Goal: Task Accomplishment & Management: Complete application form

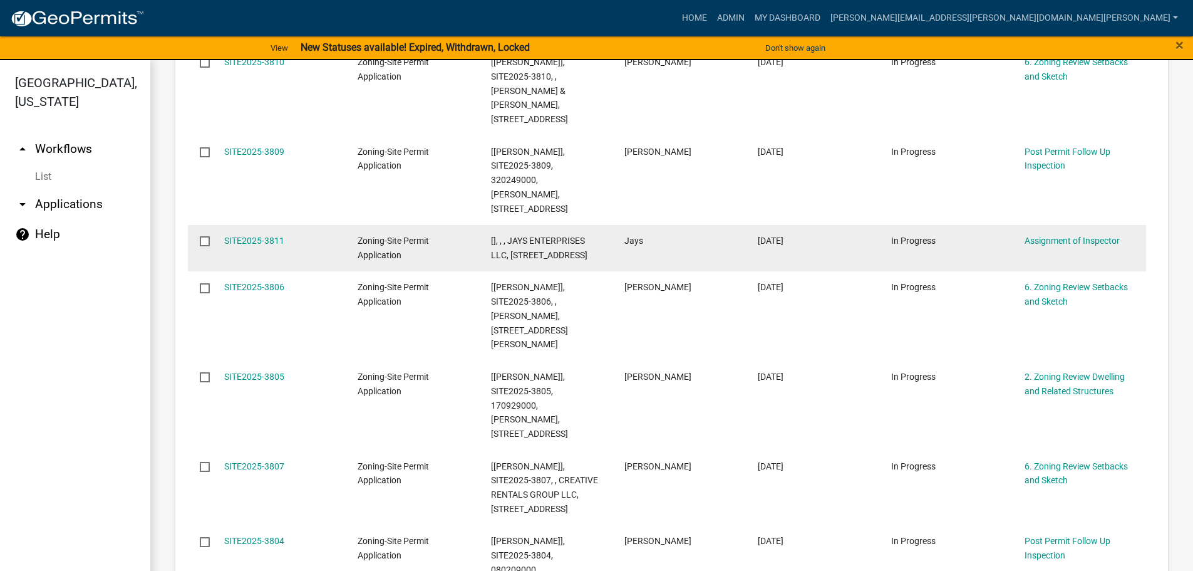
scroll to position [689, 0]
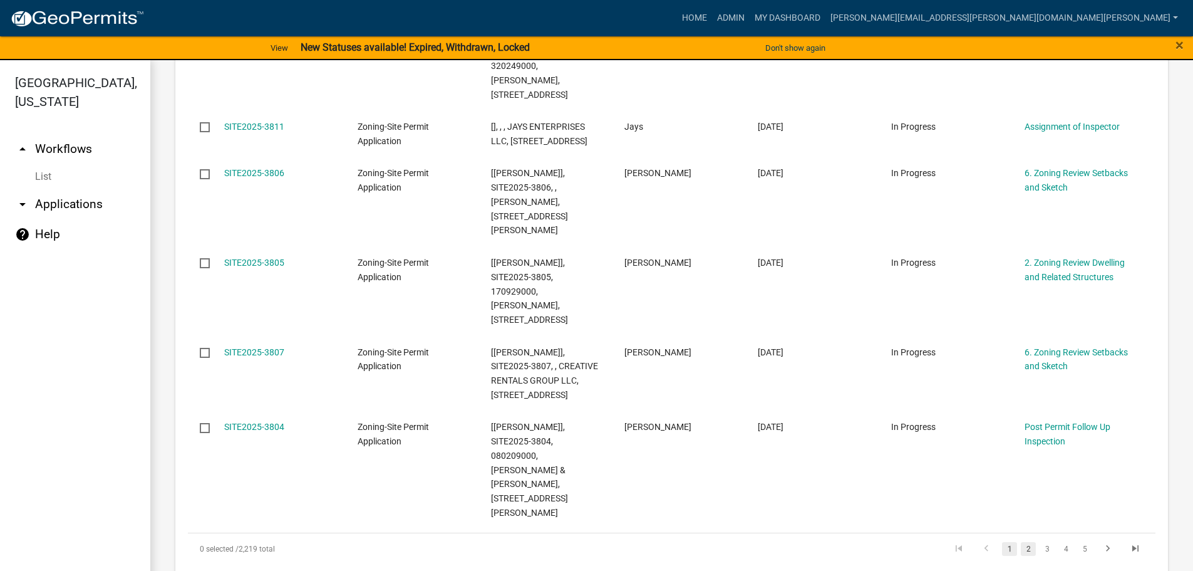
click at [1021, 542] on link "2" at bounding box center [1028, 549] width 15 height 14
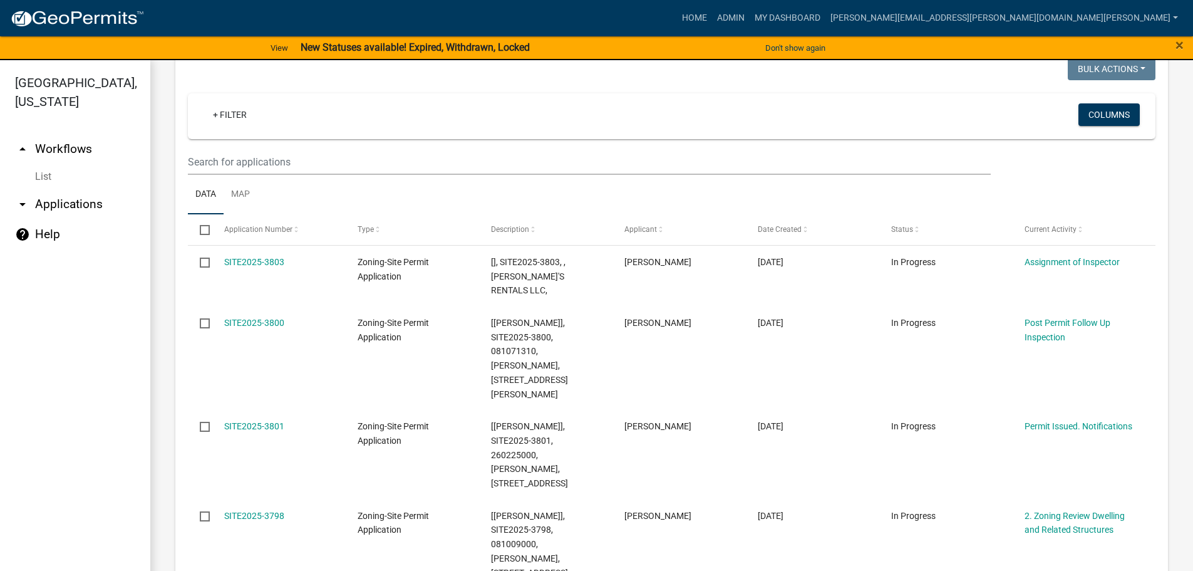
scroll to position [169, 0]
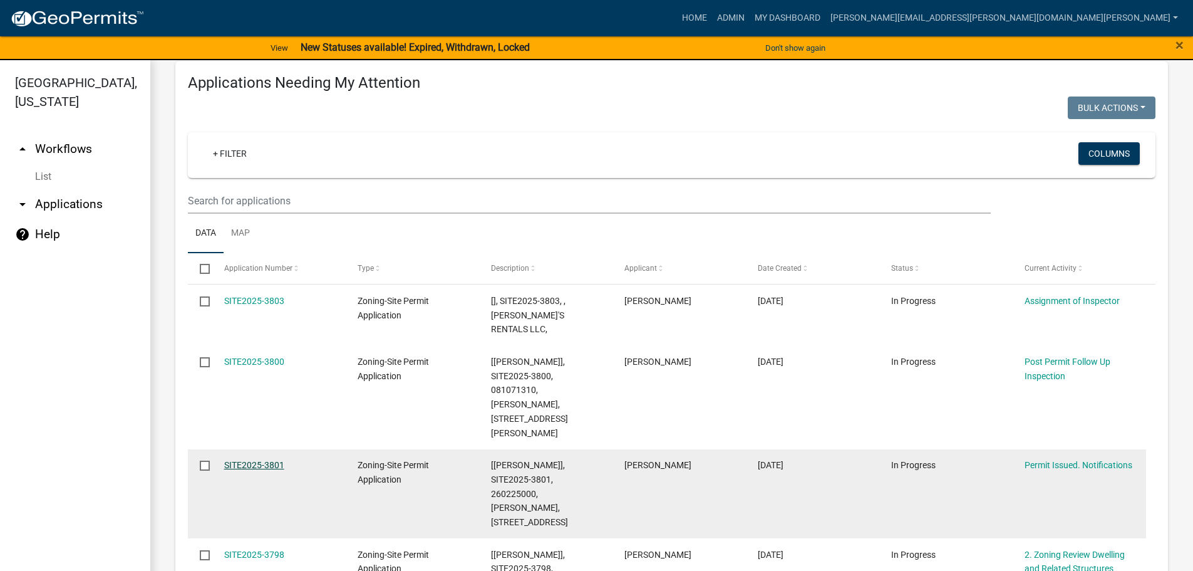
click at [255, 460] on link "SITE2025-3801" at bounding box center [254, 465] width 60 height 10
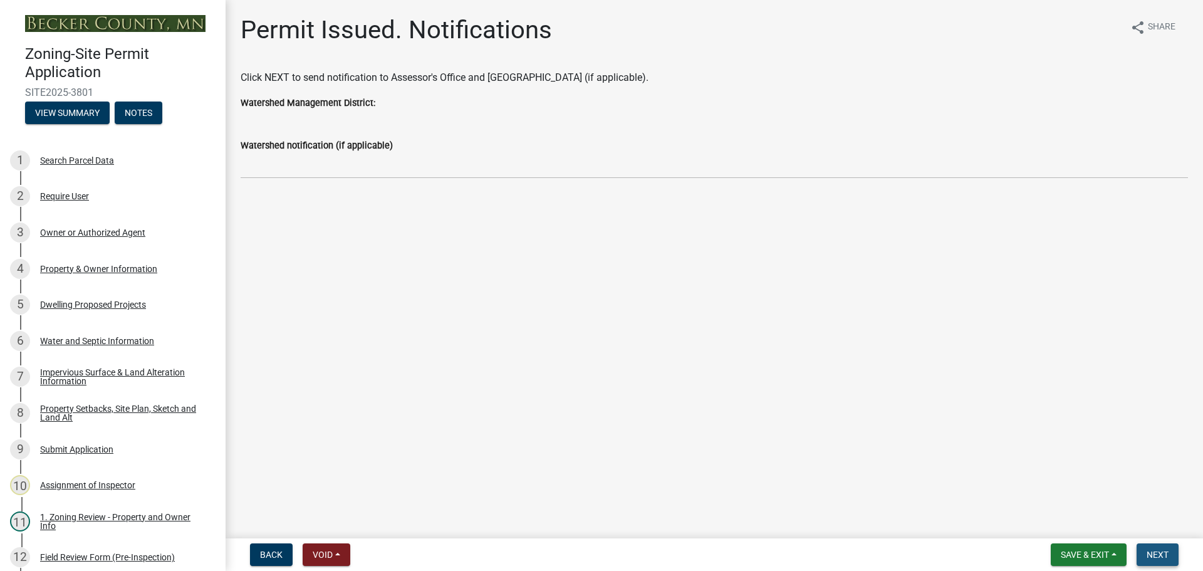
click at [1149, 547] on button "Next" at bounding box center [1157, 554] width 42 height 23
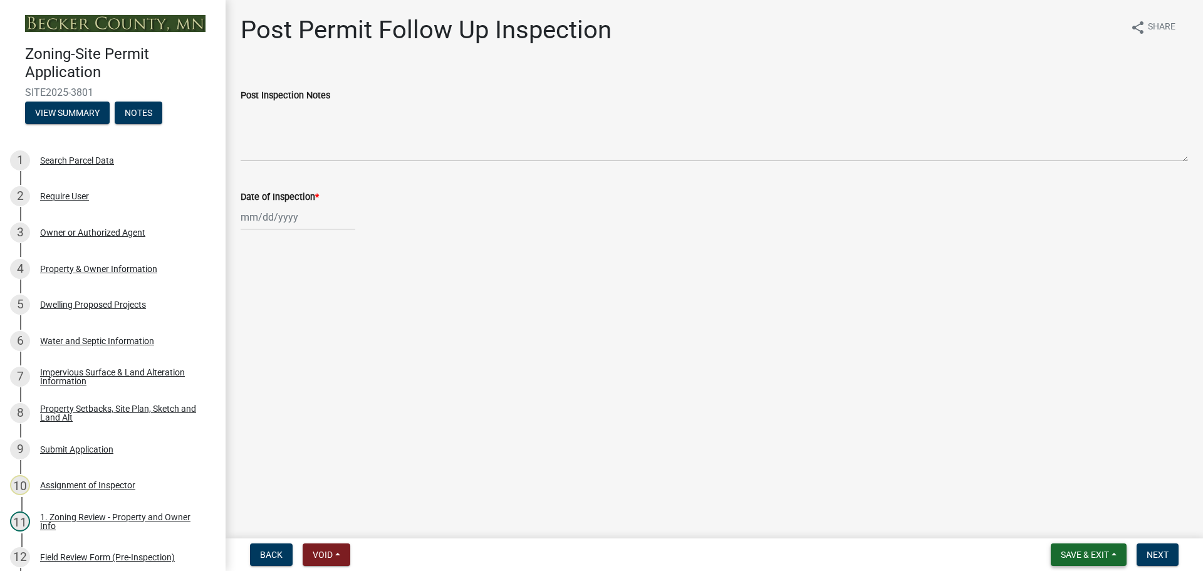
click at [1089, 547] on button "Save & Exit" at bounding box center [1088, 554] width 76 height 23
click at [1075, 522] on button "Save & Exit" at bounding box center [1076, 522] width 100 height 30
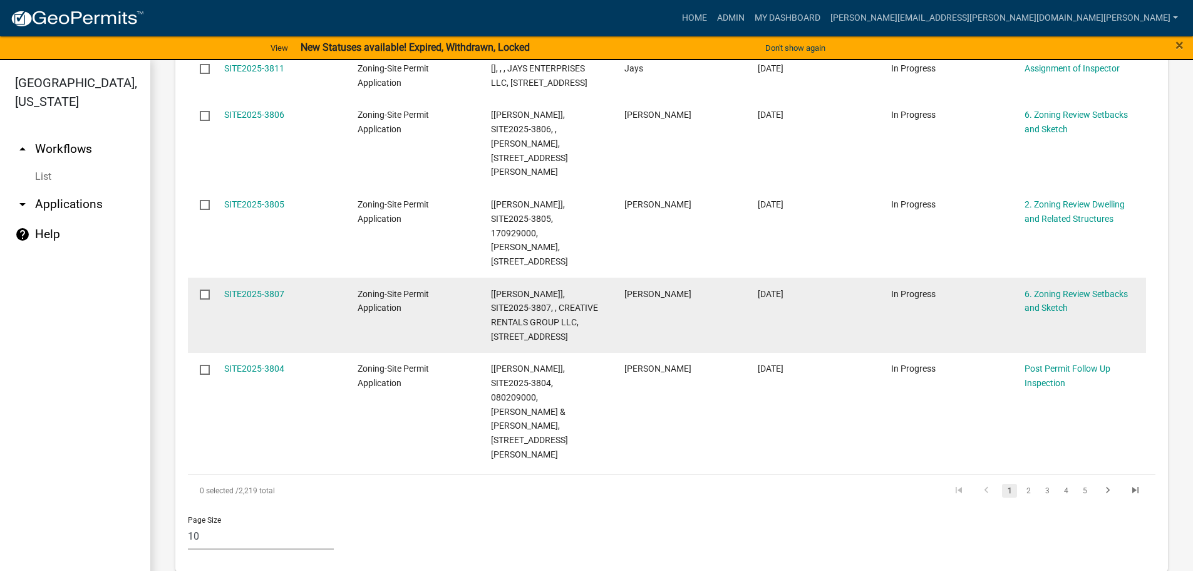
scroll to position [810, 0]
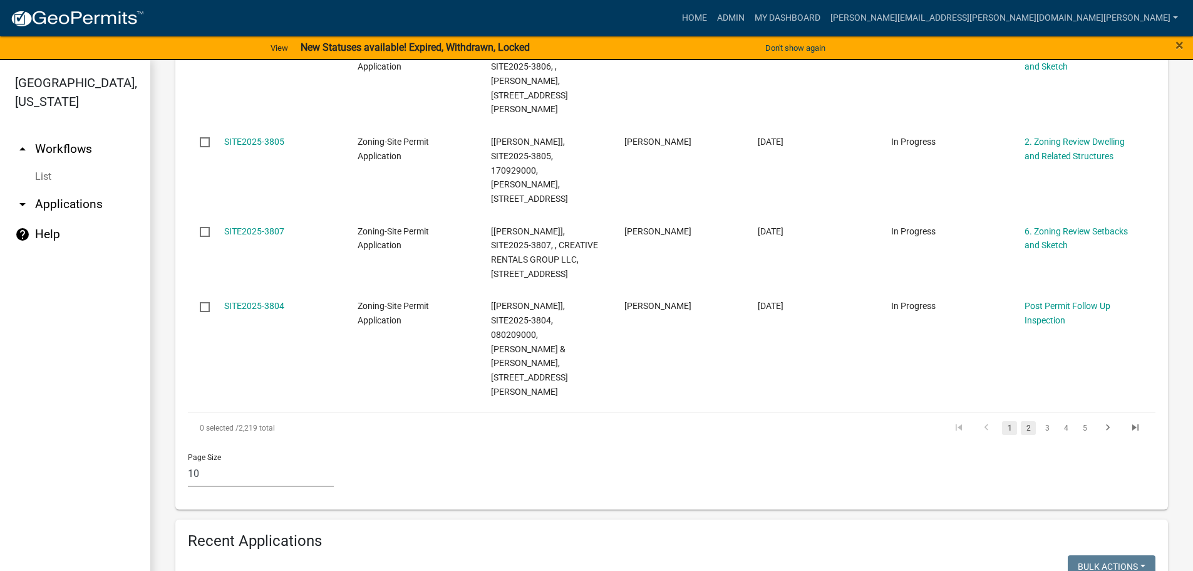
click at [1021, 421] on link "2" at bounding box center [1028, 428] width 15 height 14
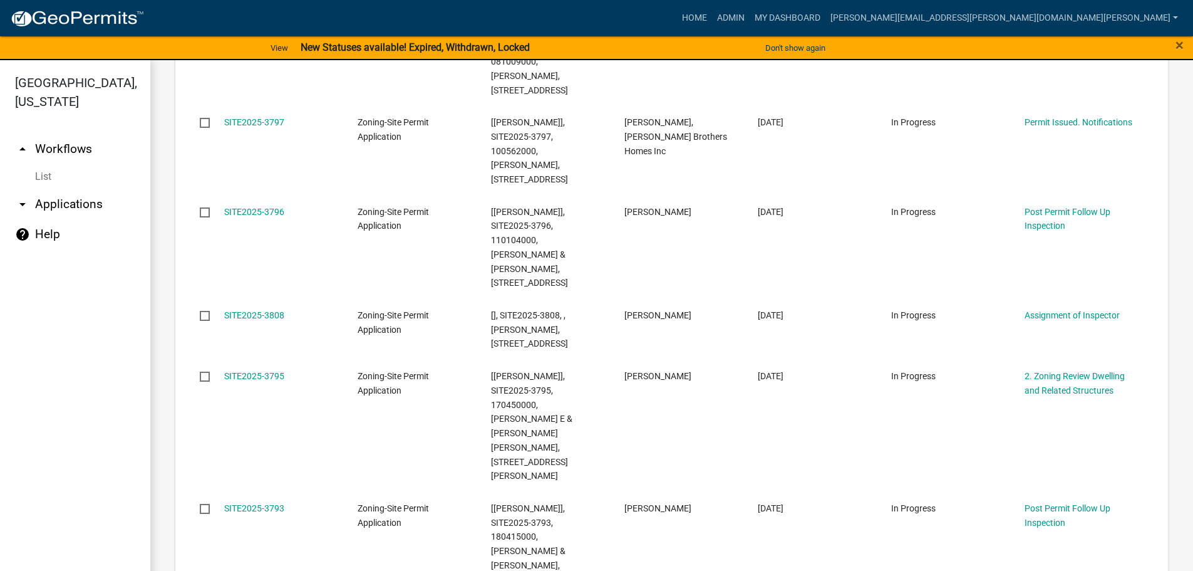
scroll to position [660, 0]
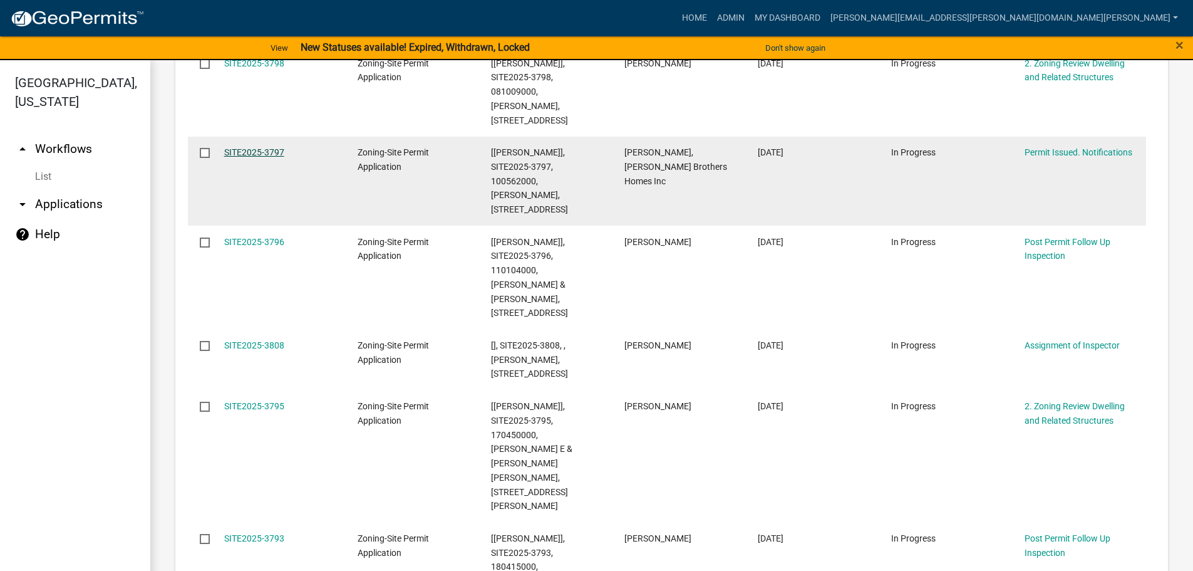
click at [273, 147] on link "SITE2025-3797" at bounding box center [254, 152] width 60 height 10
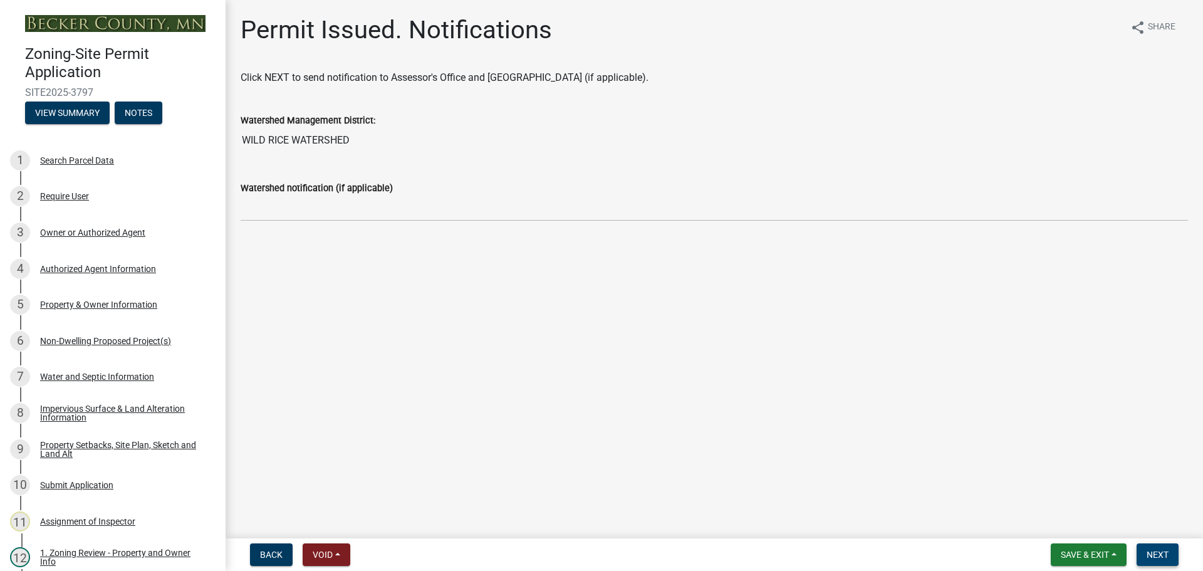
click at [1149, 546] on button "Next" at bounding box center [1157, 554] width 42 height 23
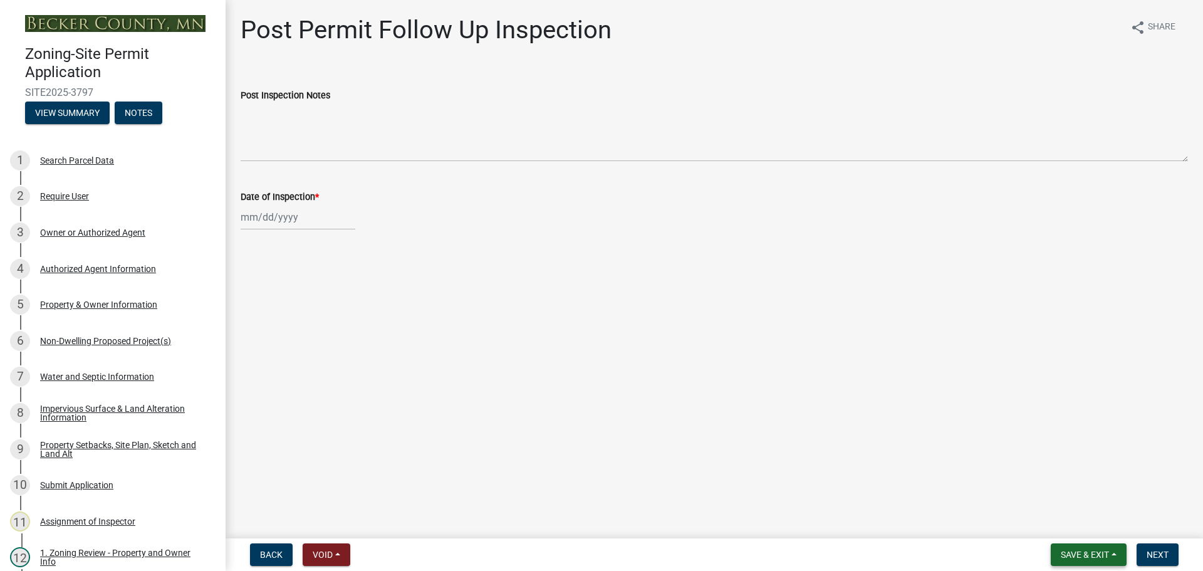
click at [1088, 552] on span "Save & Exit" at bounding box center [1085, 554] width 48 height 10
click at [1086, 522] on button "Save & Exit" at bounding box center [1076, 522] width 100 height 30
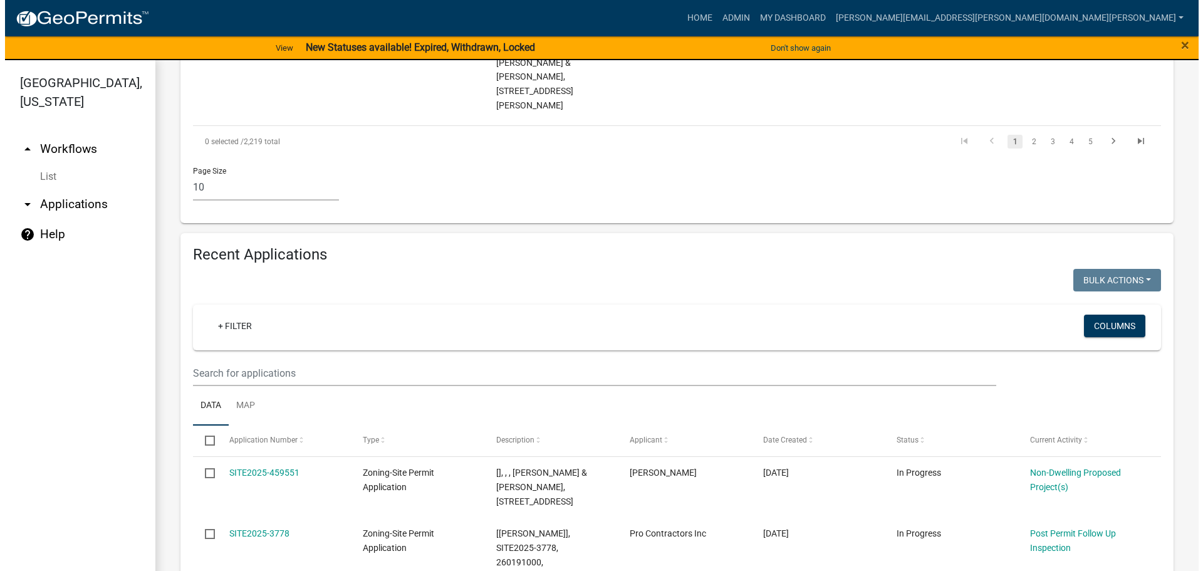
scroll to position [1315, 0]
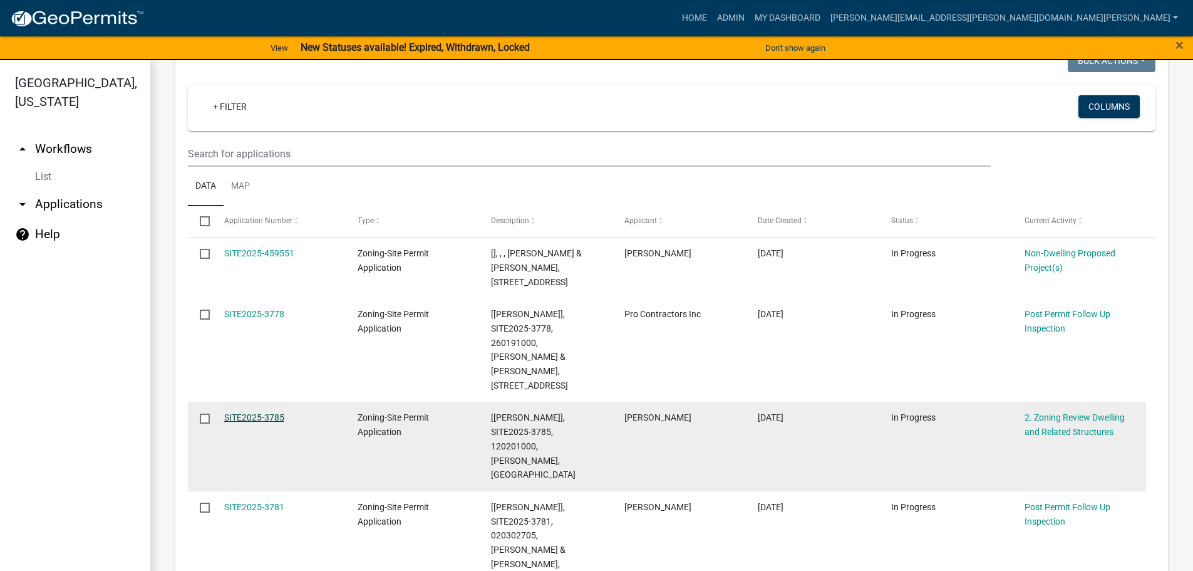
click at [262, 412] on link "SITE2025-3785" at bounding box center [254, 417] width 60 height 10
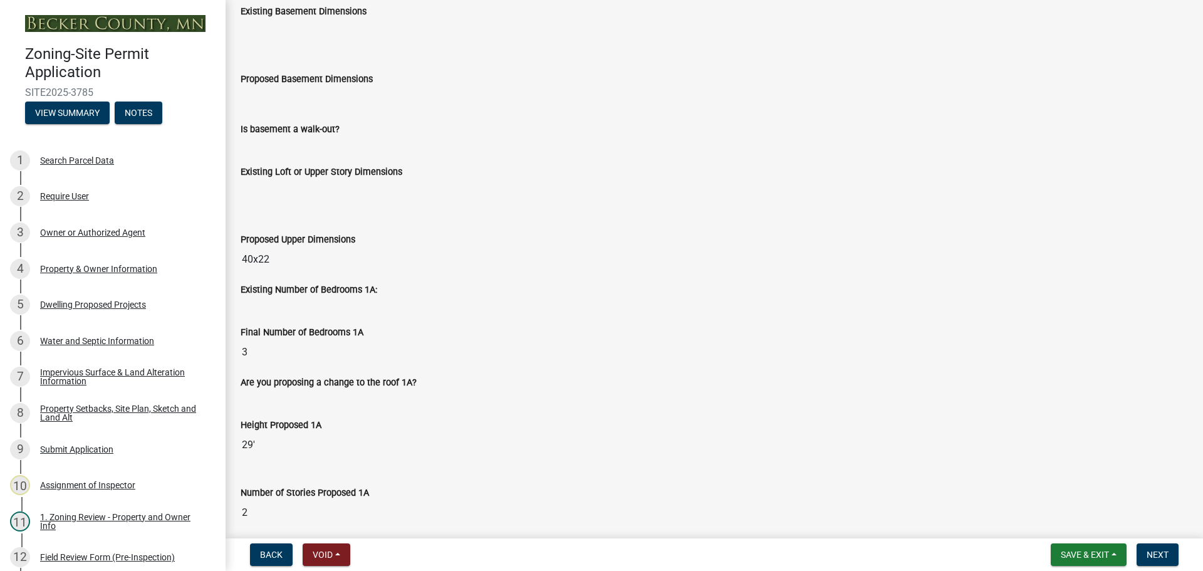
scroll to position [376, 0]
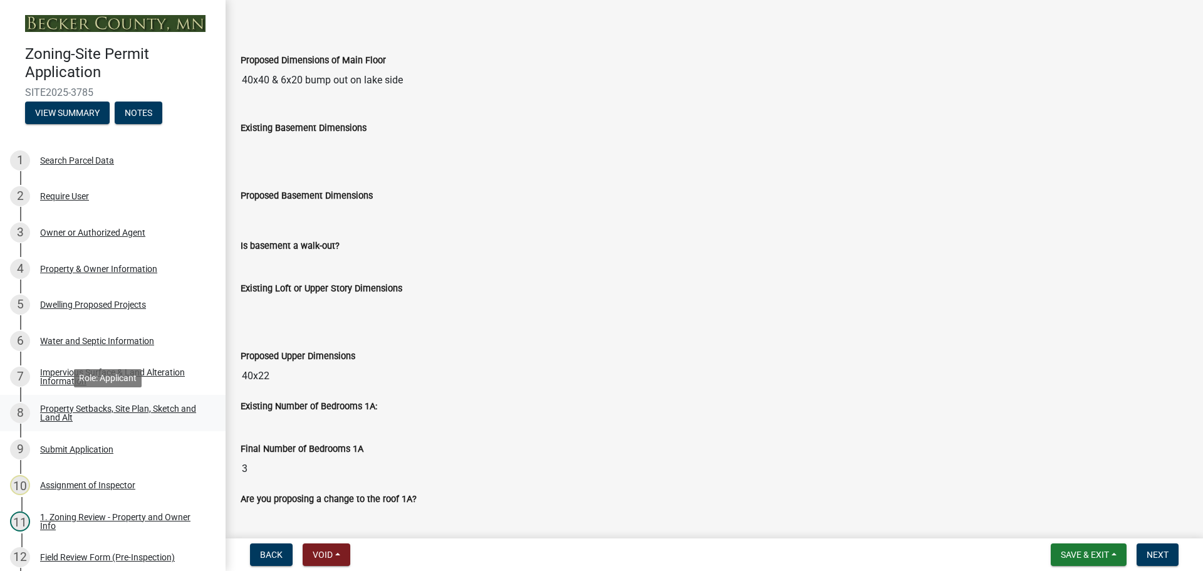
click at [94, 407] on div "Property Setbacks, Site Plan, Sketch and Land Alt" at bounding box center [122, 413] width 165 height 18
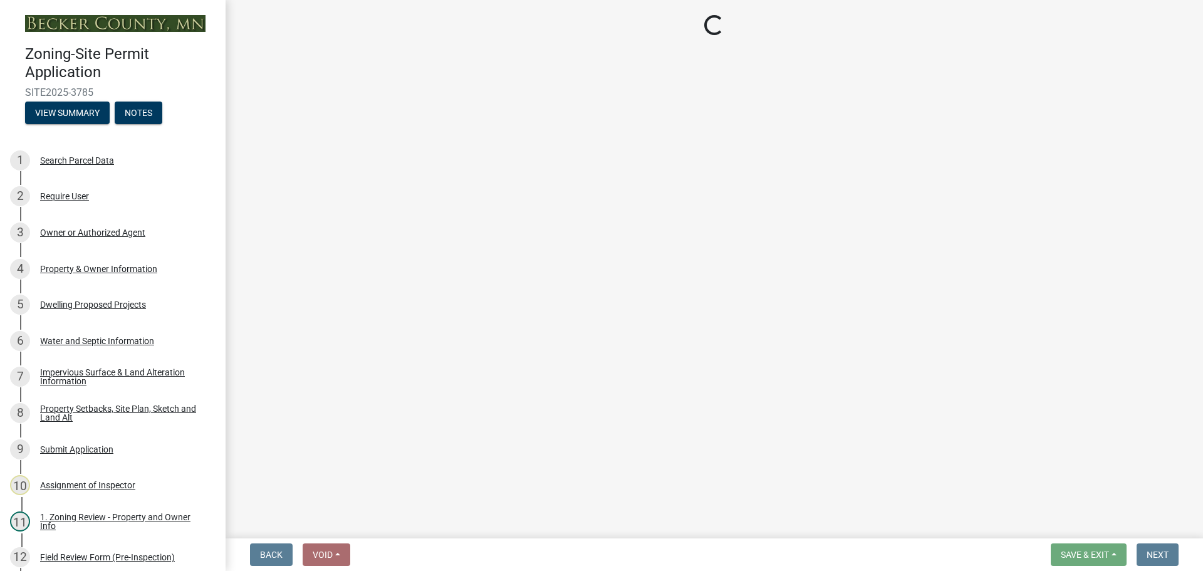
select select "7b13c63f-e699-4112-b373-98fbd28ec536"
select select "6985af9e-5d7a-475f-b5e2-9860e6a4c460"
select select "fd58f24c-a096-4195-863e-b494ea1fd324"
select select "12f785fb-c378-4b18-841c-21c73dc99083"
select select "e8ab2dc3-aa3f-46f3-9b4a-37eb25ad84af"
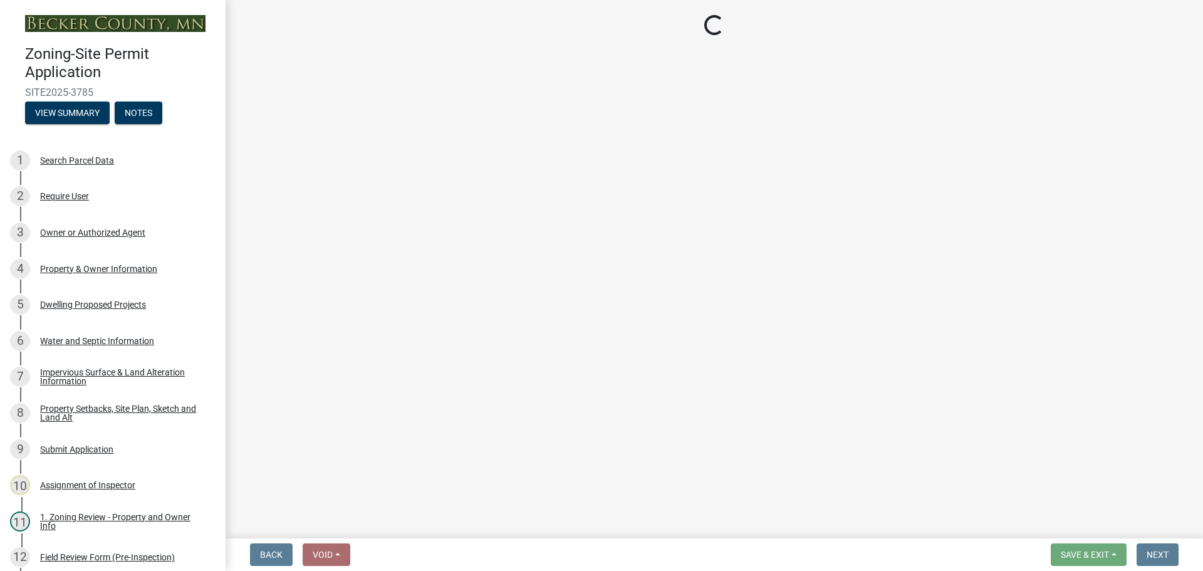
select select "5ad4ab64-b44e-481c-9000-9e5907aa74e1"
select select "e019de12-4845-45f2-ad10-5fb76eee0e55"
select select "c8b8ea71-7088-4e87-a493-7bc88cc2835b"
select select "133211ff-91ce-4a0a-9235-b48a7e2069a0"
select select "19d13e65-c93d-443e-910a-7a17299544cc"
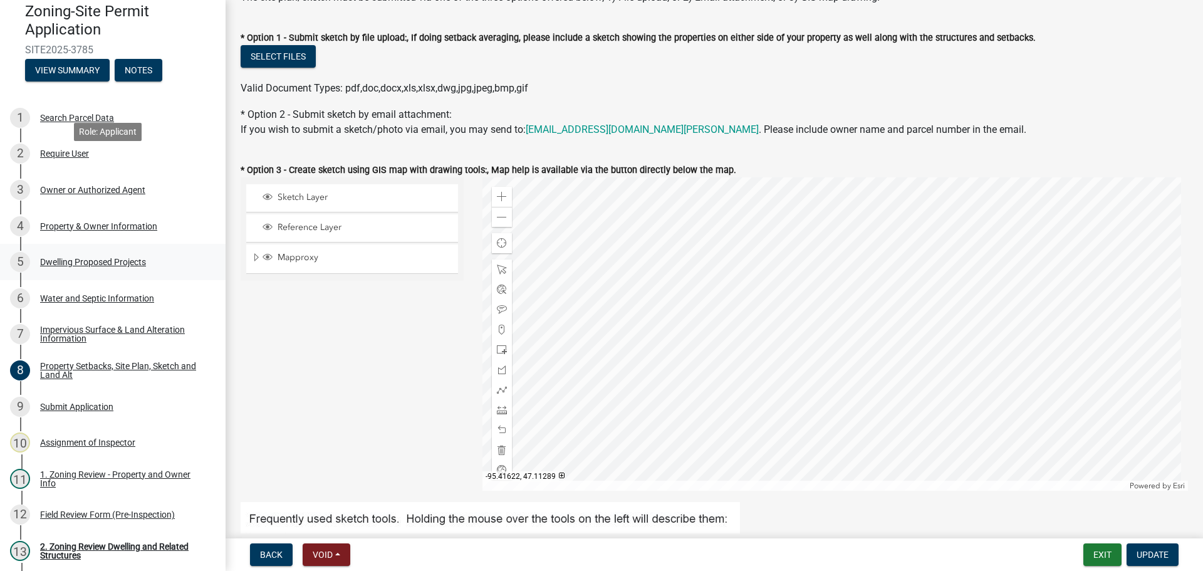
scroll to position [188, 0]
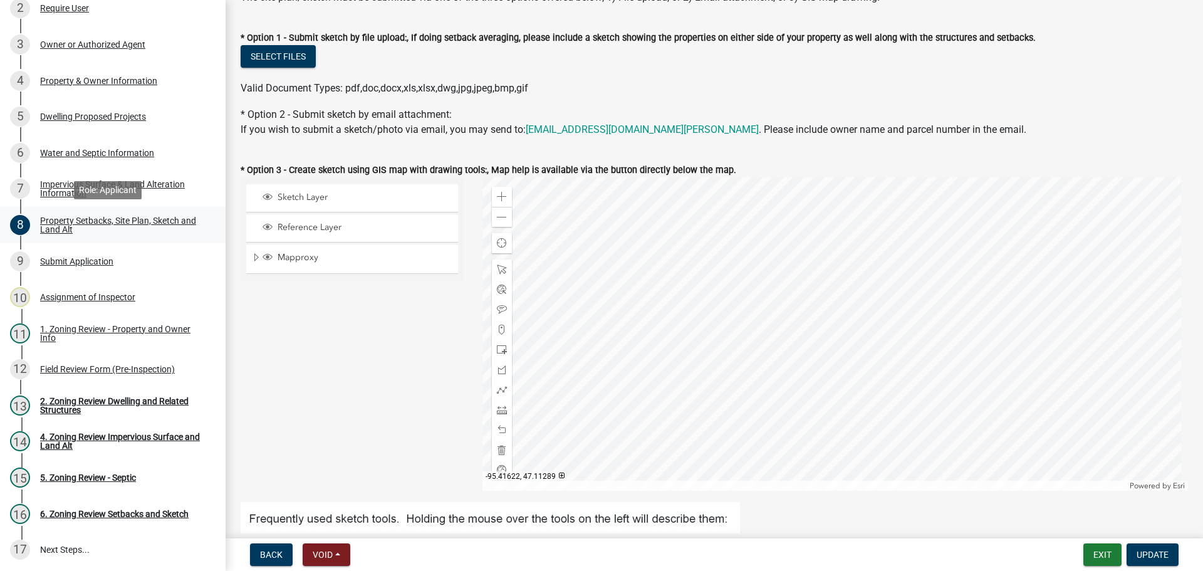
click at [91, 220] on div "Property Setbacks, Site Plan, Sketch and Land Alt" at bounding box center [122, 225] width 165 height 18
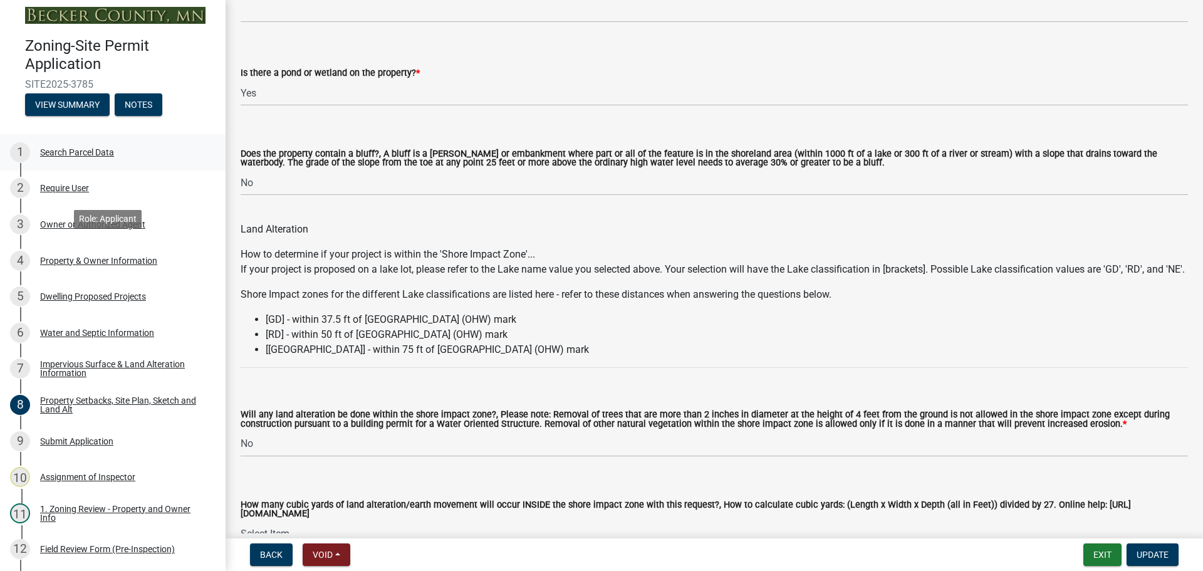
scroll to position [0, 0]
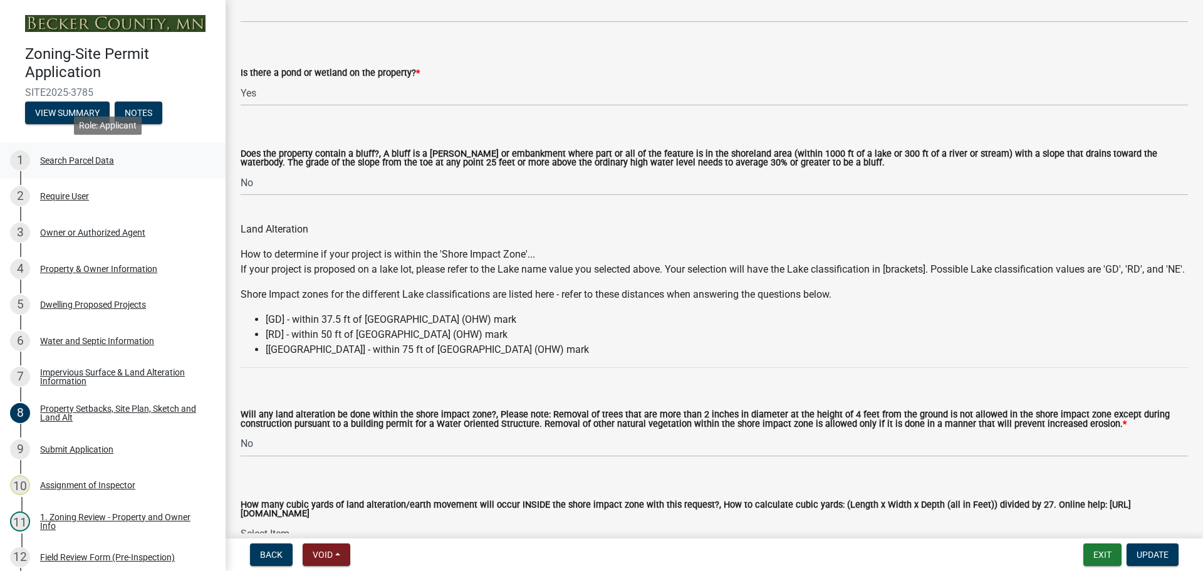
click at [70, 156] on div "Search Parcel Data" at bounding box center [77, 160] width 74 height 9
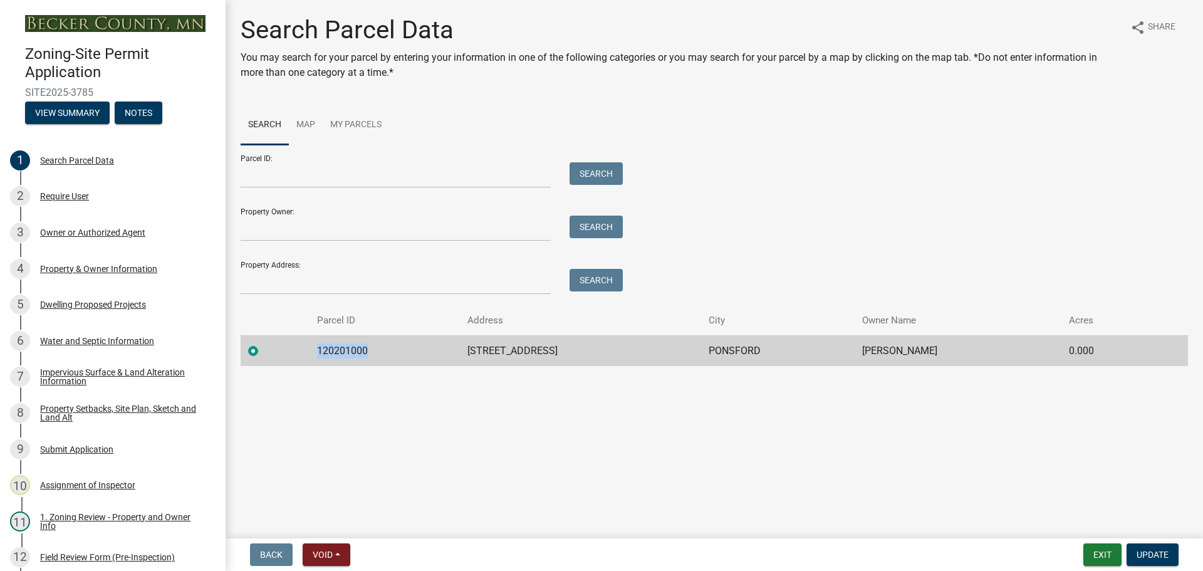
drag, startPoint x: 366, startPoint y: 351, endPoint x: 317, endPoint y: 352, distance: 48.9
click at [317, 352] on td "120201000" at bounding box center [384, 350] width 151 height 31
copy td "120201000"
click at [106, 412] on div "Property Setbacks, Site Plan, Sketch and Land Alt" at bounding box center [122, 413] width 165 height 18
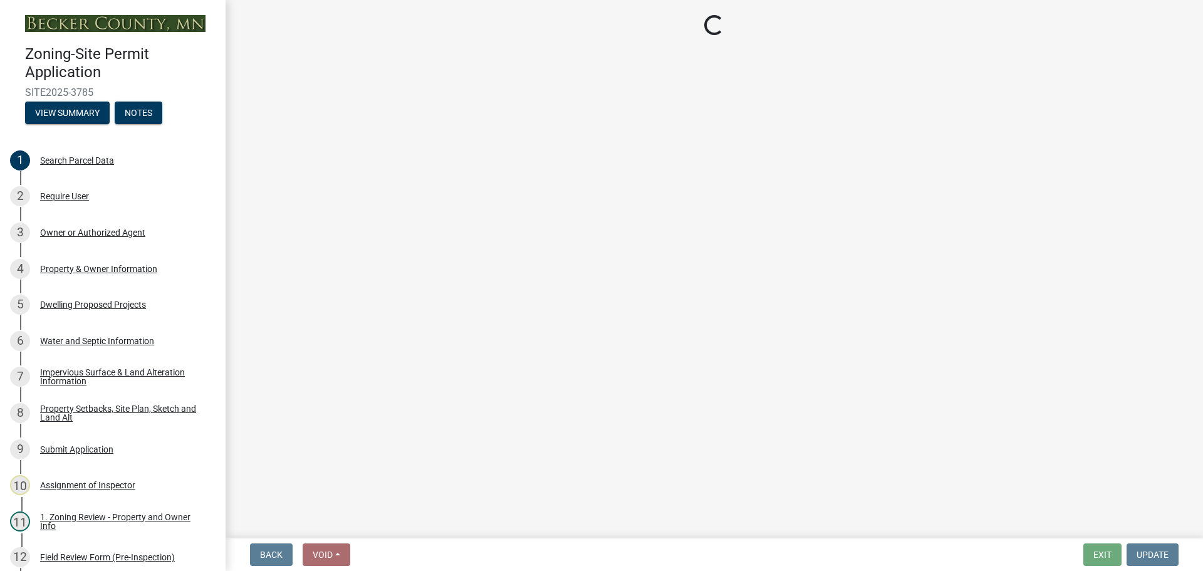
select select "7b13c63f-e699-4112-b373-98fbd28ec536"
select select "6985af9e-5d7a-475f-b5e2-9860e6a4c460"
select select "fd58f24c-a096-4195-863e-b494ea1fd324"
select select "12f785fb-c378-4b18-841c-21c73dc99083"
select select "e8ab2dc3-aa3f-46f3-9b4a-37eb25ad84af"
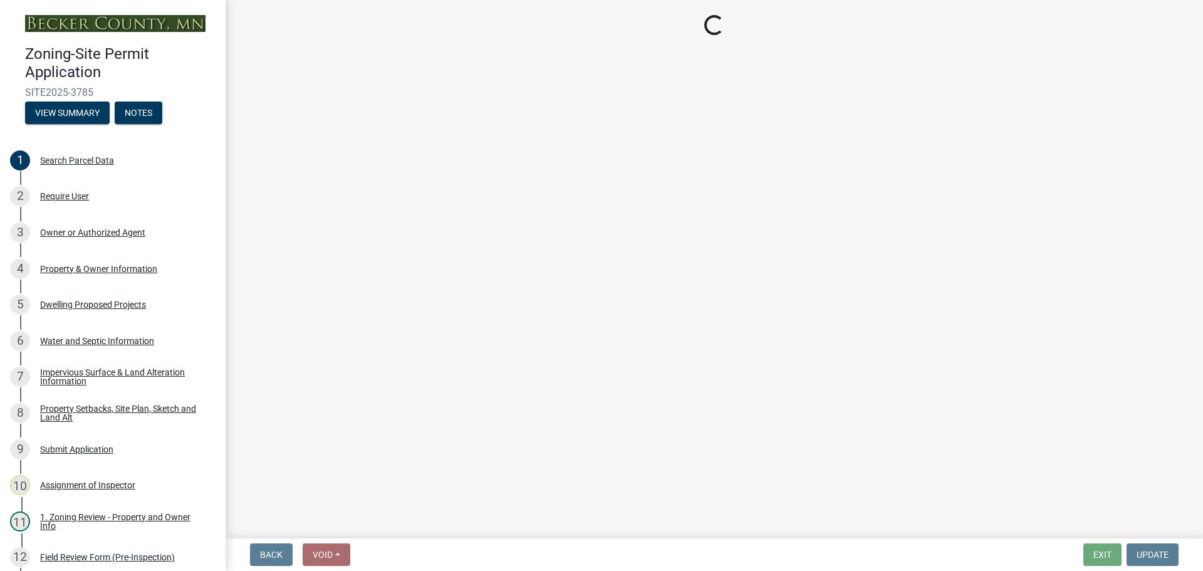
select select "5ad4ab64-b44e-481c-9000-9e5907aa74e1"
select select "e019de12-4845-45f2-ad10-5fb76eee0e55"
select select "c8b8ea71-7088-4e87-a493-7bc88cc2835b"
select select "133211ff-91ce-4a0a-9235-b48a7e2069a0"
select select "19d13e65-c93d-443e-910a-7a17299544cc"
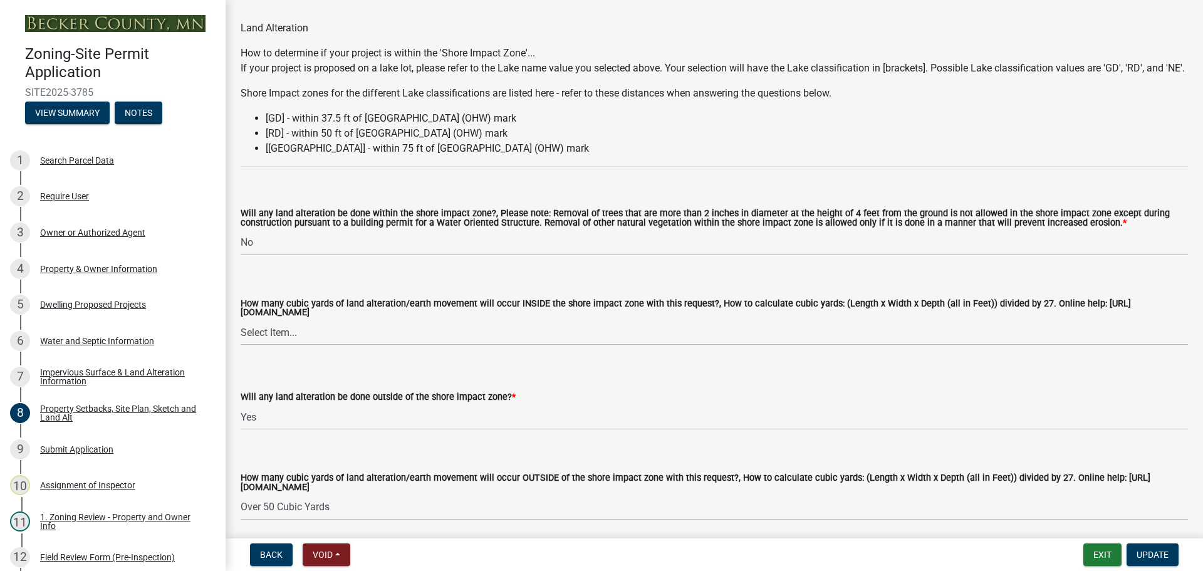
scroll to position [1503, 0]
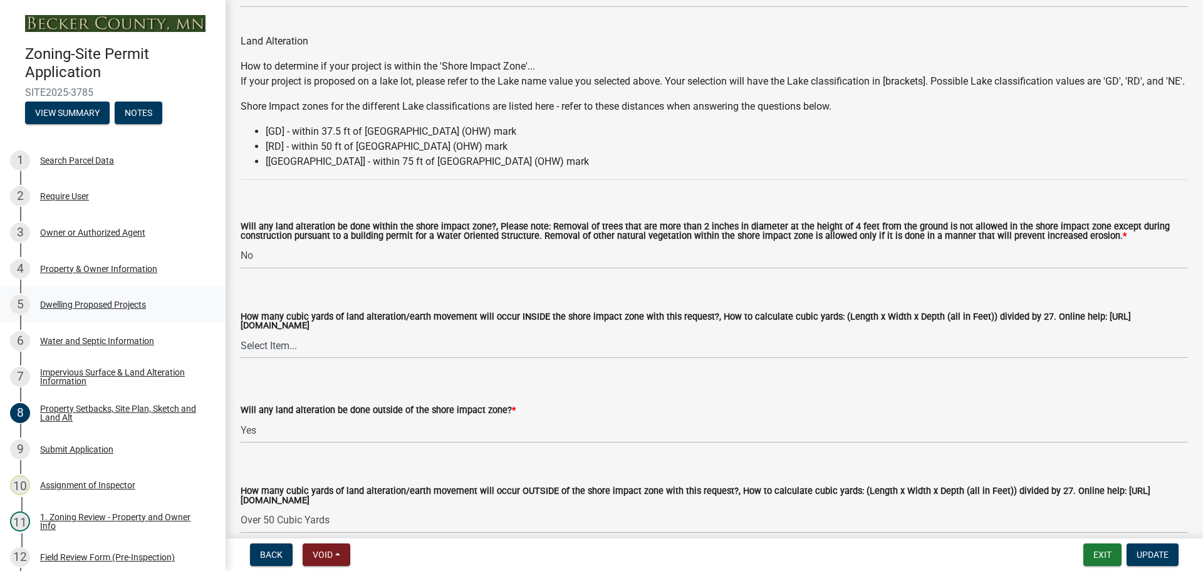
click at [107, 298] on div "5 Dwelling Proposed Projects" at bounding box center [107, 304] width 195 height 20
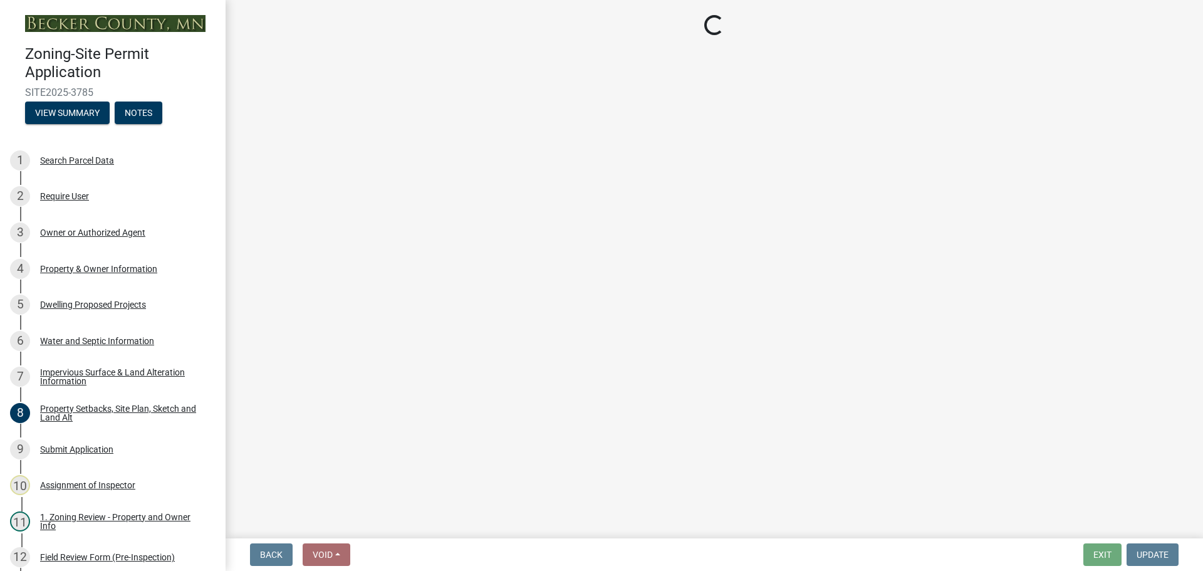
select select "5b8abcc6-67f7-49fb-8f25-c295ccc2b339"
select select "e13aacd2-5b16-46a8-9c16-26b3d7b1c810"
select select "744d8552-d7ef-4cf1-b465-42901748f06c"
select select "638dddef-31f4-4d73-b0b5-0ffc7b344434"
select select "0c863e3c-258e-4b1d-9985-47500660ce44"
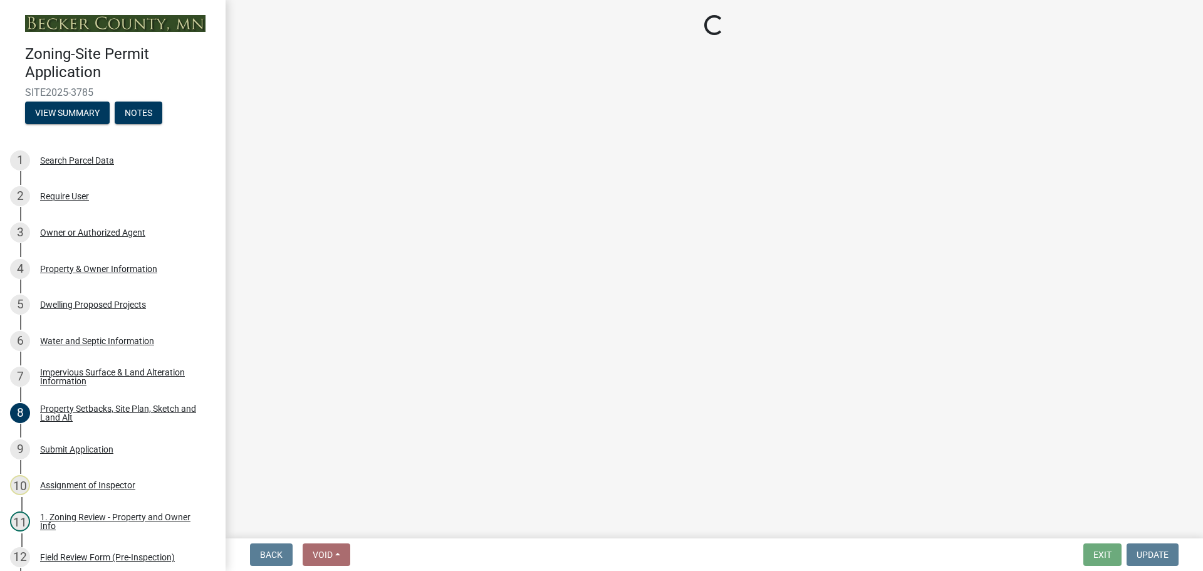
select select "59dc9cee-723e-448c-a454-fe3238b55aba"
select select "1cc45182-8160-4464-8930-8908804d880e"
select select "ab9119d1-7da9-49c4-9fac-8c142204c89d"
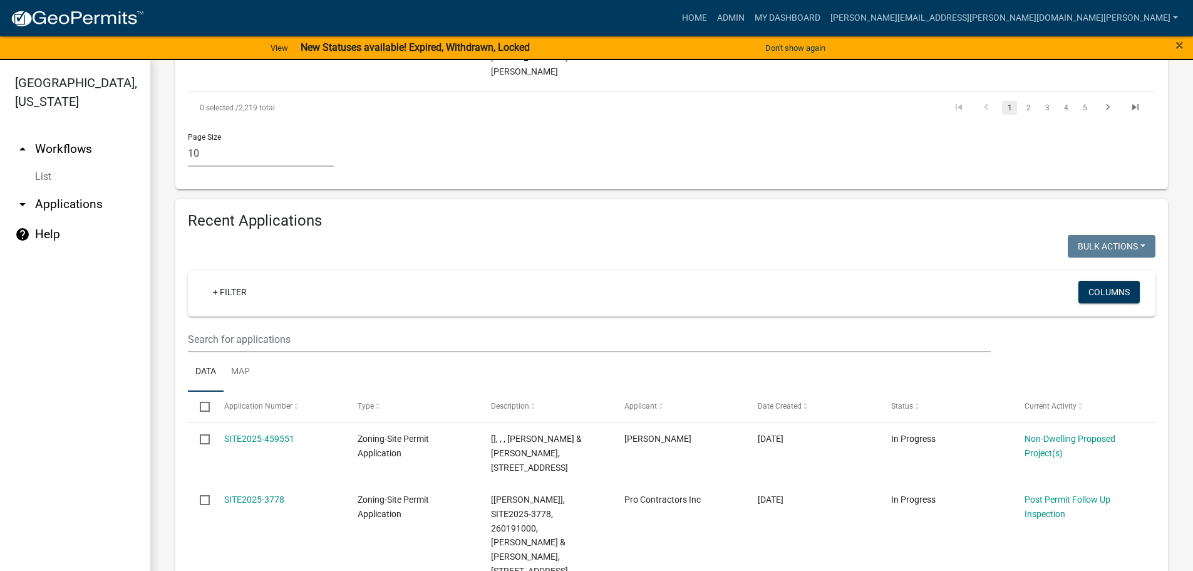
scroll to position [1128, 0]
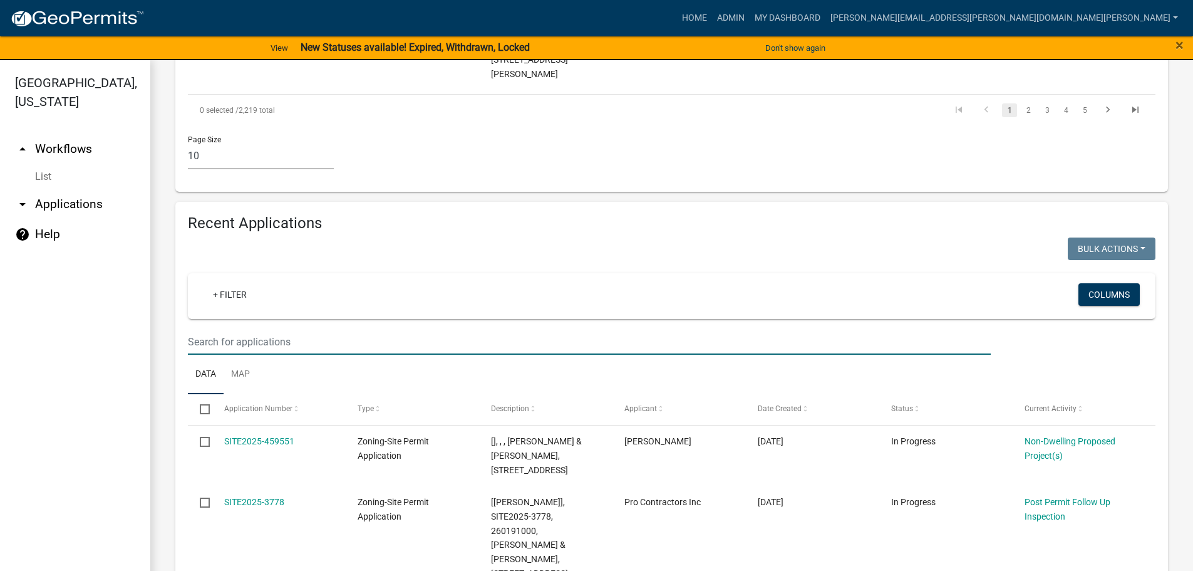
paste input "120202000"
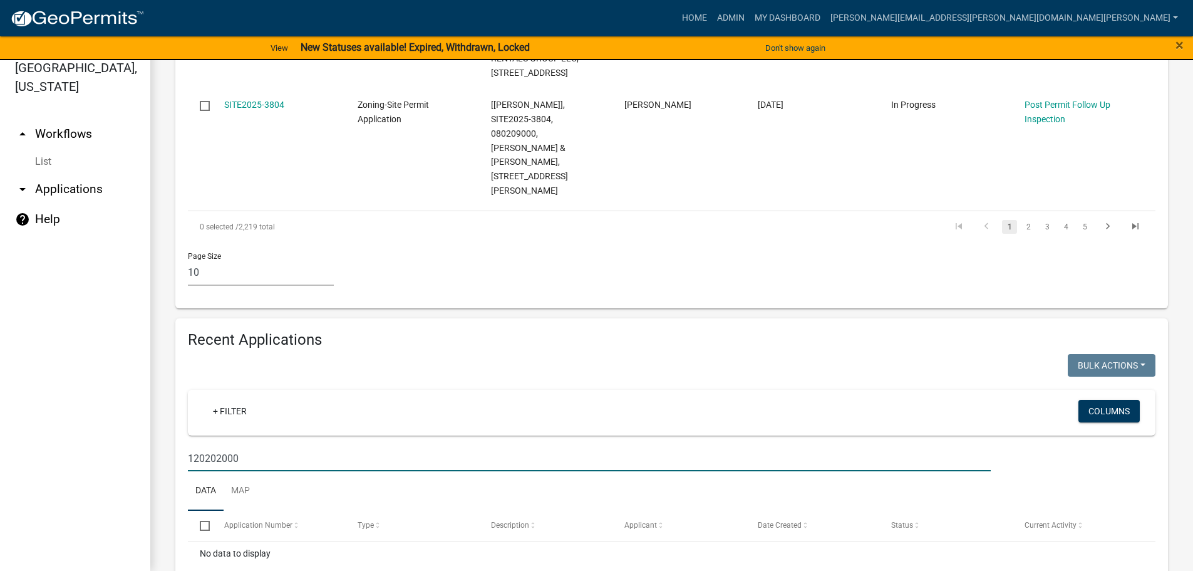
scroll to position [997, 0]
drag, startPoint x: 246, startPoint y: 386, endPoint x: 172, endPoint y: 379, distance: 74.9
click at [172, 379] on div "Recent Applications Bulk Actions Void Expire Lock Withdraw + Filter Columns 120…" at bounding box center [672, 467] width 1012 height 299
type input "fraser"
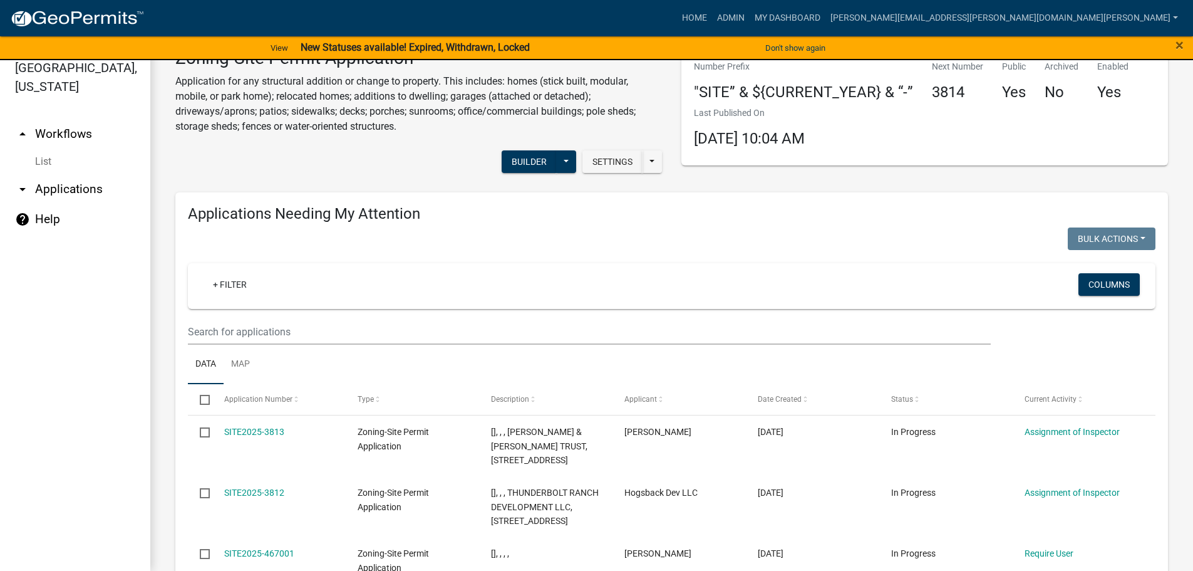
scroll to position [0, 0]
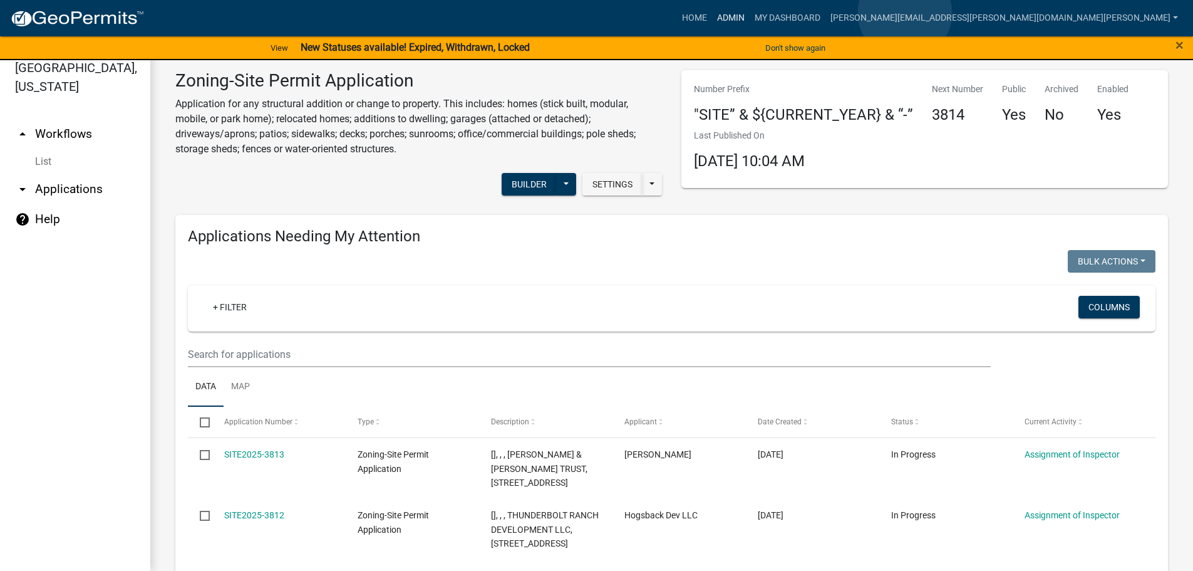
click at [750, 13] on link "Admin" at bounding box center [731, 18] width 38 height 24
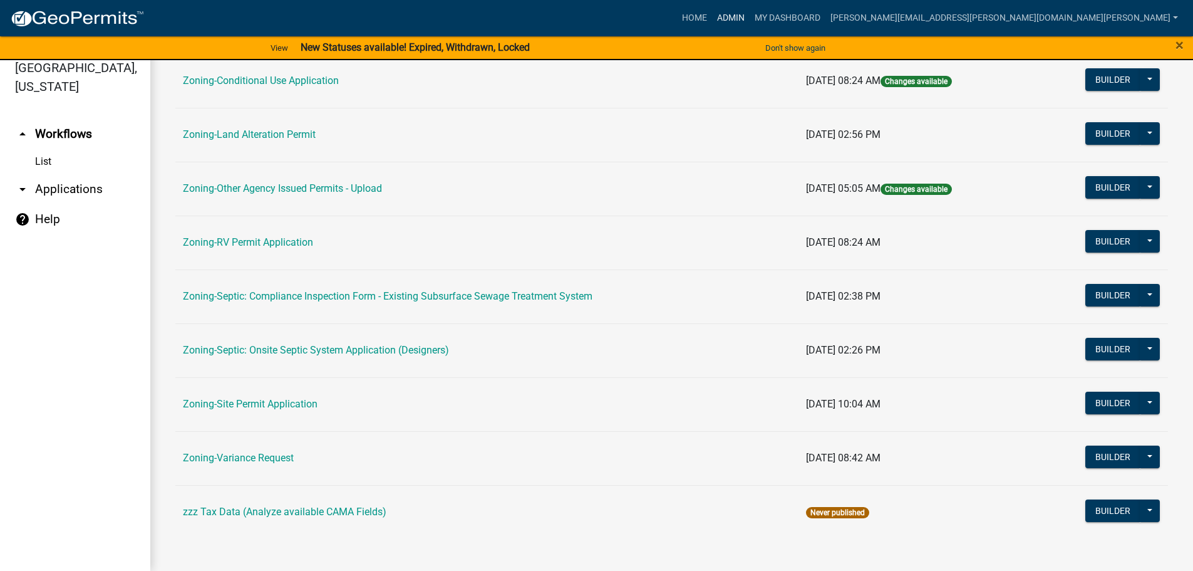
scroll to position [390, 0]
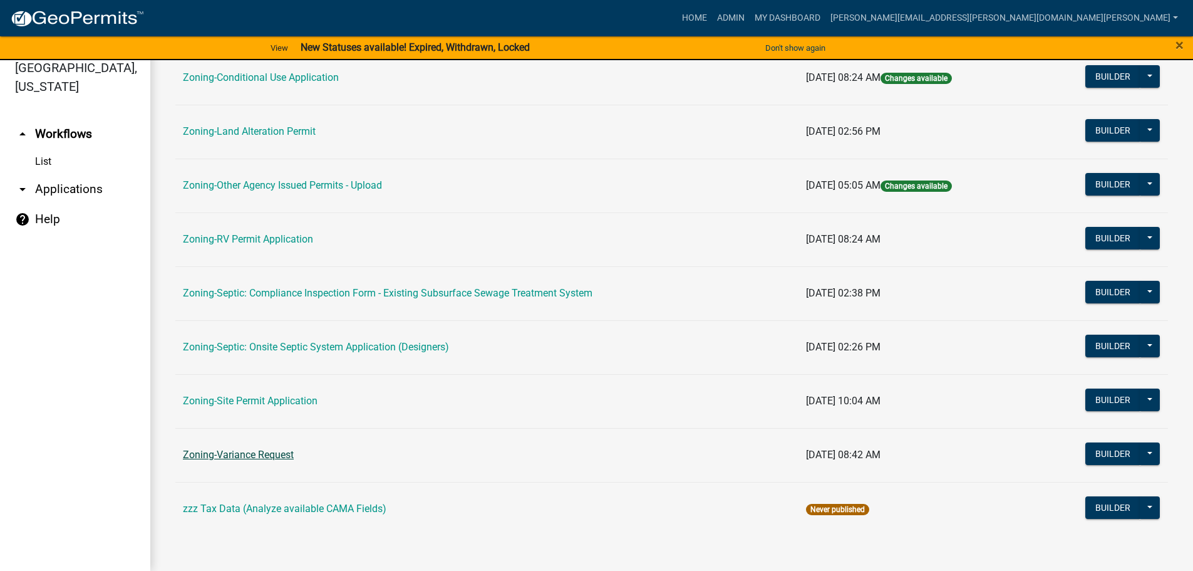
click at [278, 456] on link "Zoning-Variance Request" at bounding box center [238, 455] width 111 height 12
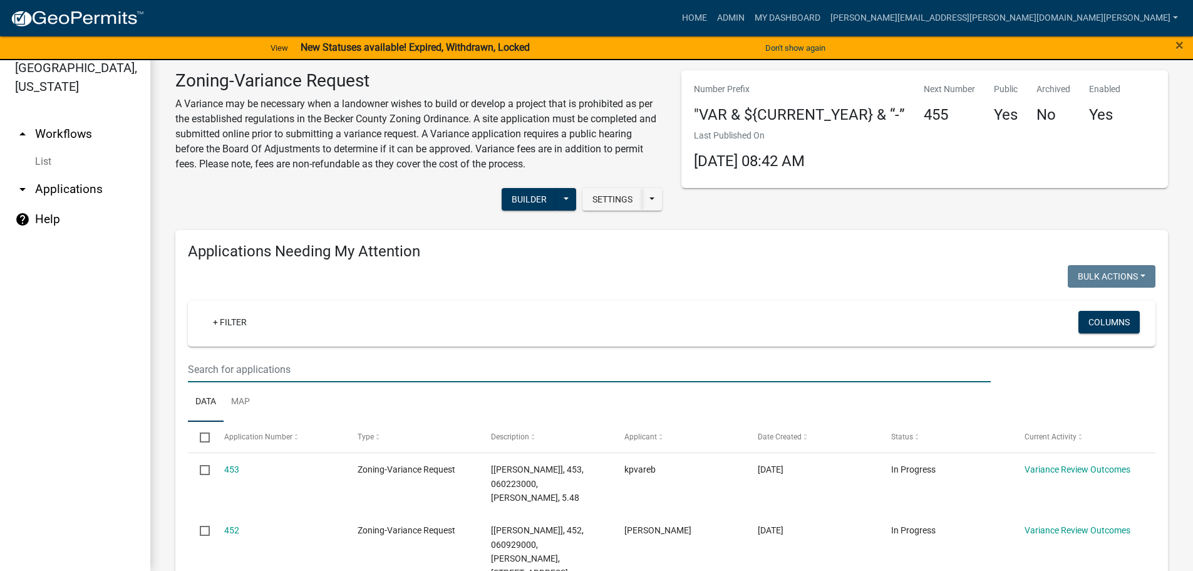
click at [283, 371] on input "text" at bounding box center [589, 369] width 803 height 26
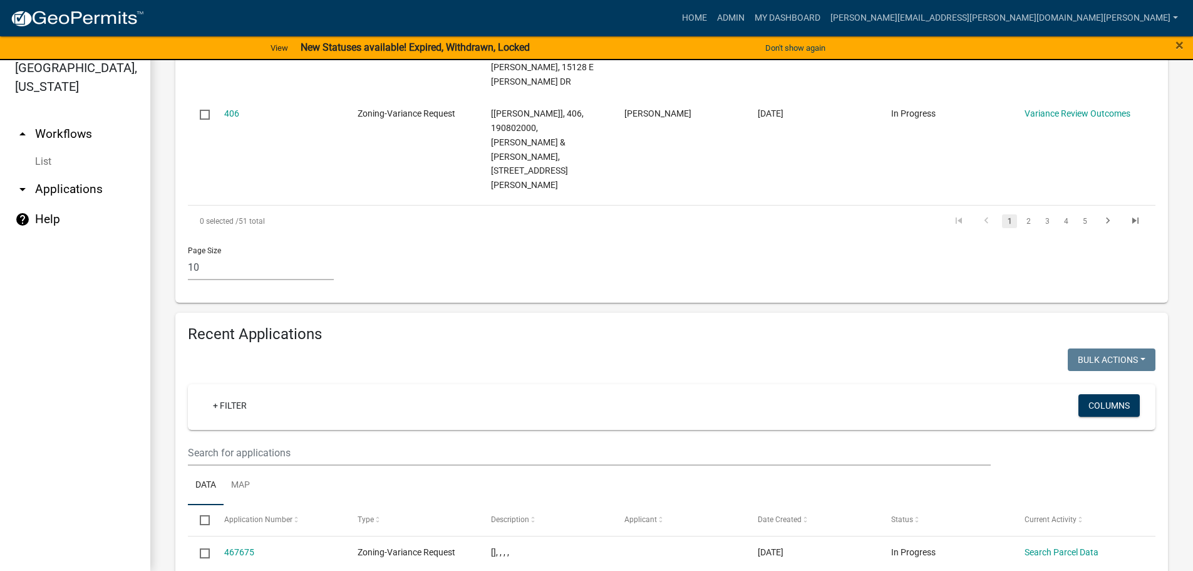
scroll to position [1190, 0]
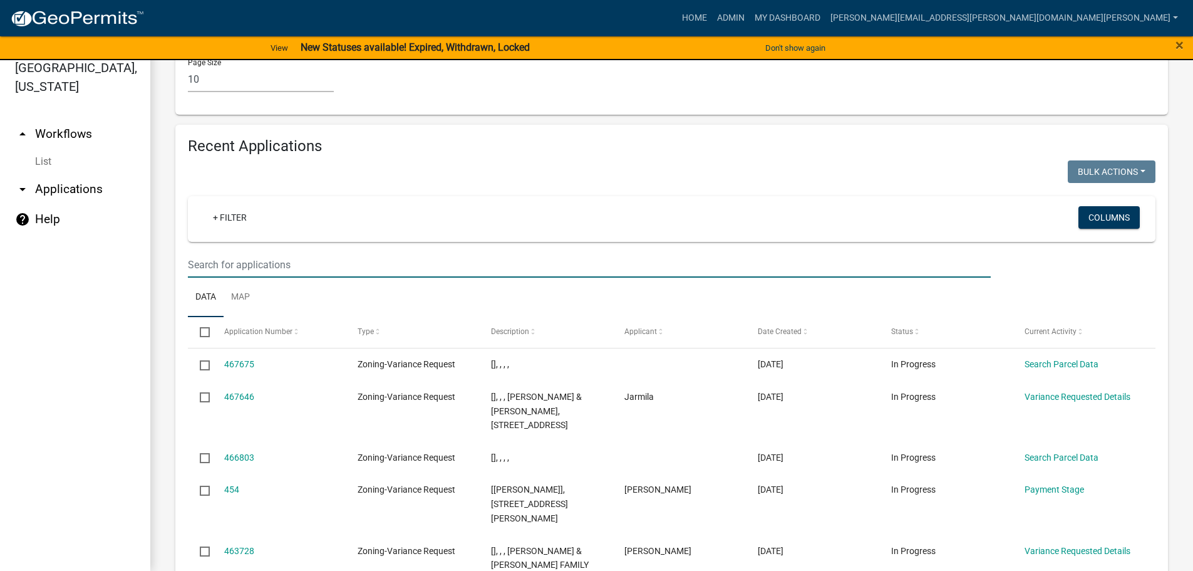
click at [307, 252] on input "text" at bounding box center [589, 265] width 803 height 26
type input "fraser"
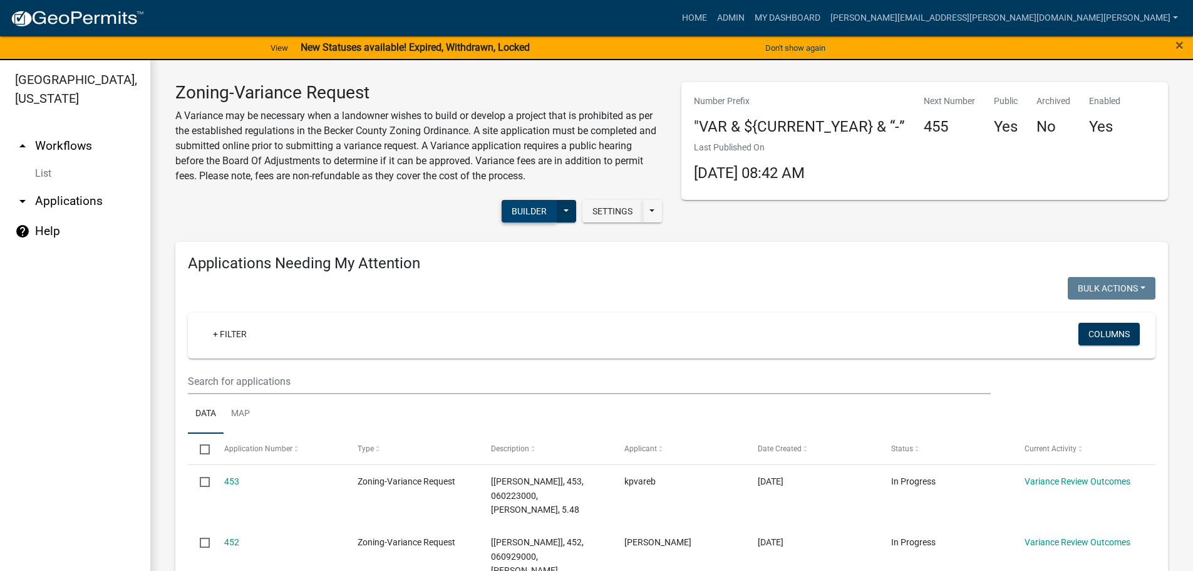
scroll to position [0, 0]
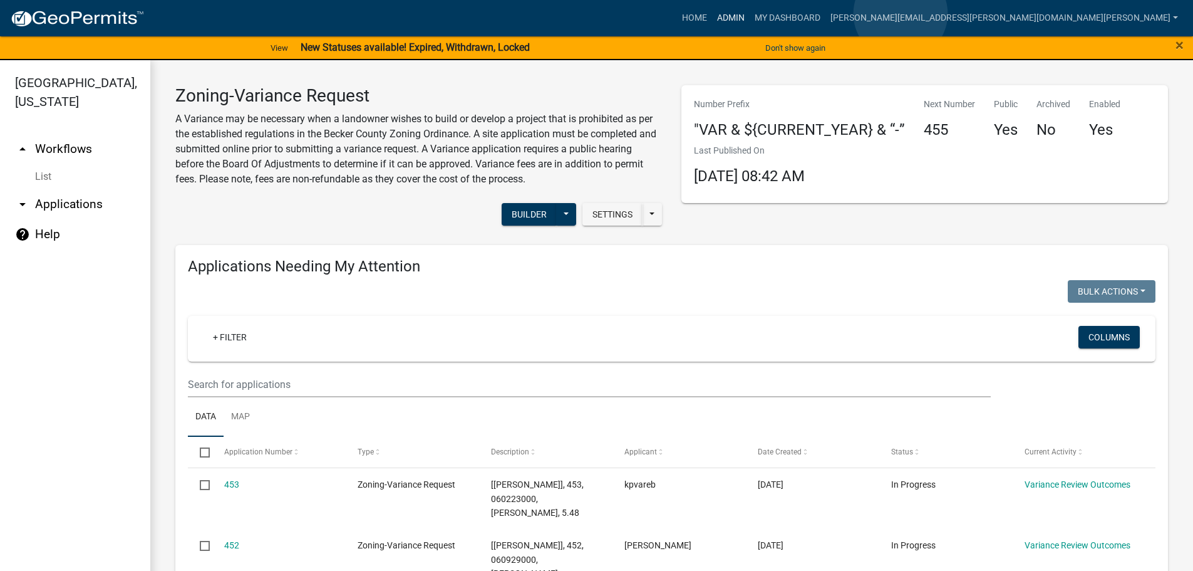
click at [750, 14] on link "Admin" at bounding box center [731, 18] width 38 height 24
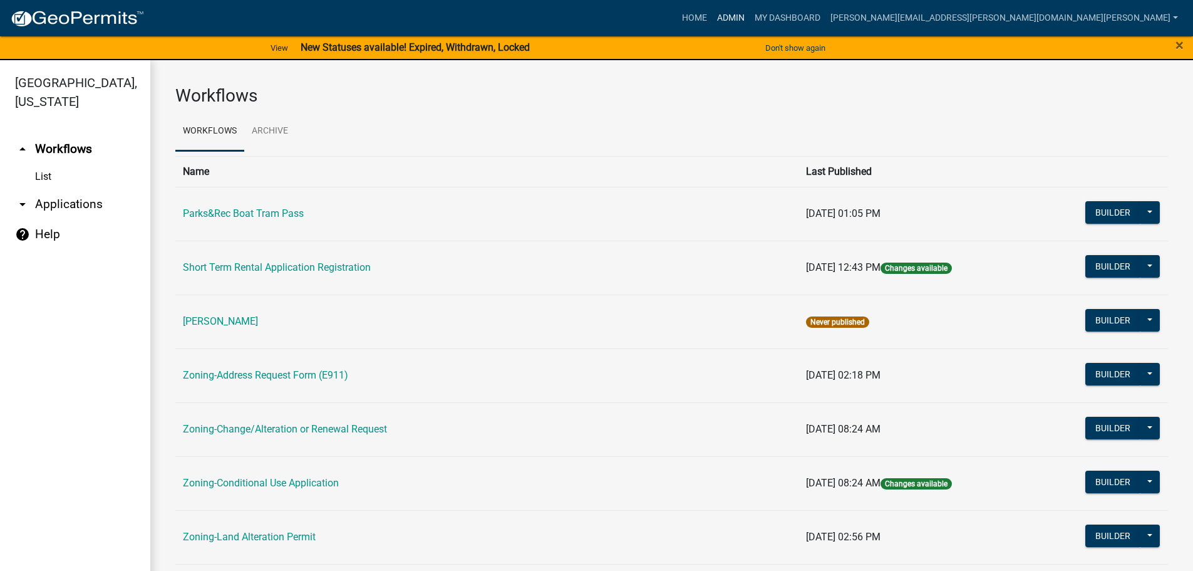
scroll to position [376, 0]
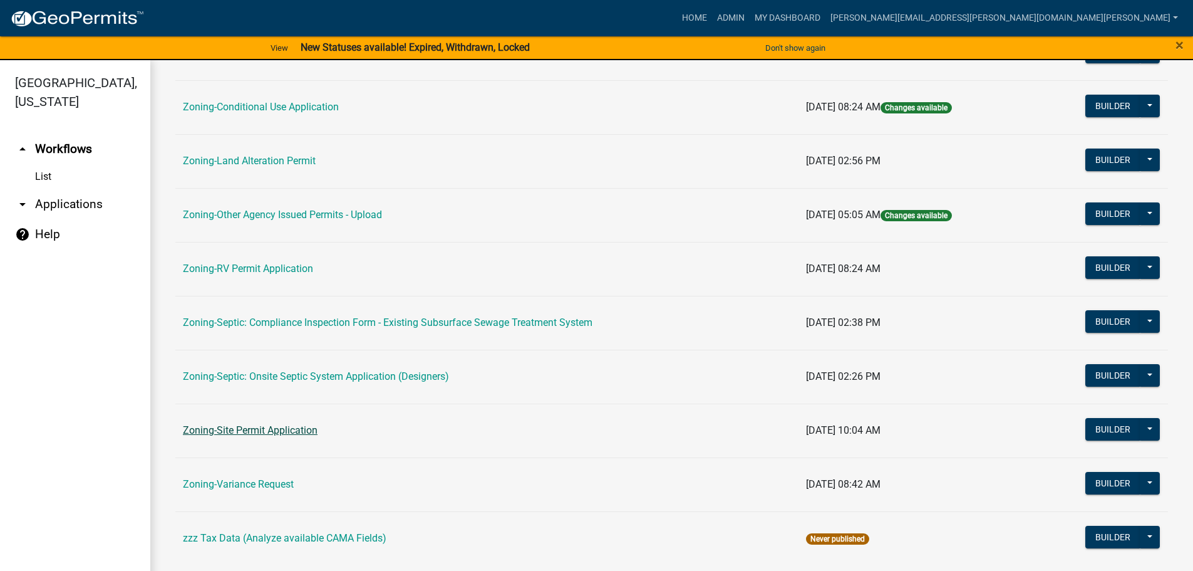
click at [264, 431] on link "Zoning-Site Permit Application" at bounding box center [250, 430] width 135 height 12
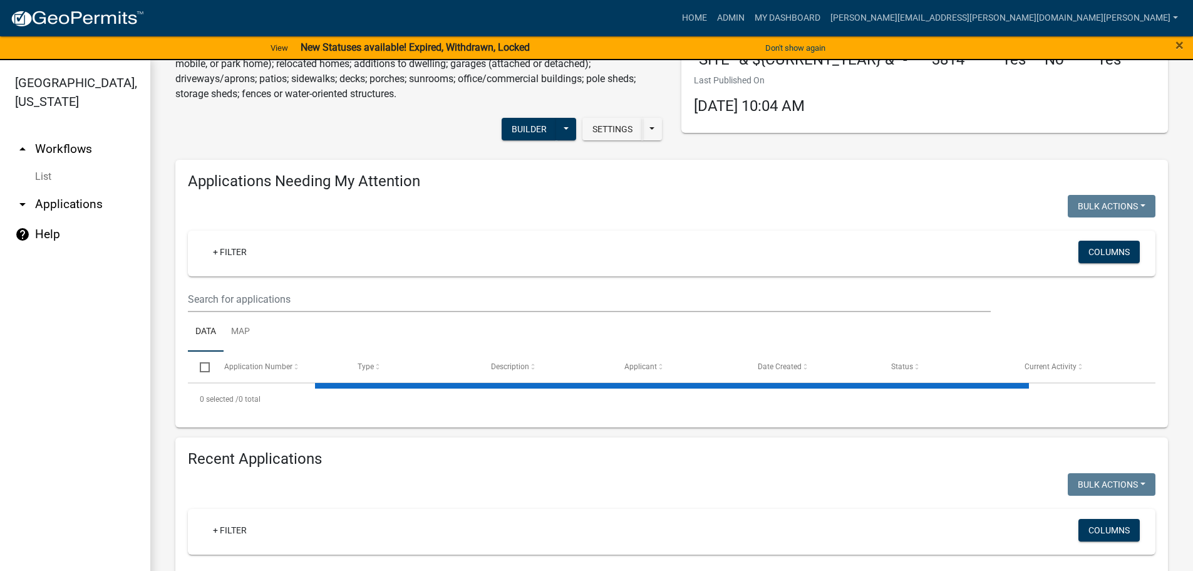
scroll to position [188, 0]
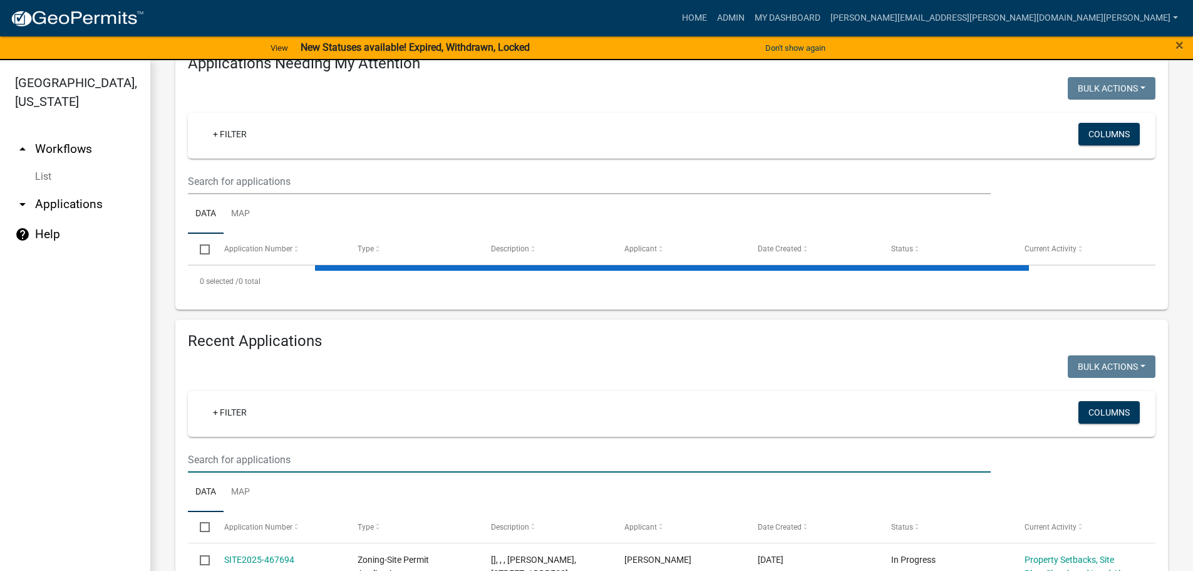
click at [261, 194] on input "text" at bounding box center [589, 182] width 803 height 26
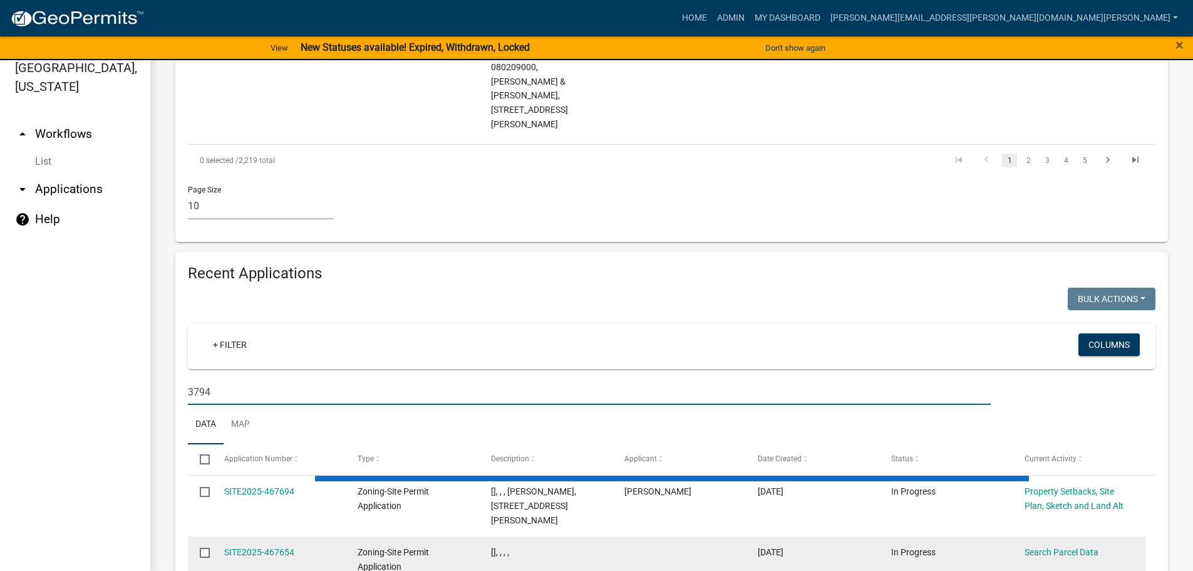
scroll to position [1069, 0]
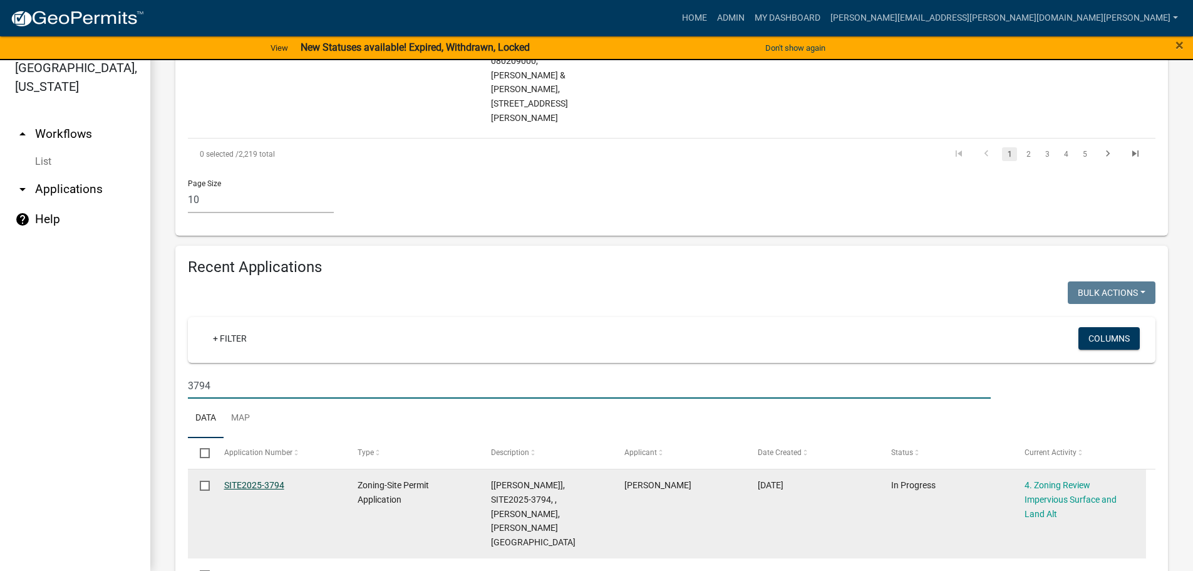
type input "3794"
click at [255, 480] on link "SITE2025-3794" at bounding box center [254, 485] width 60 height 10
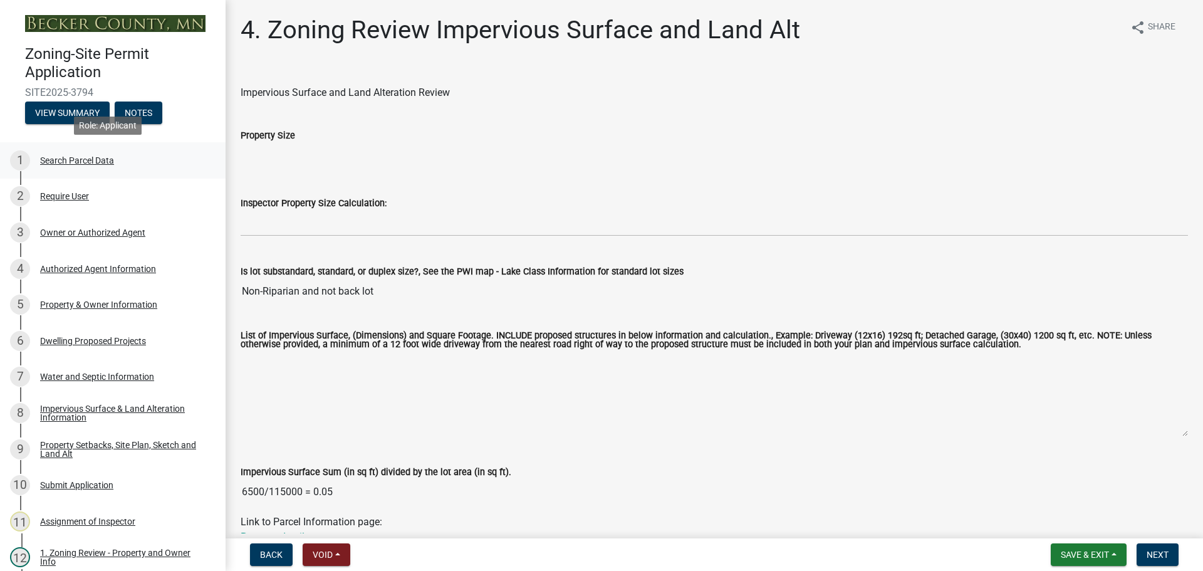
click at [54, 160] on div "Search Parcel Data" at bounding box center [77, 160] width 74 height 9
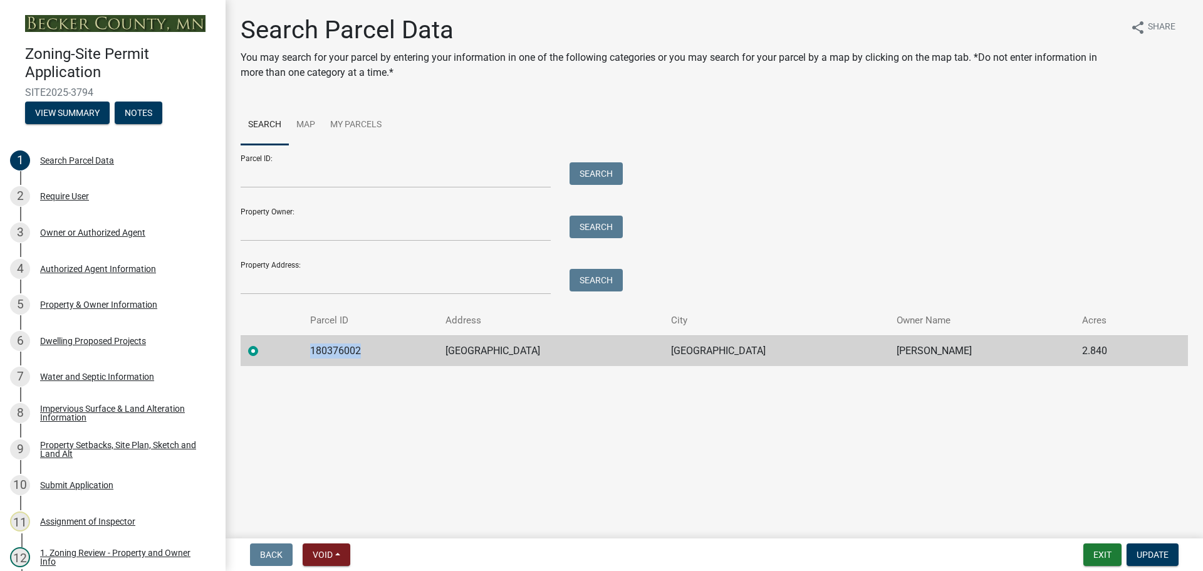
drag, startPoint x: 389, startPoint y: 350, endPoint x: 300, endPoint y: 343, distance: 89.2
click at [300, 343] on tr "180376002 [GEOGRAPHIC_DATA] [PERSON_NAME] 2.840" at bounding box center [714, 350] width 947 height 31
copy td "180376002"
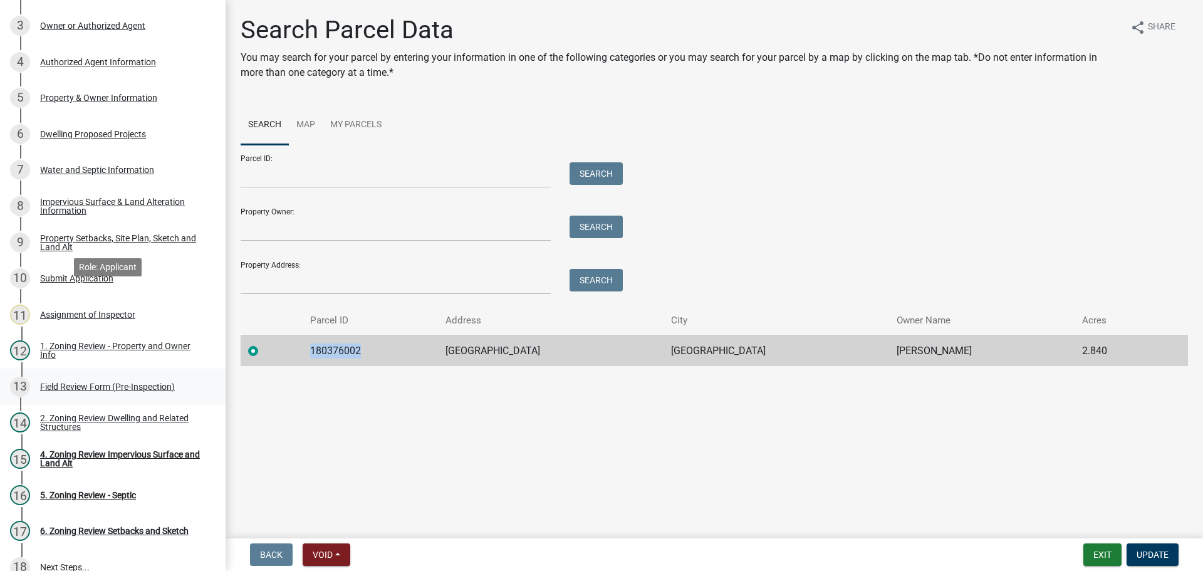
scroll to position [251, 0]
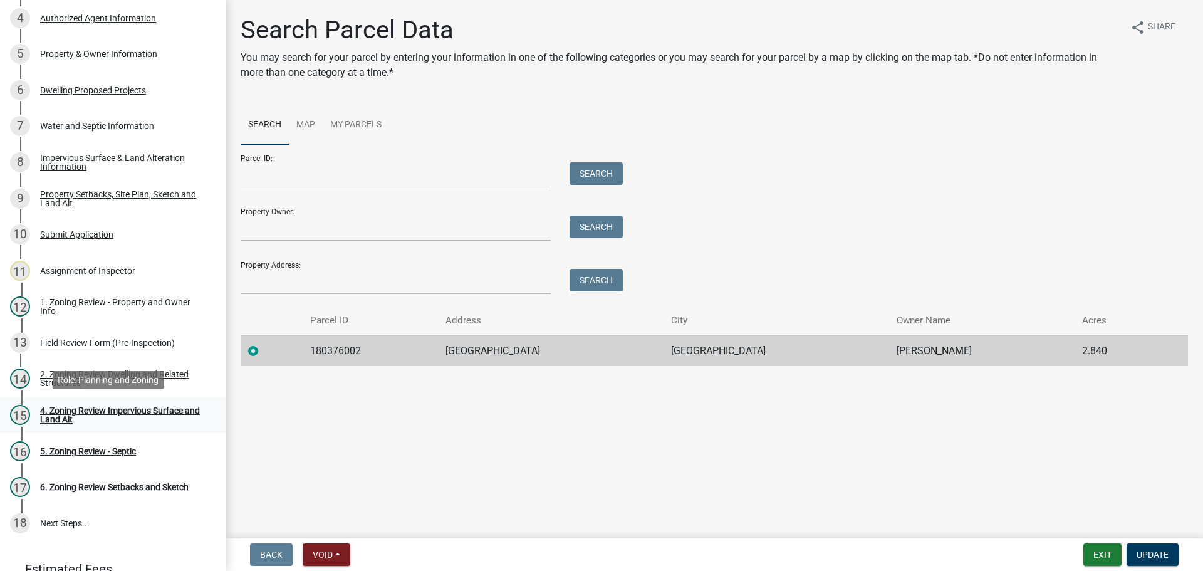
click at [104, 406] on div "4. Zoning Review Impervious Surface and Land Alt" at bounding box center [122, 415] width 165 height 18
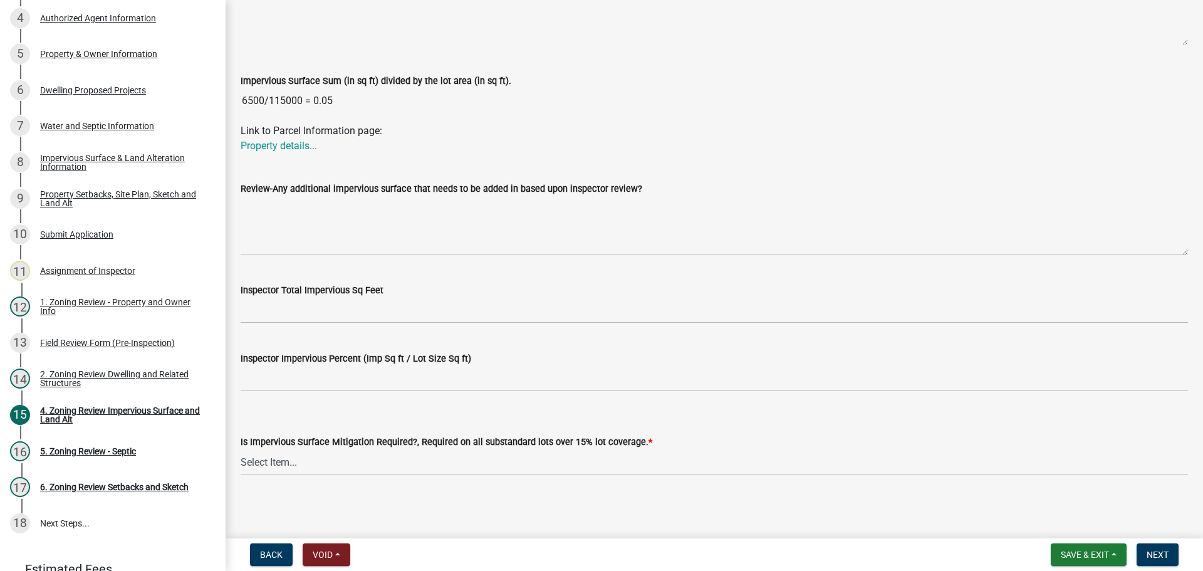
scroll to position [393, 0]
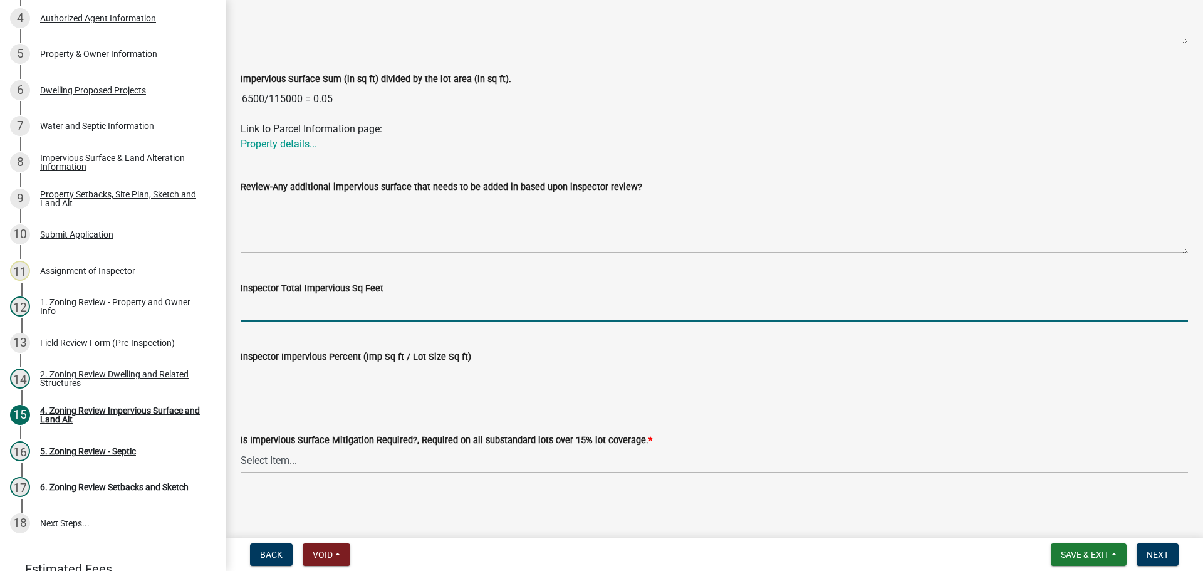
click at [301, 308] on input "Inspector Total Impervious Sq Feet" at bounding box center [714, 309] width 947 height 26
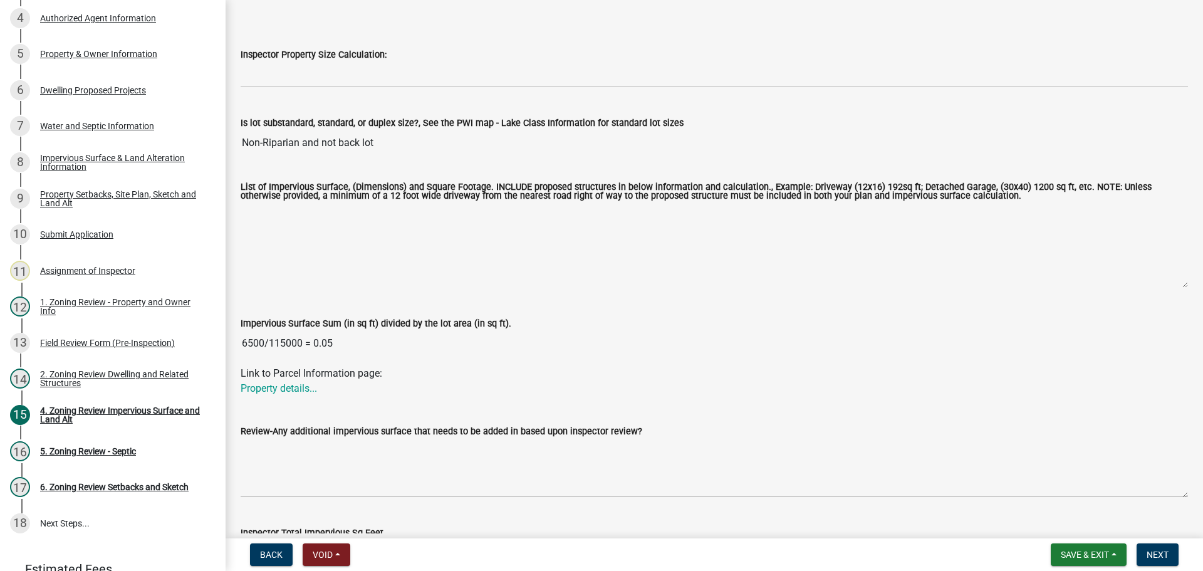
scroll to position [188, 0]
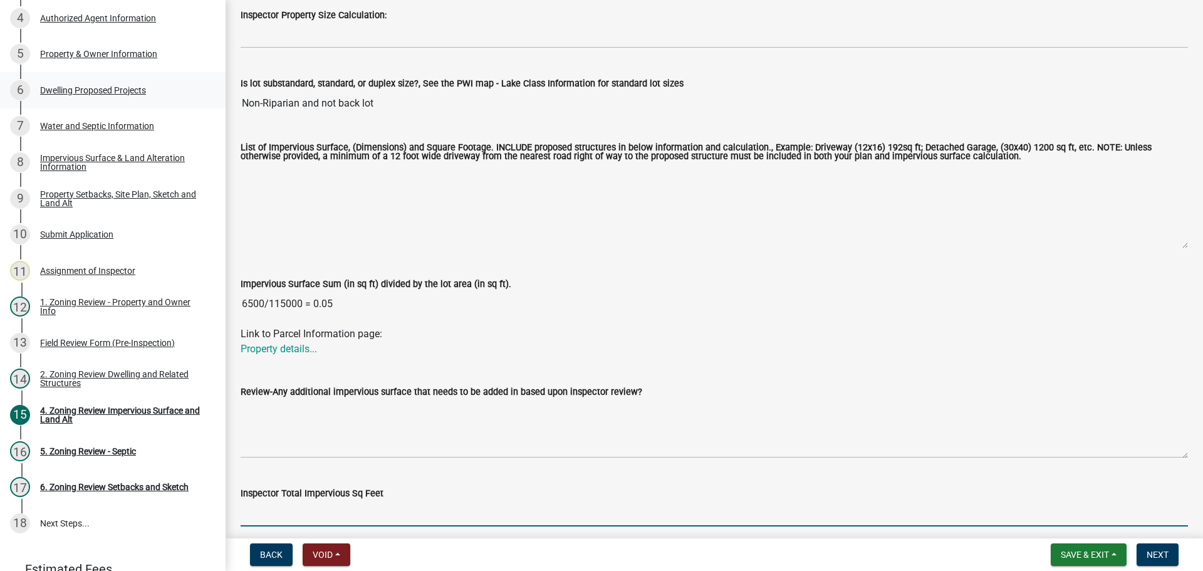
click at [81, 86] on div "Dwelling Proposed Projects" at bounding box center [93, 90] width 106 height 9
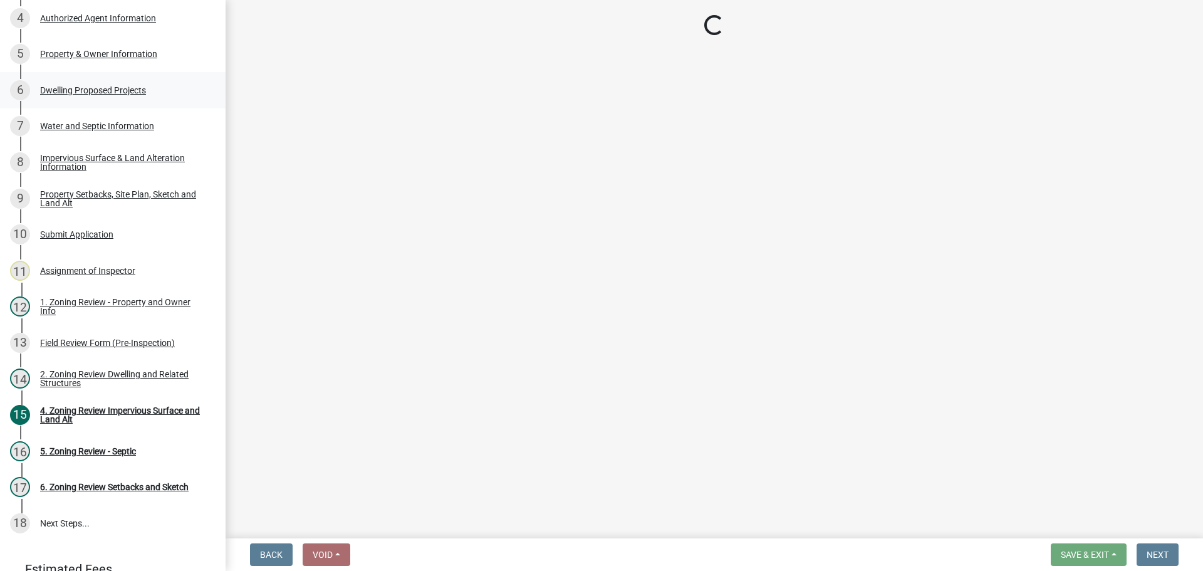
scroll to position [0, 0]
select select "5b8abcc6-67f7-49fb-8f25-c295ccc2b339"
select select "566f81cc-4b3f-4ecb-9f16-a2b313352c61"
select select "03c1fec4-1fbe-4331-bc18-34e24145556f"
select select "11c1c089-3b44-43c0-9549-3c9eeea2451f"
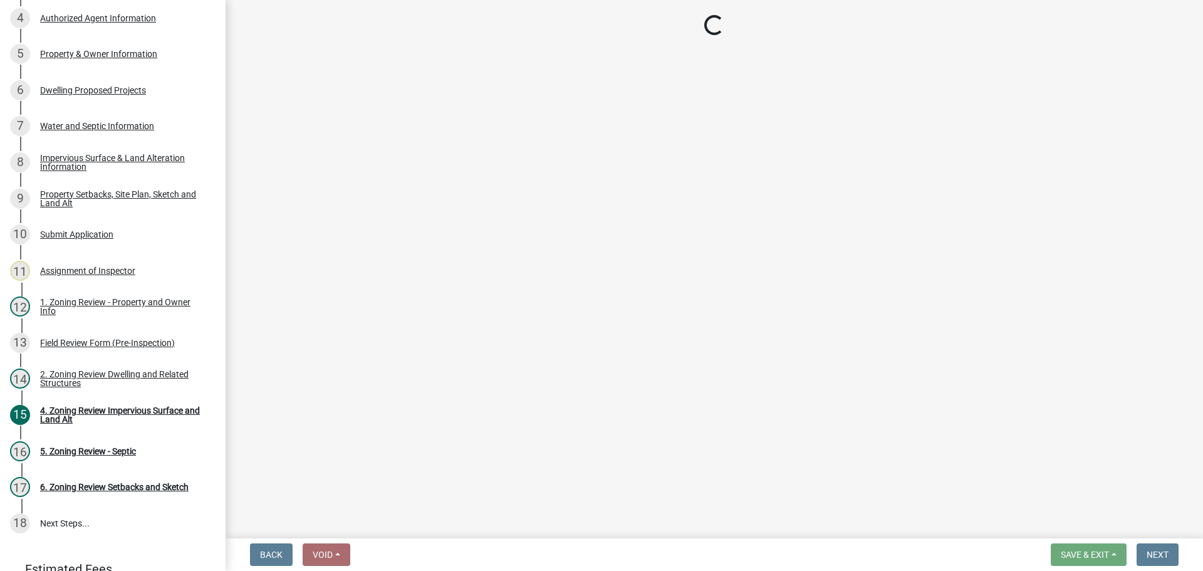
select select "0ceb8b90-6e92-4b1f-be25-acba4c819eff"
select select "ab9119d1-7da9-49c4-9fac-8c142204c89d"
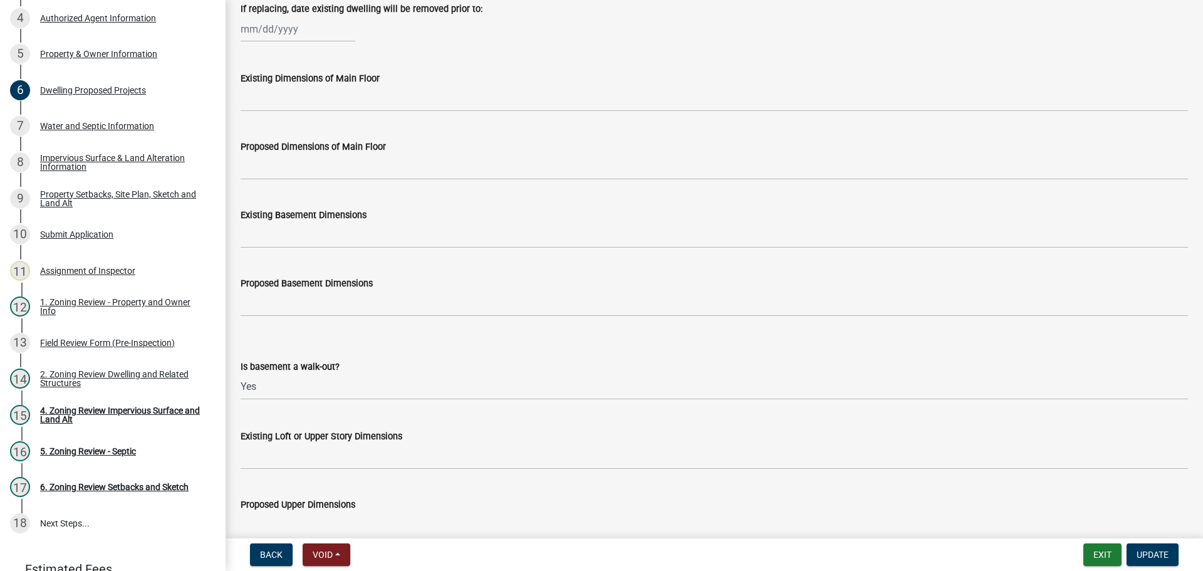
scroll to position [185, 0]
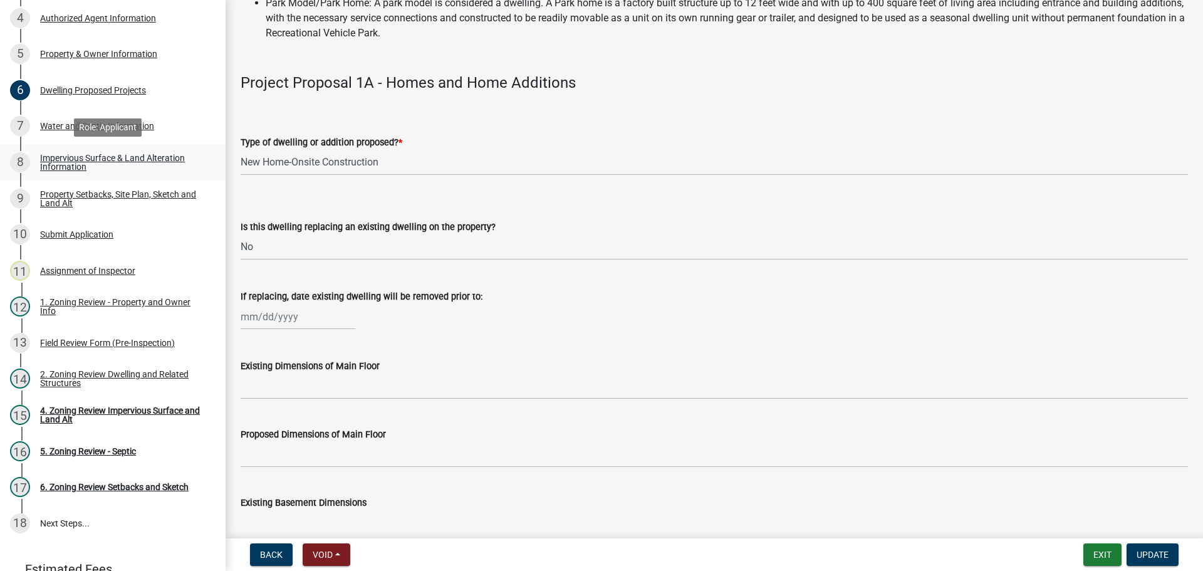
click at [117, 155] on div "Impervious Surface & Land Alteration Information" at bounding box center [122, 162] width 165 height 18
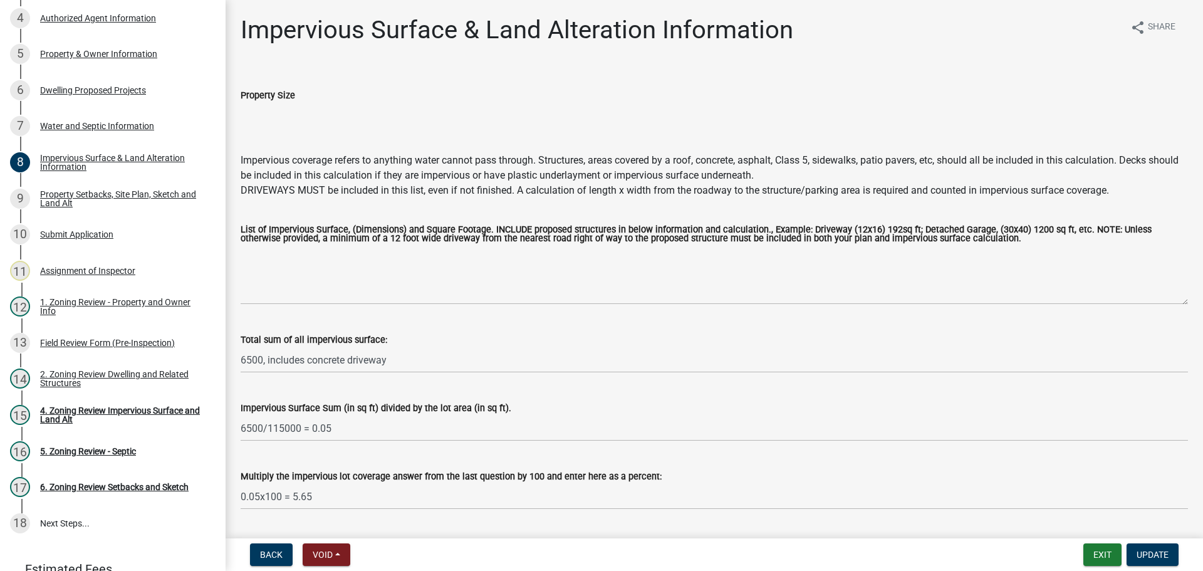
scroll to position [36, 0]
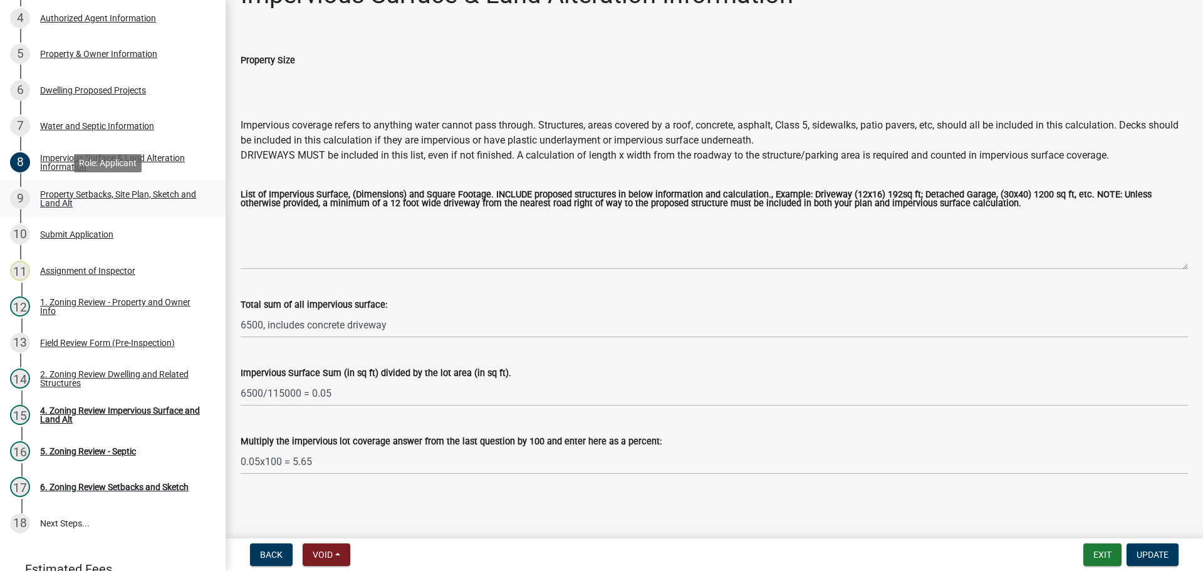
click at [118, 192] on div "Property Setbacks, Site Plan, Sketch and Land Alt" at bounding box center [122, 199] width 165 height 18
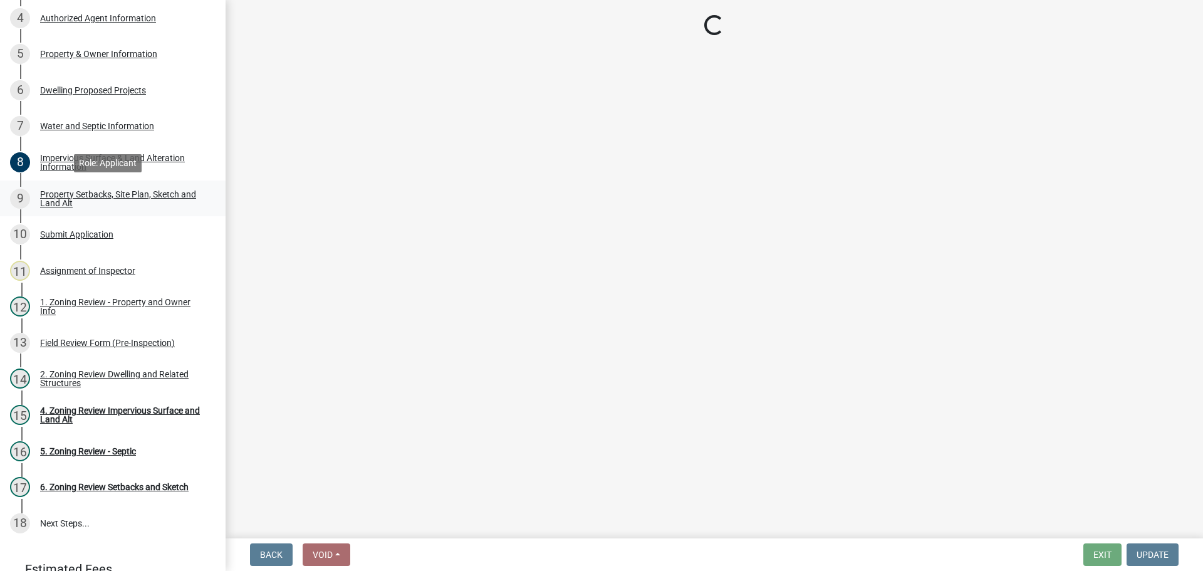
scroll to position [0, 0]
select select "bc359128-44fe-43a6-b559-d4174f4d38cf"
select select "455557a3-7db0-4012-9414-920f9688a68f"
select select "b56a4575-9846-47cf-8067-c59a4853da22"
select select "12f785fb-c378-4b18-841c-21c73dc99083"
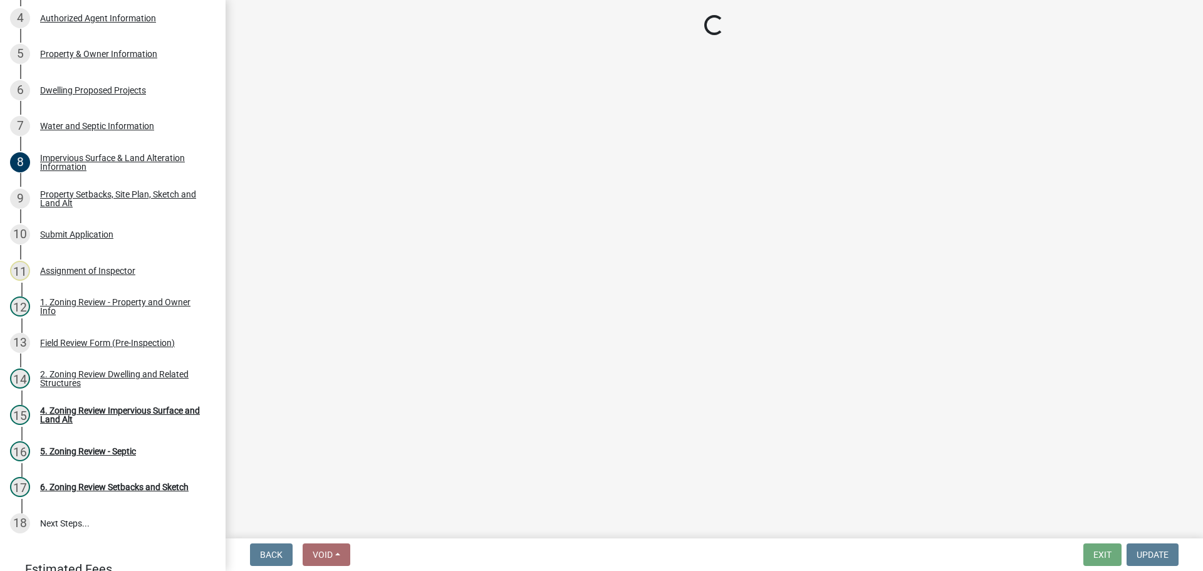
select select "12da6293-5841-4f5c-bd92-3658833964cd"
select select "27b2a8b4-abf6-463e-8c0c-7c5d2b4fe26f"
select select "5ad4ab64-b44e-481c-9000-9e5907aa74e1"
select select "e019de12-4845-45f2-ad10-5fb76eee0e55"
select select "c8b8ea71-7088-4e87-a493-7bc88cc2835b"
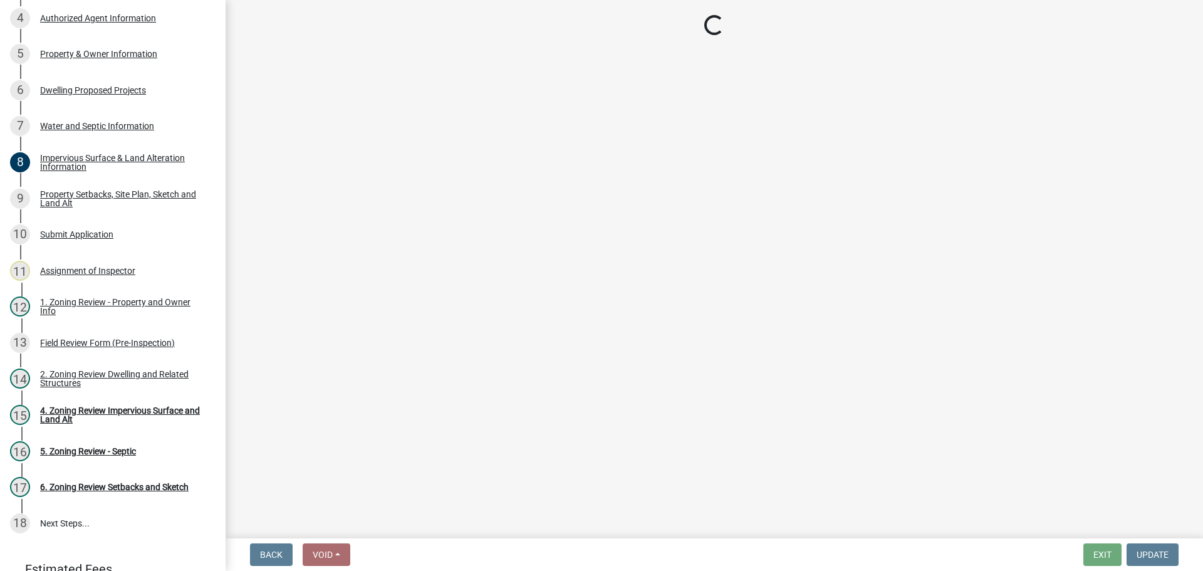
select select "133211ff-91ce-4a0a-9235-b48a7e2069a0"
select select "4421853d-5e11-4b64-95ec-6c47066881cc"
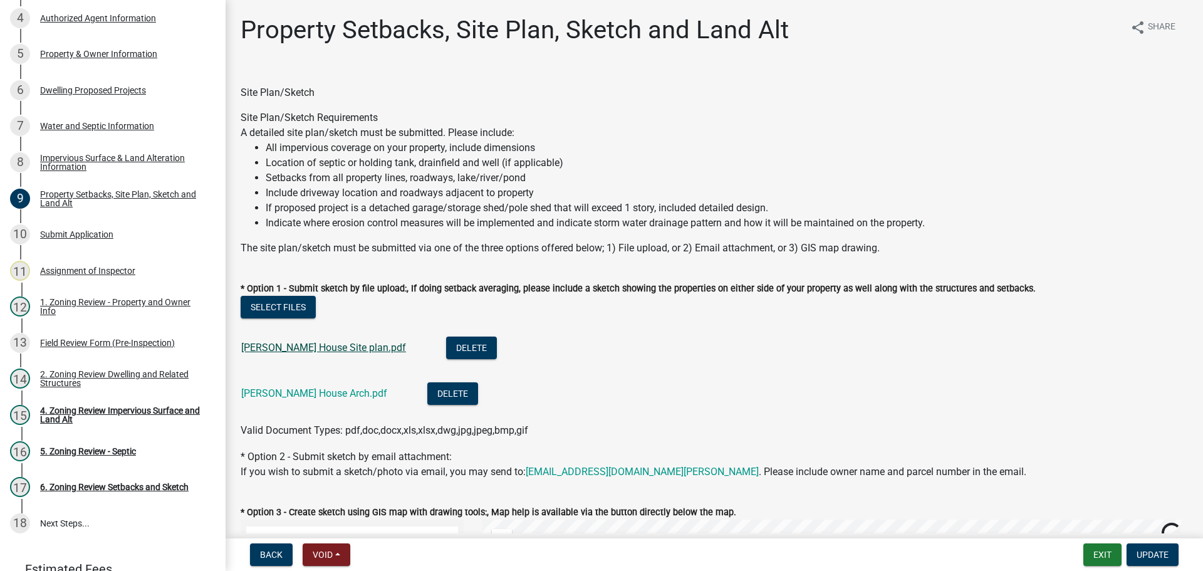
click at [306, 346] on link "[PERSON_NAME] House Site plan.pdf" at bounding box center [323, 347] width 165 height 12
click at [274, 387] on link "[PERSON_NAME] House Arch.pdf" at bounding box center [314, 393] width 146 height 12
click at [313, 342] on link "[PERSON_NAME] House Site plan.pdf" at bounding box center [323, 347] width 165 height 12
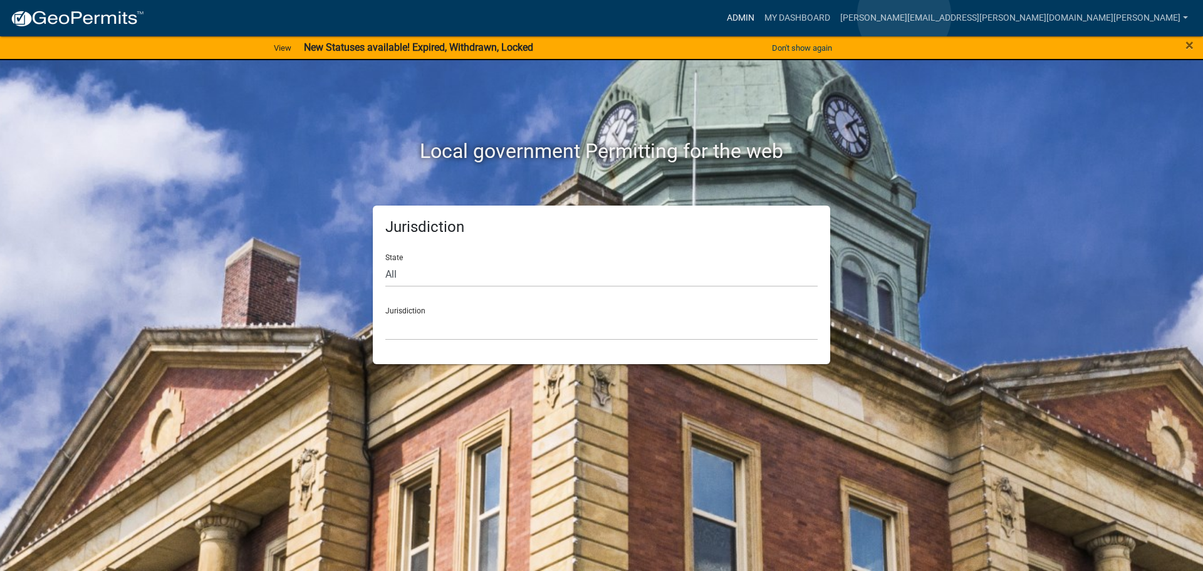
click at [759, 16] on link "Admin" at bounding box center [741, 18] width 38 height 24
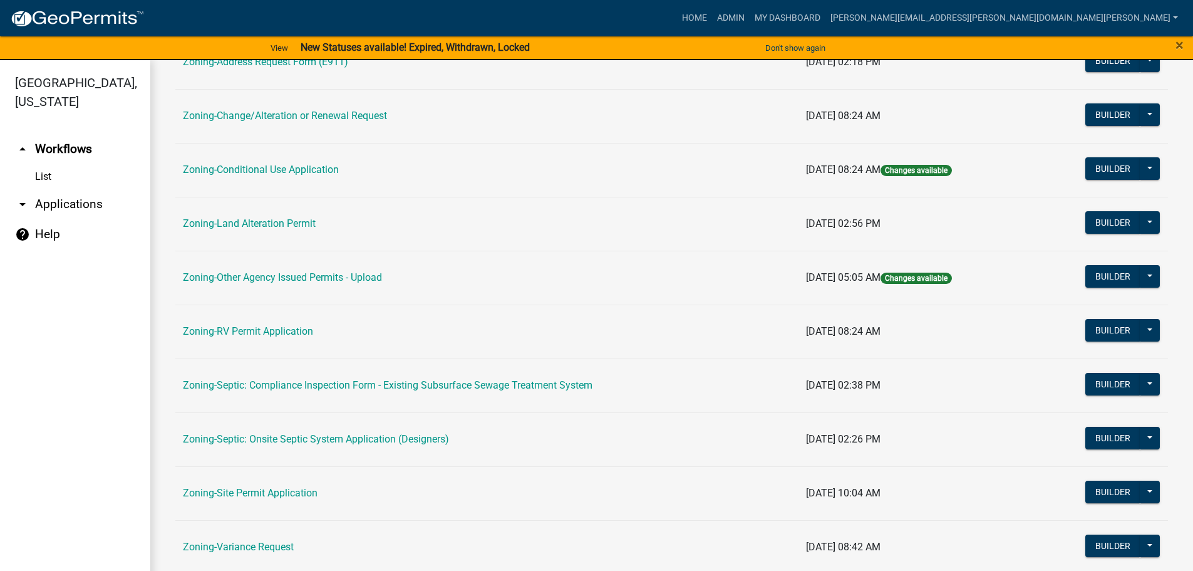
scroll to position [390, 0]
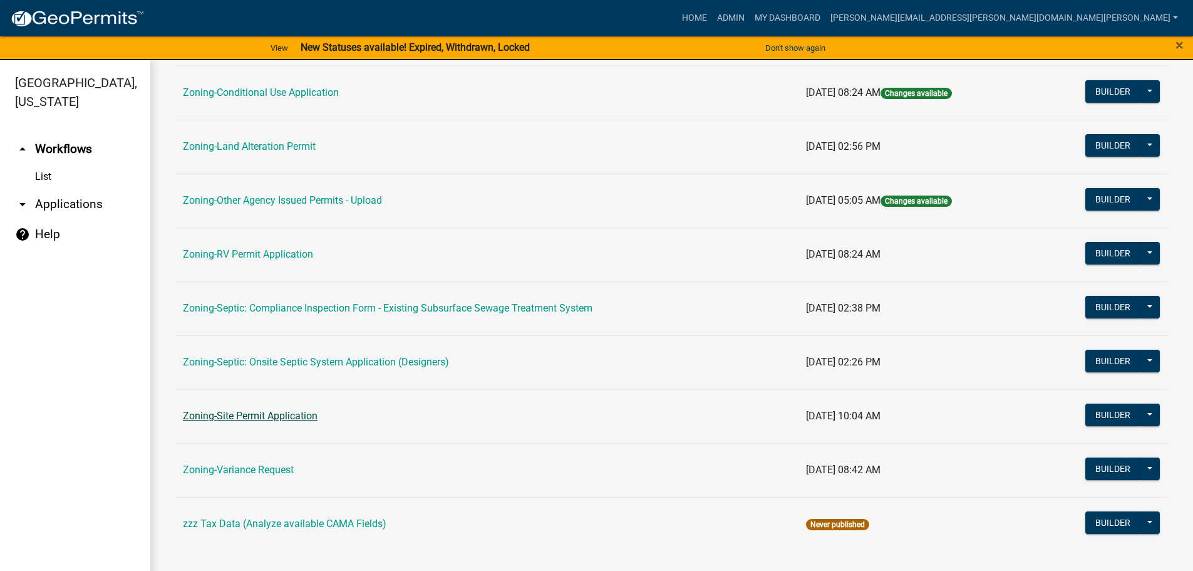
click at [299, 419] on link "Zoning-Site Permit Application" at bounding box center [250, 416] width 135 height 12
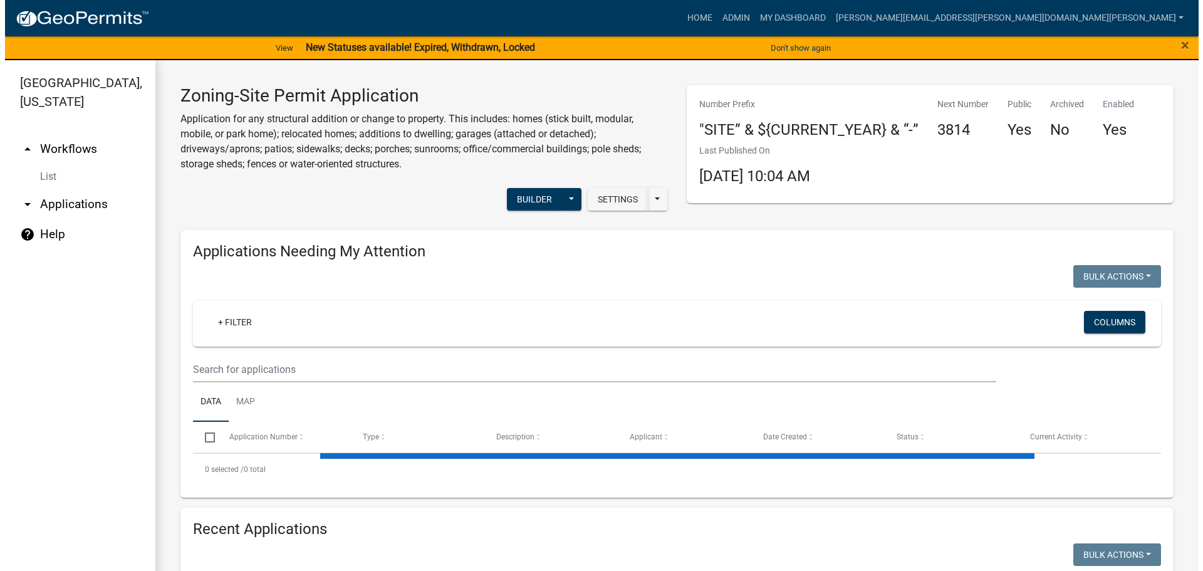
scroll to position [251, 0]
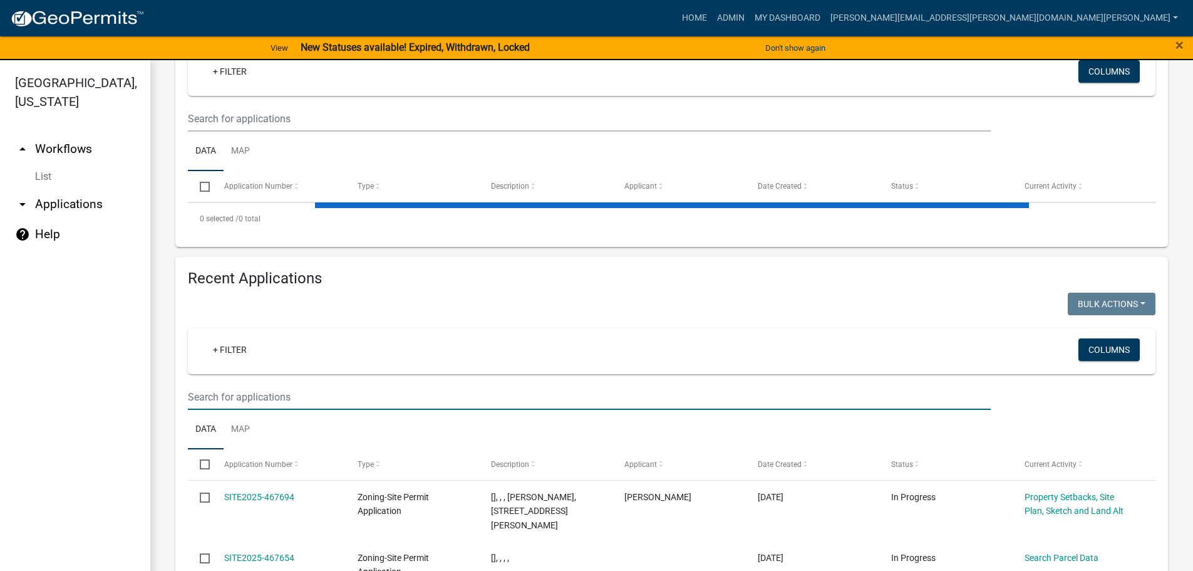
click at [285, 132] on input "text" at bounding box center [589, 119] width 803 height 26
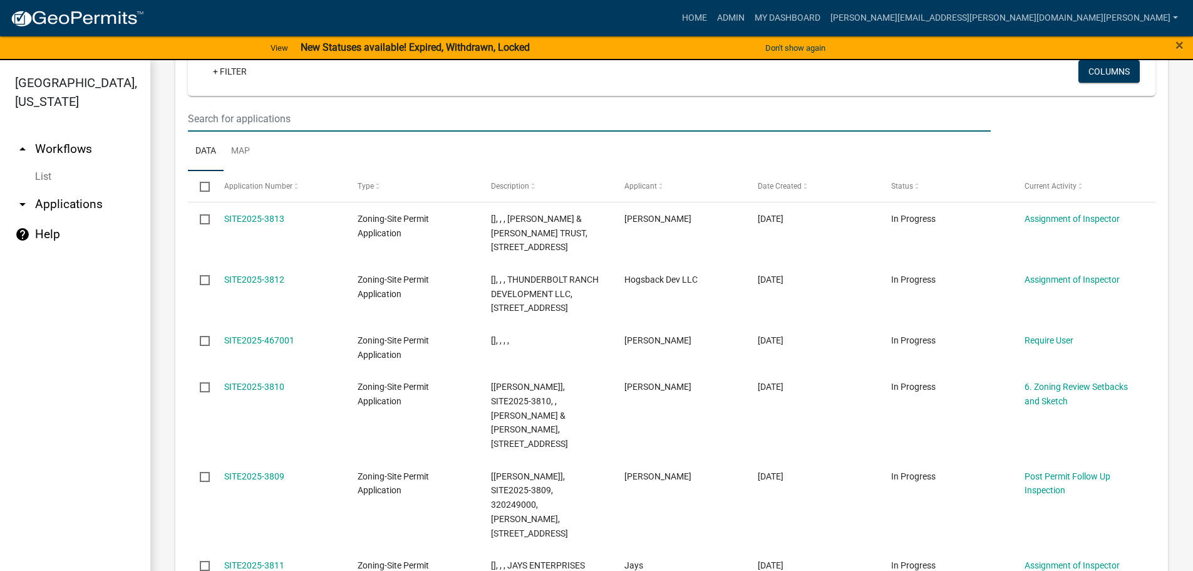
click at [249, 109] on input "text" at bounding box center [589, 119] width 803 height 26
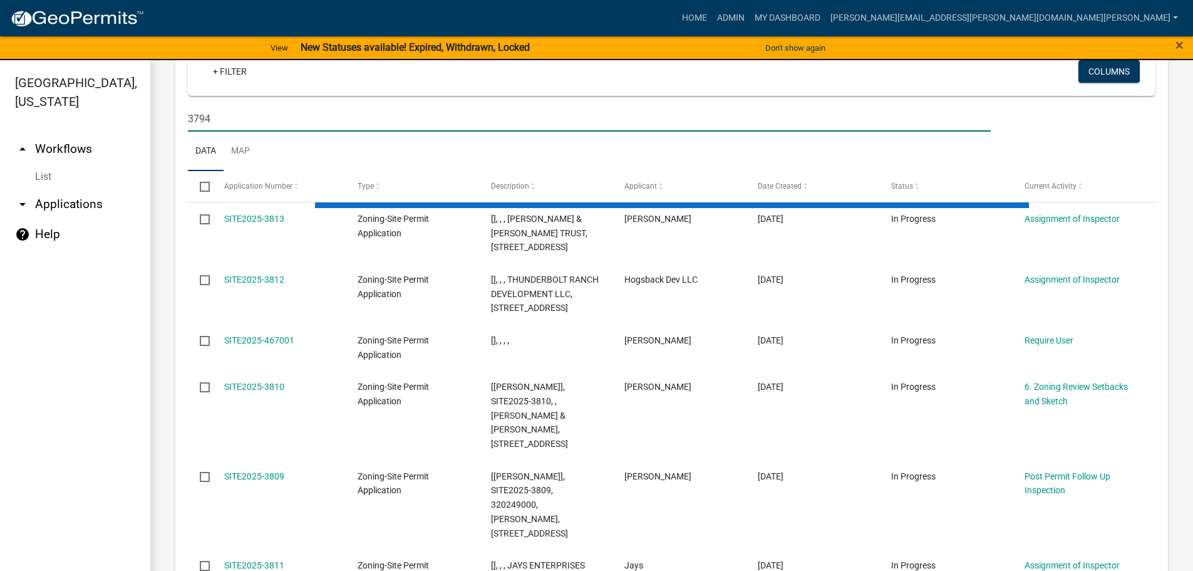
type input "3794"
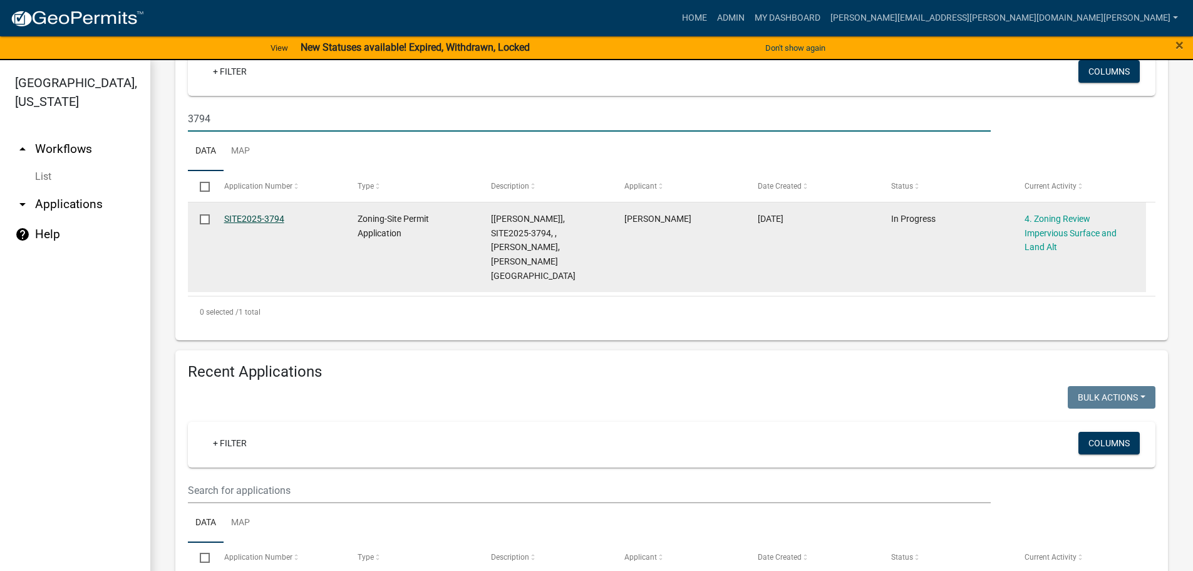
click at [267, 214] on link "SITE2025-3794" at bounding box center [254, 219] width 60 height 10
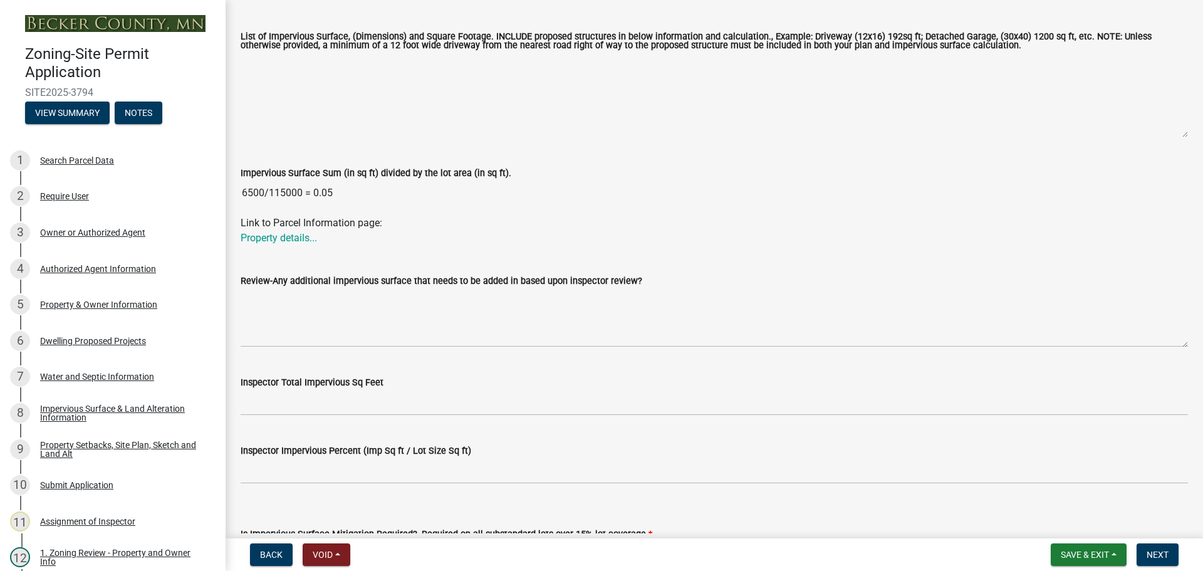
scroll to position [313, 0]
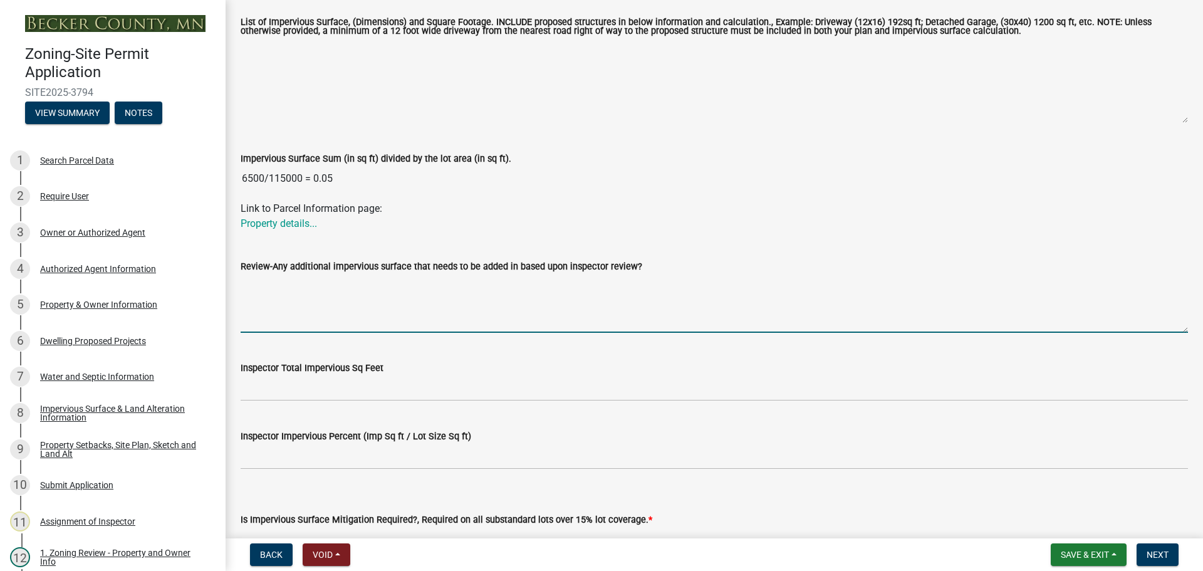
click at [363, 308] on textarea "Review-Any additional impervious surface that needs to be added in based upon i…" at bounding box center [714, 303] width 947 height 59
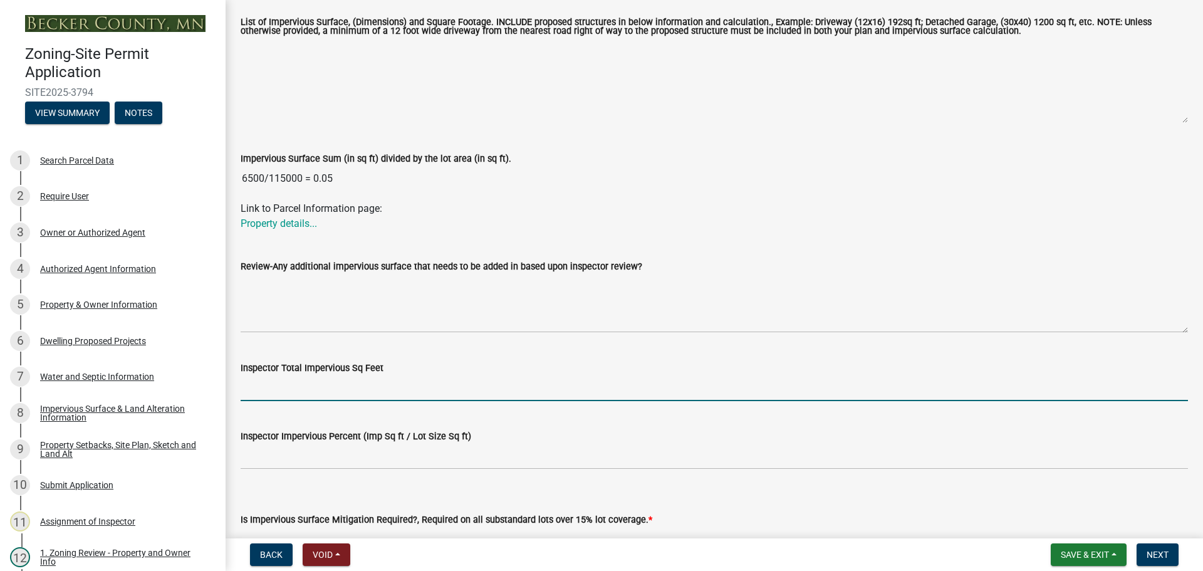
click at [336, 393] on input "Inspector Total Impervious Sq Feet" at bounding box center [714, 388] width 947 height 26
type input "6500"
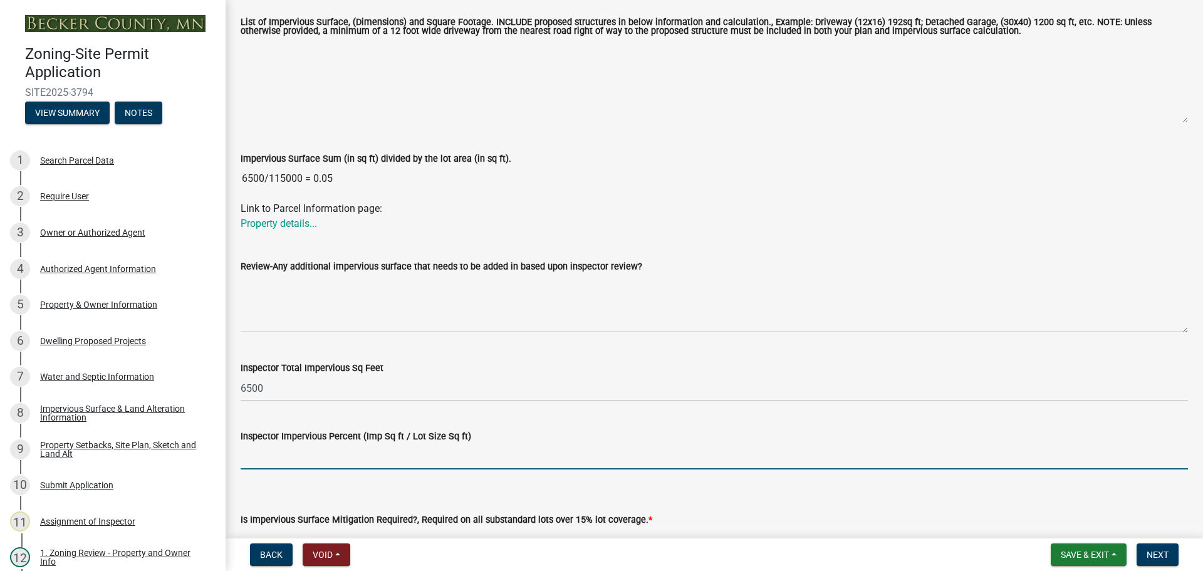
click at [360, 464] on input "Inspector Impervious Percent (Imp Sq ft / Lot Size Sq ft)" at bounding box center [714, 457] width 947 height 26
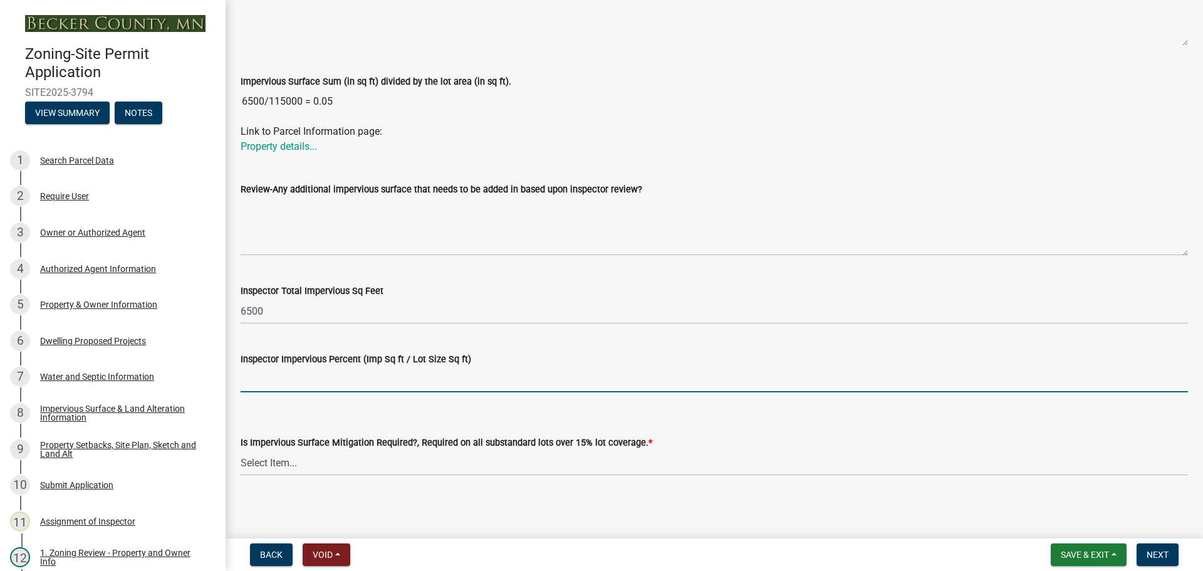
scroll to position [393, 0]
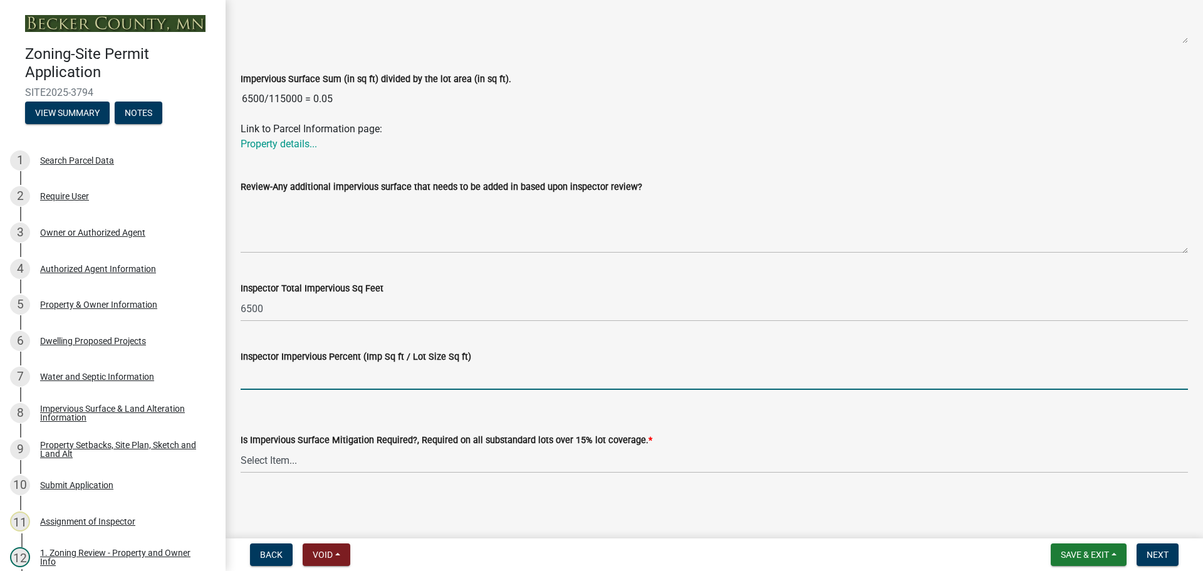
click at [271, 378] on input "Inspector Impervious Percent (Imp Sq ft / Lot Size Sq ft)" at bounding box center [714, 377] width 947 height 26
type input "5.2"
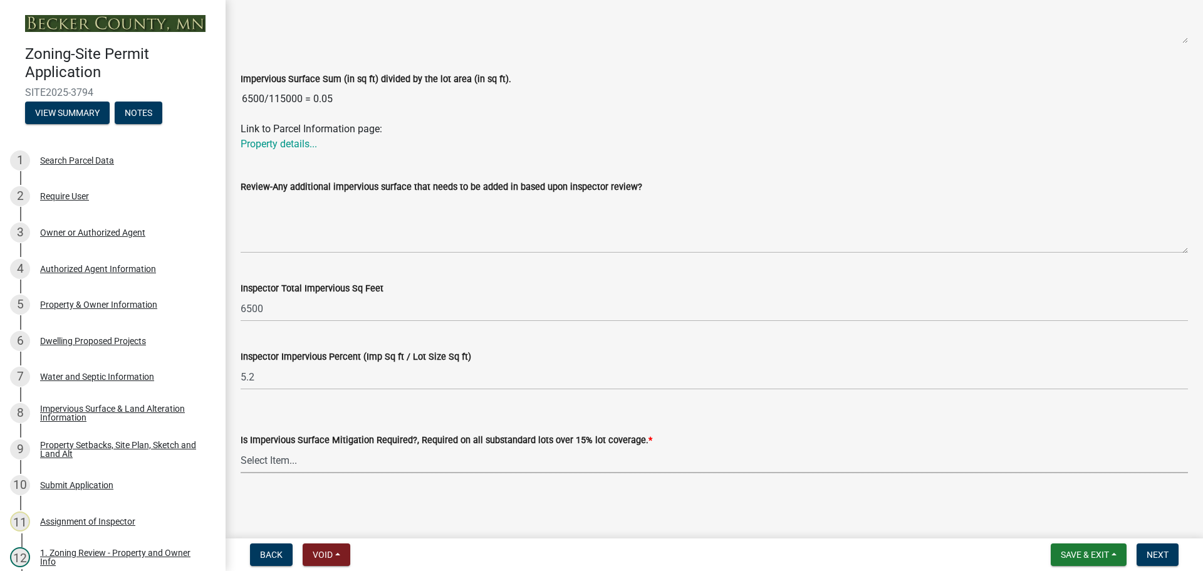
click at [283, 458] on select "Select Item... Yes- Over 15% substandard lot coverage No N/A" at bounding box center [714, 460] width 947 height 26
click at [241, 447] on select "Select Item... Yes- Over 15% substandard lot coverage No N/A" at bounding box center [714, 460] width 947 height 26
select select "e01e6f83-540c-4684-94c6-de0fe38ded07"
click at [1156, 548] on button "Next" at bounding box center [1157, 554] width 42 height 23
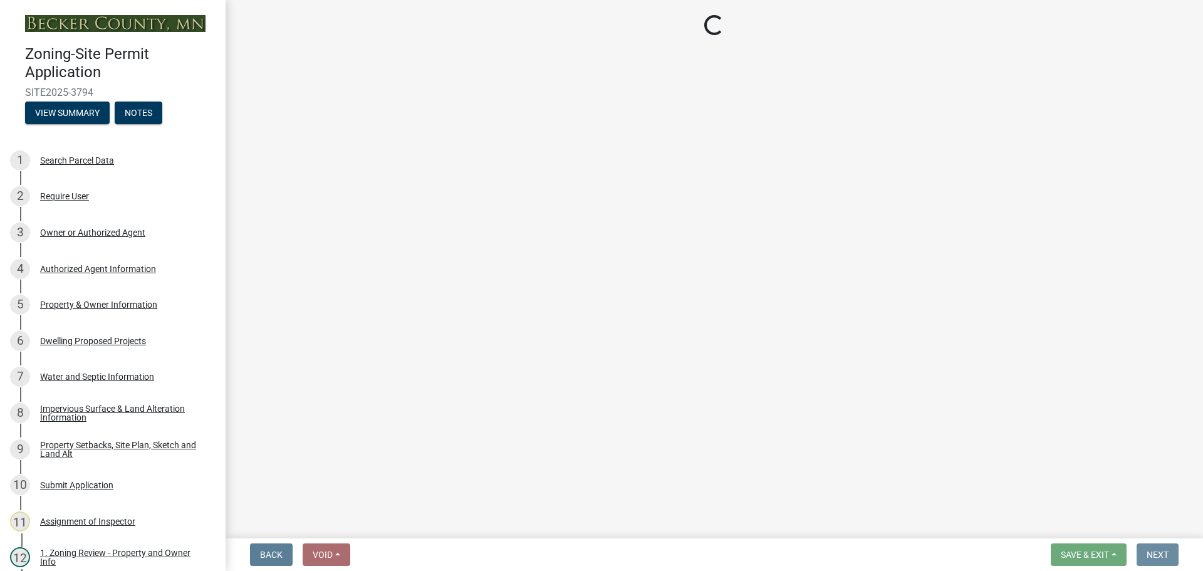
scroll to position [0, 0]
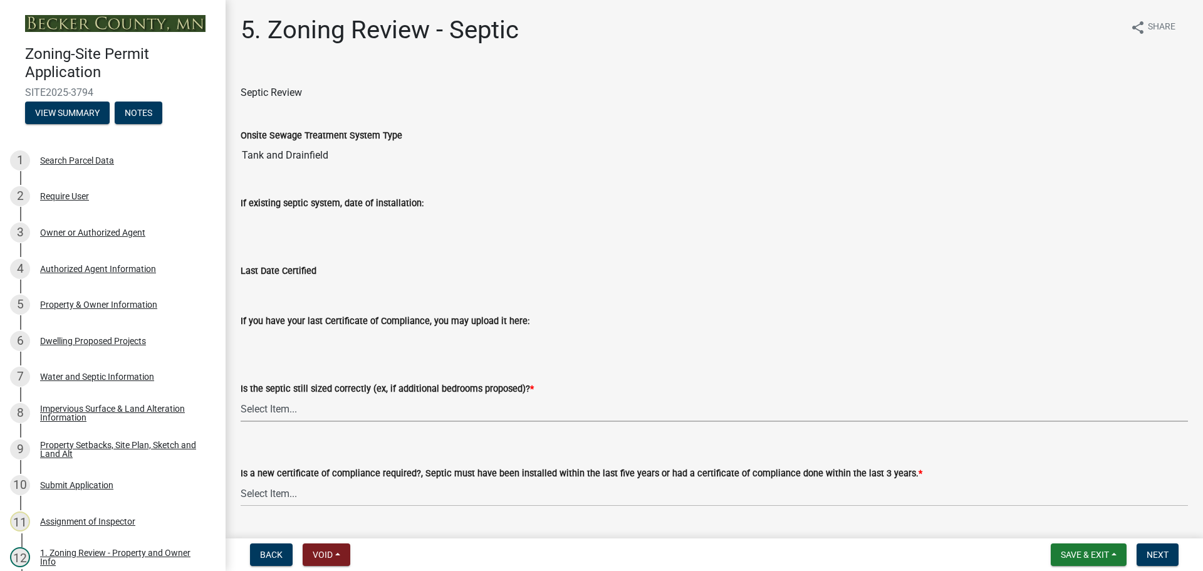
click at [280, 405] on select "Select Item... Yes No N/A" at bounding box center [714, 409] width 947 height 26
click at [241, 396] on select "Select Item... Yes No N/A" at bounding box center [714, 409] width 947 height 26
select select "ffe0288f-179d-446d-9dfb-ee21a688edc6"
click at [115, 373] on div "Water and Septic Information" at bounding box center [97, 376] width 114 height 9
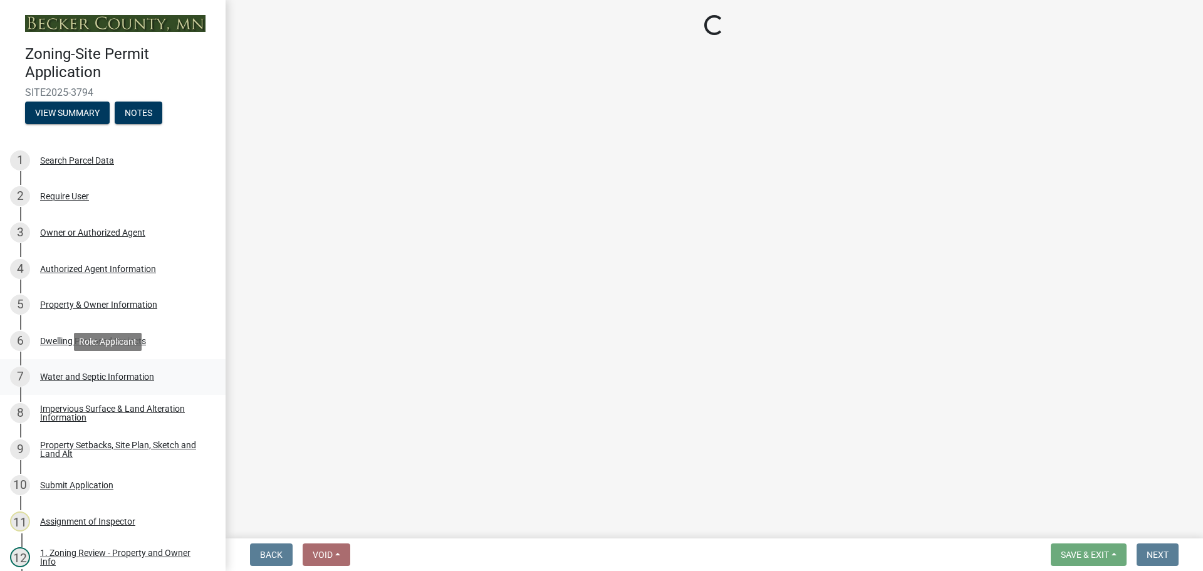
select select "295c6ba3-00c2-4229-aea3-8b4be6316de8"
select select "25b8aef2-9eed-4c0f-8836-08d4b8d082b1"
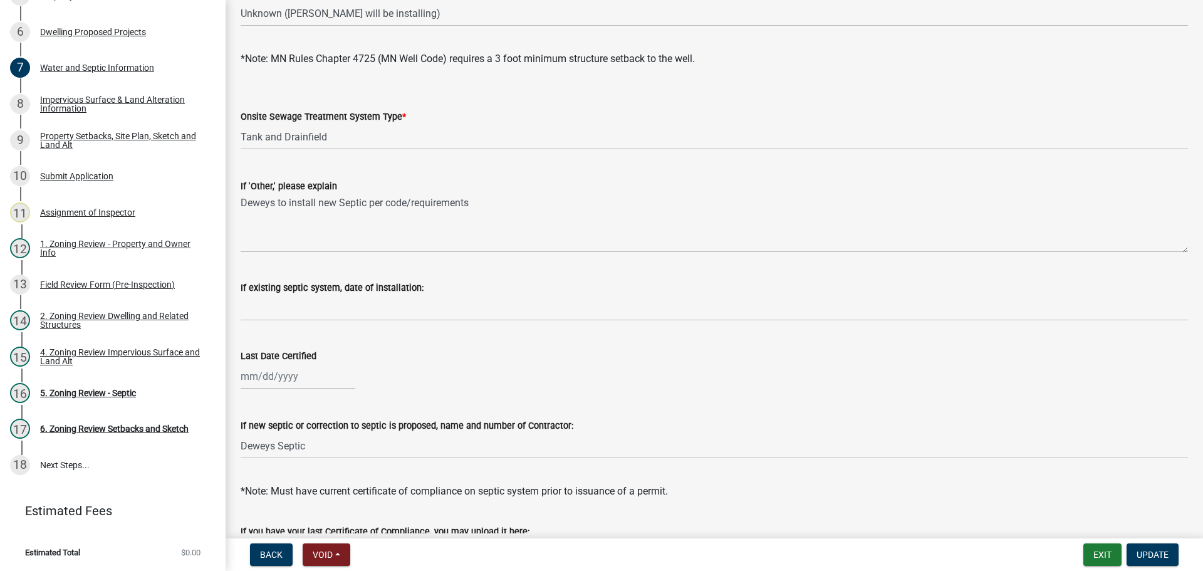
scroll to position [363, 0]
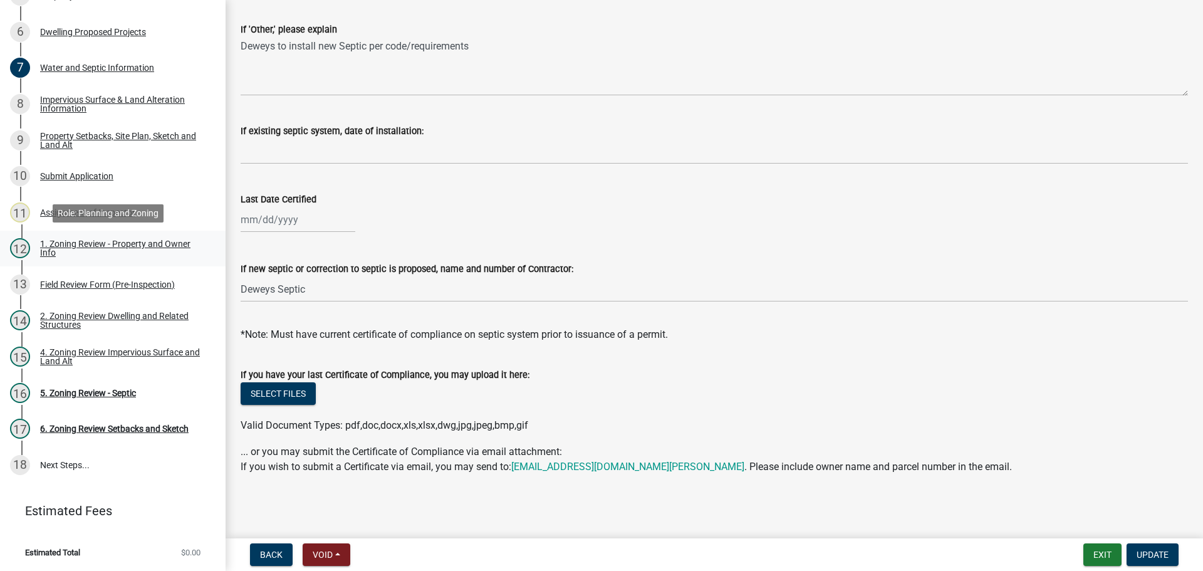
click at [192, 244] on div "1. Zoning Review - Property and Owner Info" at bounding box center [122, 248] width 165 height 18
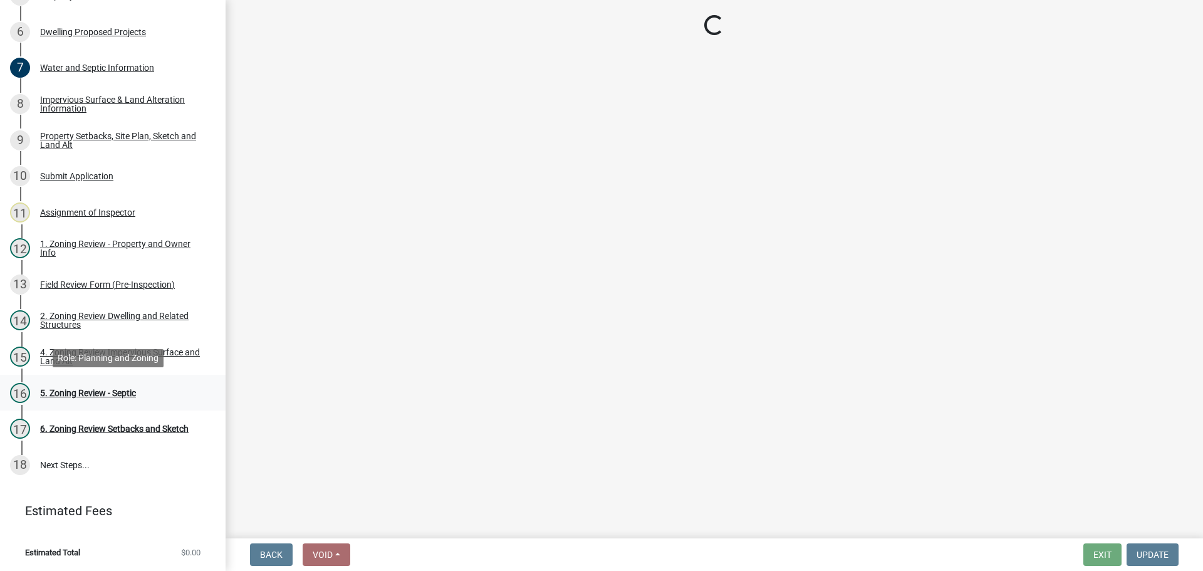
select select "b7a4e2f0-1e07-4bdc-bedd-b8d1ce513ae9"
select select "b4f32c46-6248-4748-b47c-fa4933858724"
select select "ab6c2257-4786-48e5-86d0-1194833f57c8"
select select "de99b201-fb85-4000-88f5-6f49f4ff2101"
select select "d94a228a-13b2-461d-ba2b-a9964ed903a2"
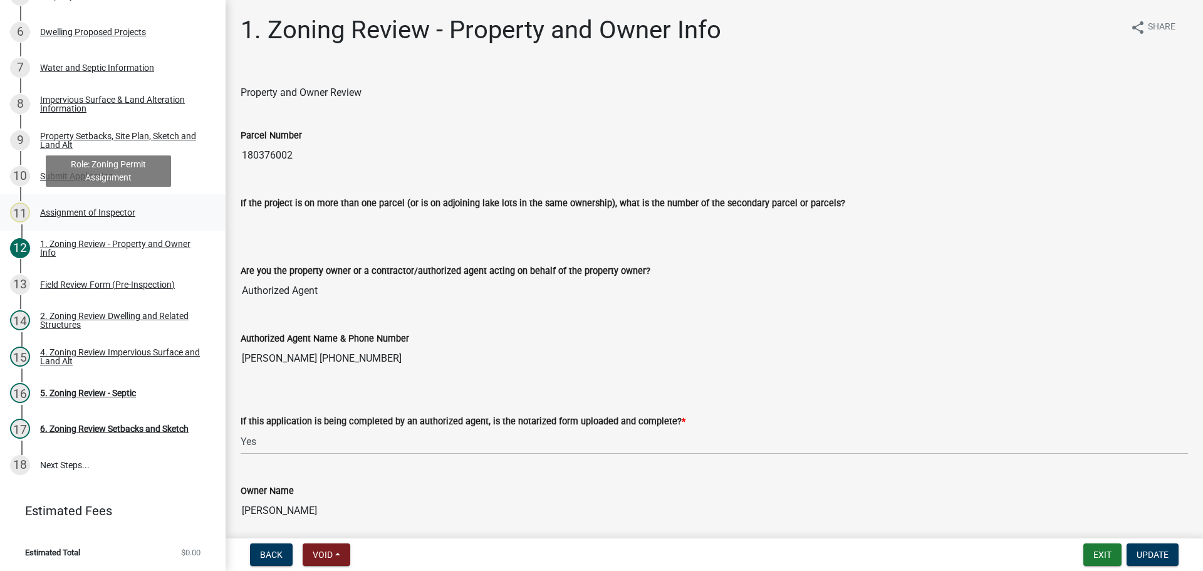
click at [90, 208] on div "Assignment of Inspector" at bounding box center [87, 212] width 95 height 9
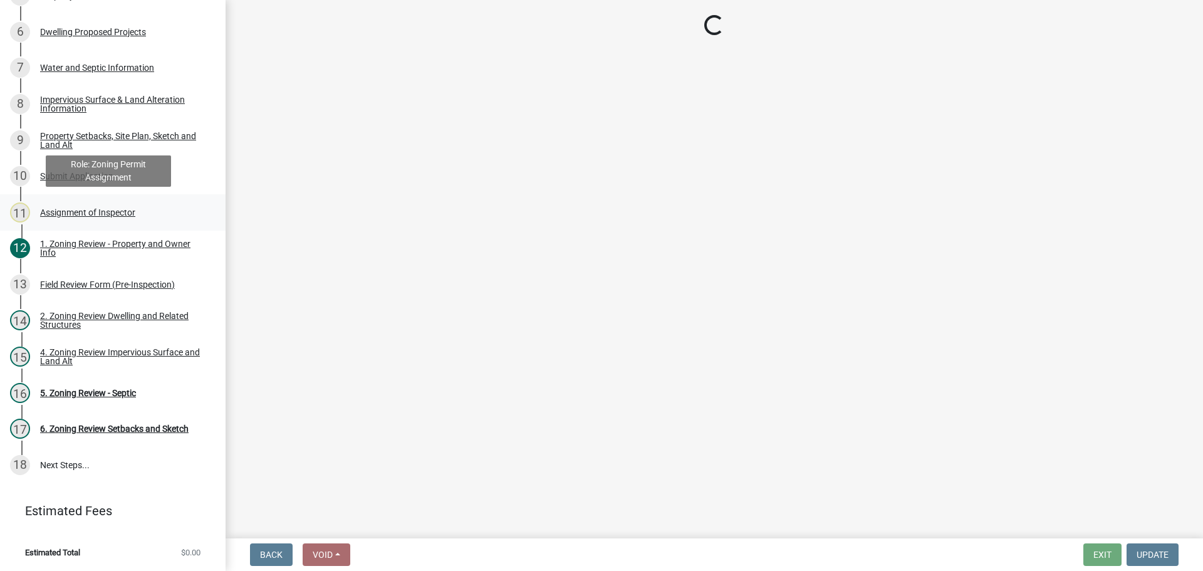
select select "ebd8400e-d8d5-49f8-911f-e671eb76408a"
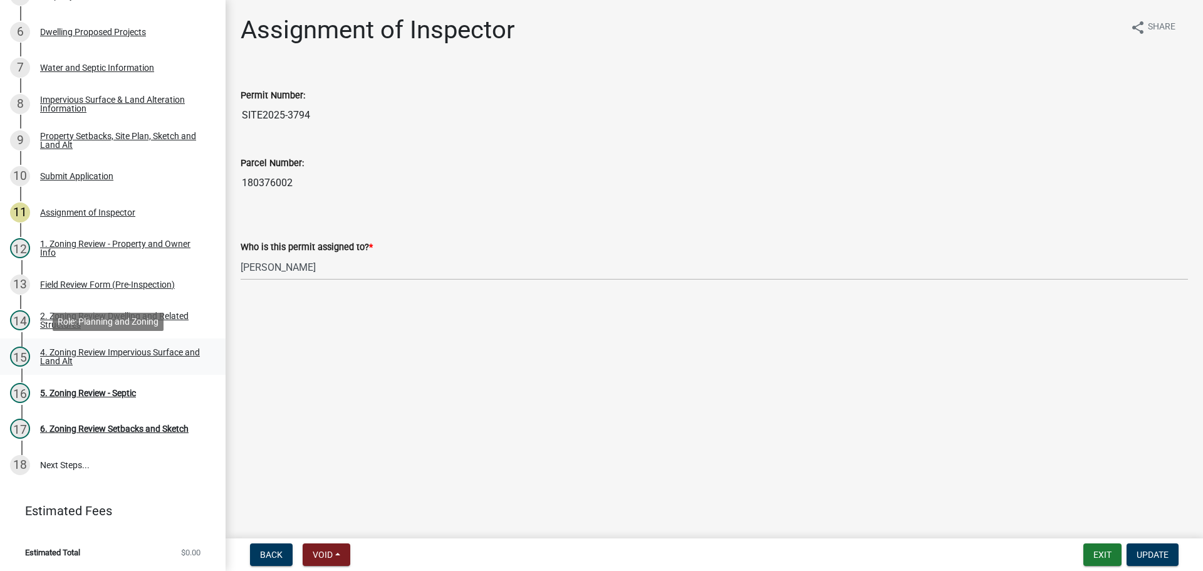
click at [96, 350] on div "4. Zoning Review Impervious Surface and Land Alt" at bounding box center [122, 357] width 165 height 18
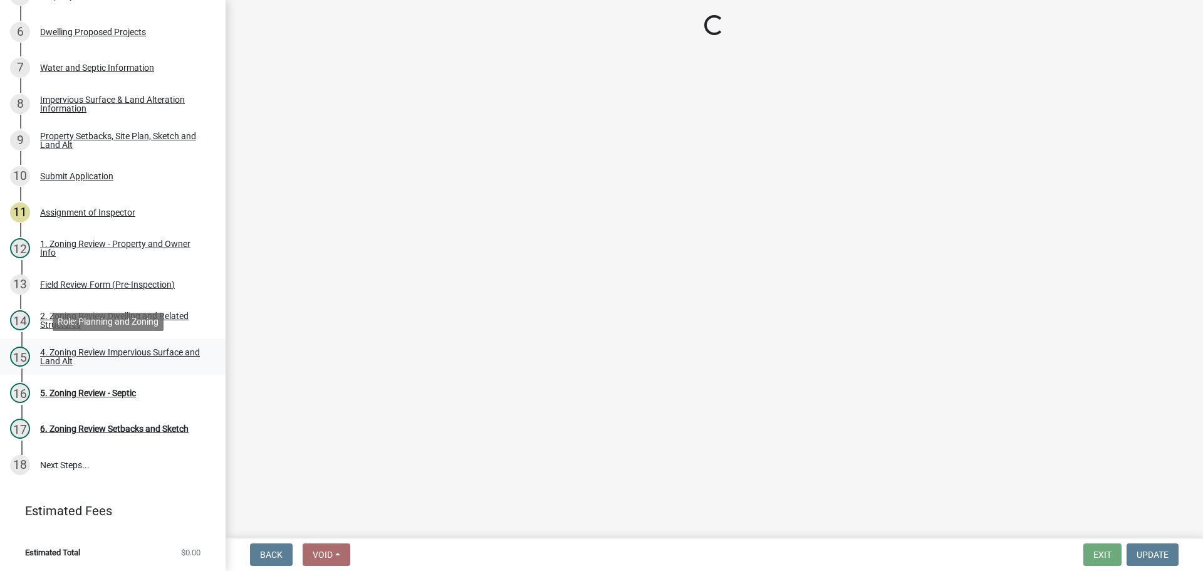
select select "e01e6f83-540c-4684-94c6-de0fe38ded07"
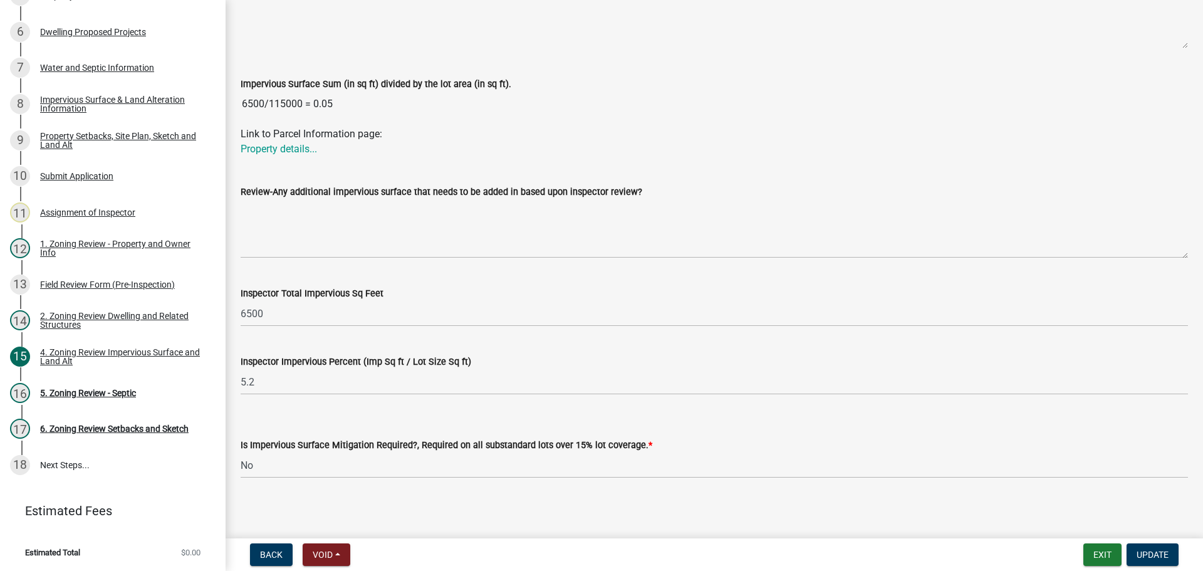
scroll to position [393, 0]
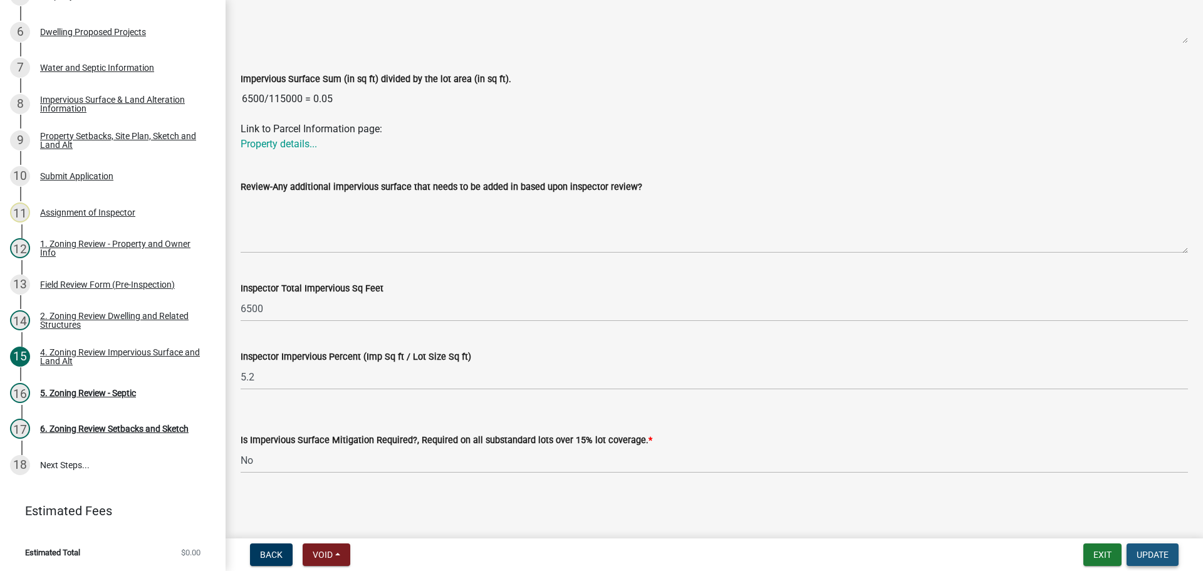
click at [1160, 548] on button "Update" at bounding box center [1152, 554] width 52 height 23
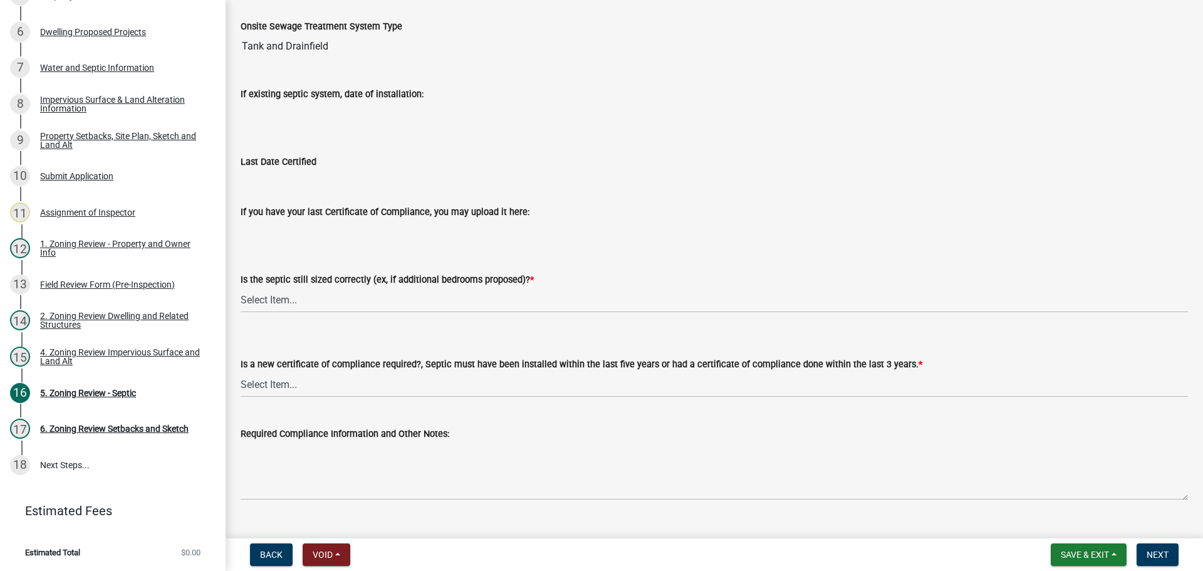
scroll to position [135, 0]
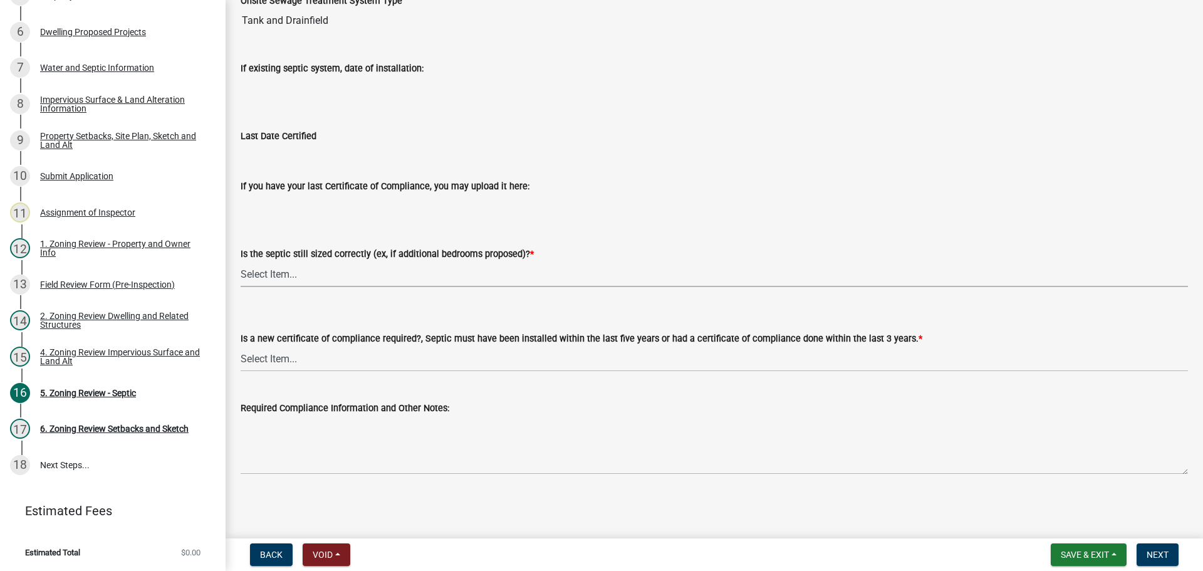
click at [270, 274] on select "Select Item... Yes No N/A" at bounding box center [714, 274] width 947 height 26
click at [608, 172] on wm-data-entity-input "Last Date Certified" at bounding box center [714, 145] width 947 height 68
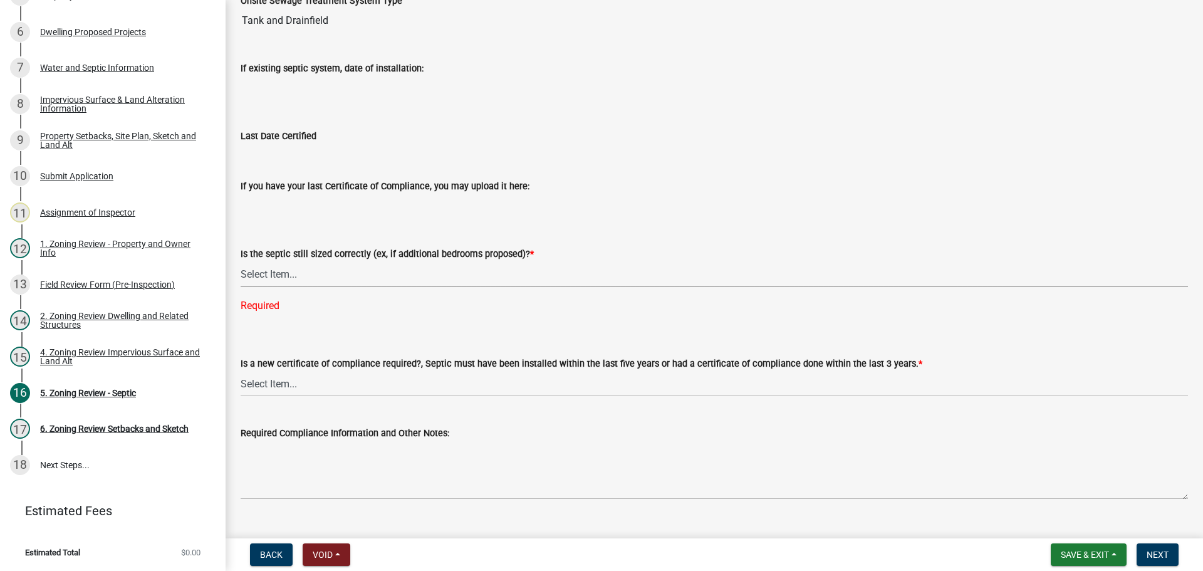
click at [267, 269] on select "Select Item... Yes No N/A" at bounding box center [714, 274] width 947 height 26
click at [241, 261] on select "Select Item... Yes No N/A" at bounding box center [714, 274] width 947 height 26
select select "ffe0288f-179d-446d-9dfb-ee21a688edc6"
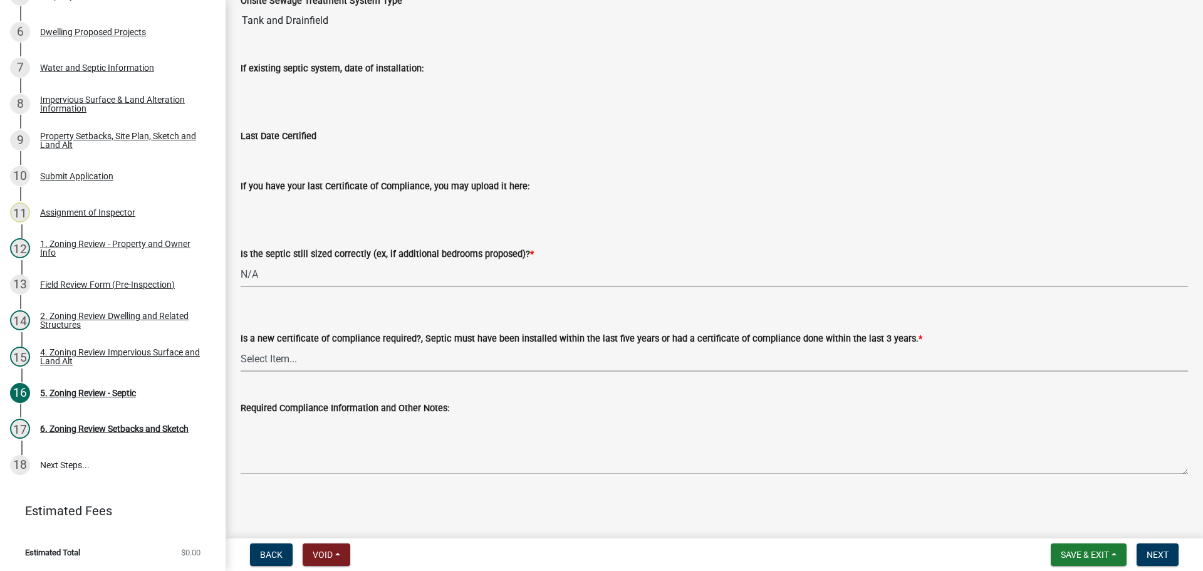
click at [276, 361] on select "Select Item... Yes No" at bounding box center [714, 359] width 947 height 26
click at [241, 346] on select "Select Item... Yes No" at bounding box center [714, 359] width 947 height 26
select select "2fd537d7-74b1-4ff9-a84c-837cf5598f43"
click at [1164, 547] on button "Next" at bounding box center [1157, 554] width 42 height 23
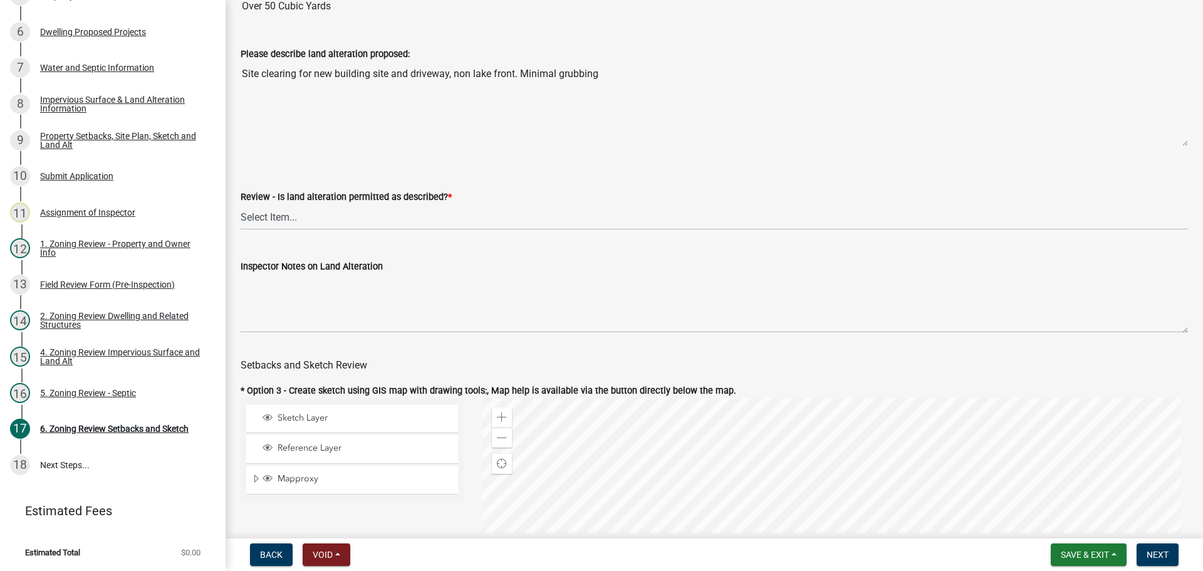
scroll to position [376, 0]
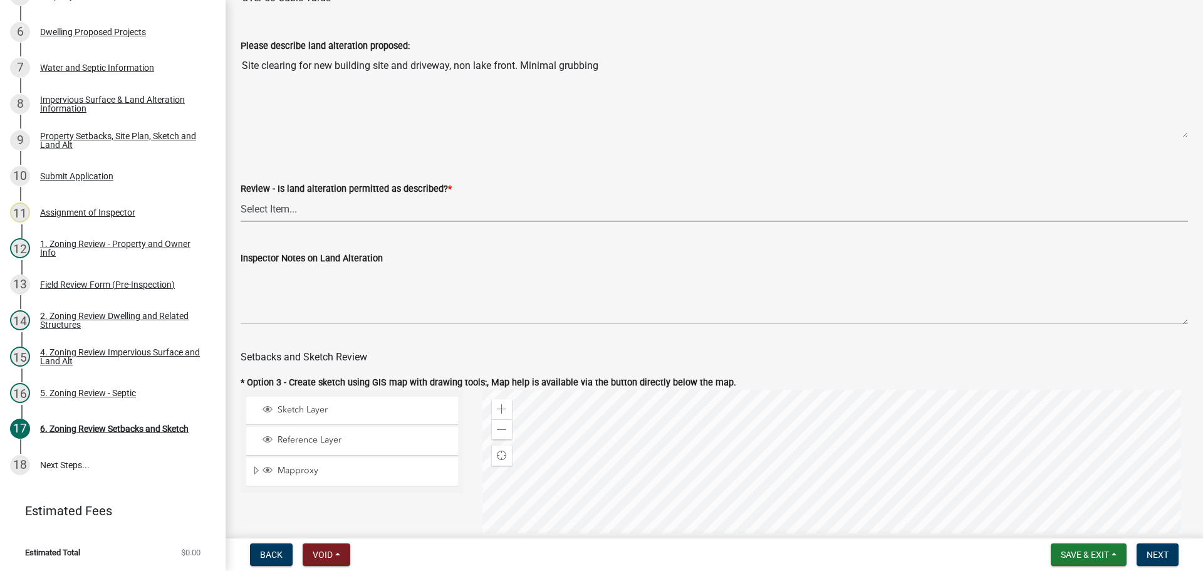
click at [288, 212] on select "Select Item... Yes No N/A" at bounding box center [714, 209] width 947 height 26
click at [241, 198] on select "Select Item... Yes No N/A" at bounding box center [714, 209] width 947 height 26
select select "cada6796-d529-4ebb-b6d4-faca8dd705c9"
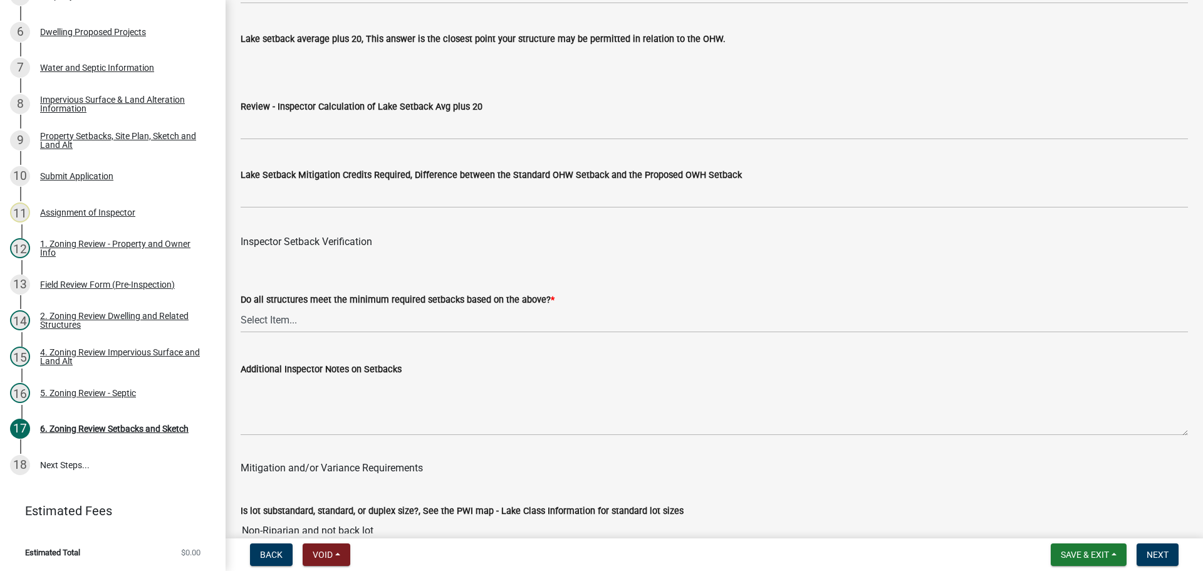
scroll to position [3946, 0]
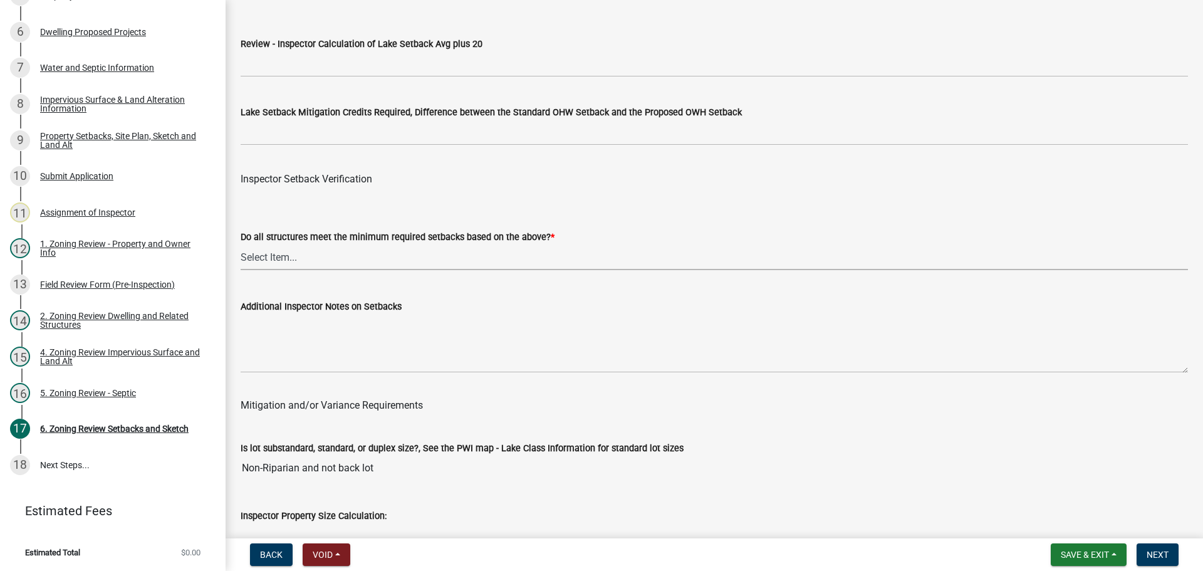
click at [252, 257] on select "Select Item... Yes No" at bounding box center [714, 257] width 947 height 26
click at [241, 247] on select "Select Item... Yes No" at bounding box center [714, 257] width 947 height 26
select select "1355ee8a-8cf1-4796-8594-a9df27e9dfb0"
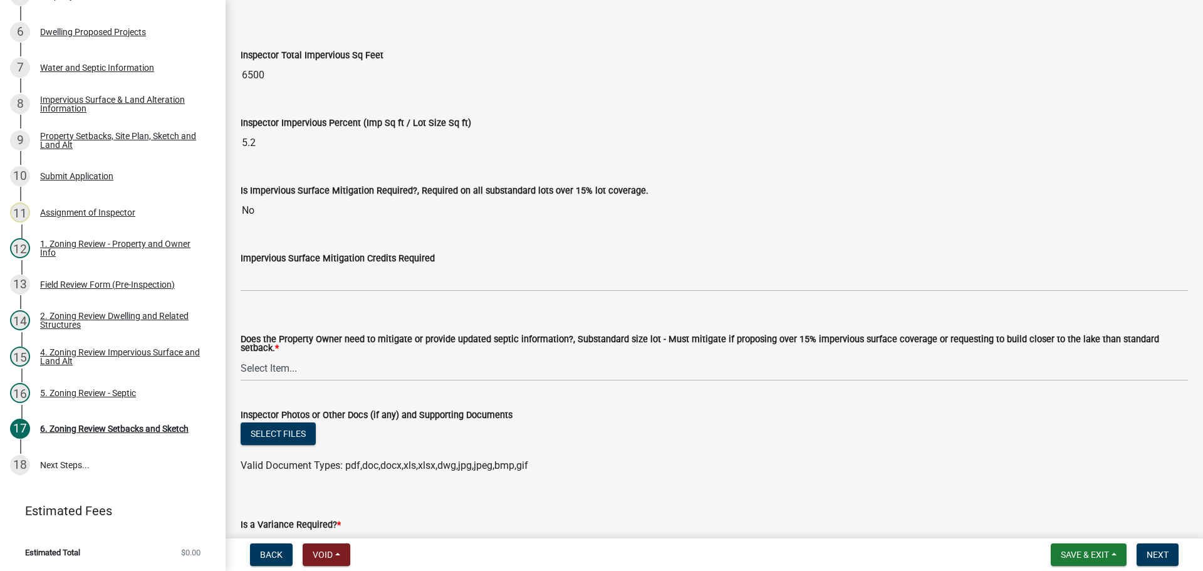
scroll to position [4510, 0]
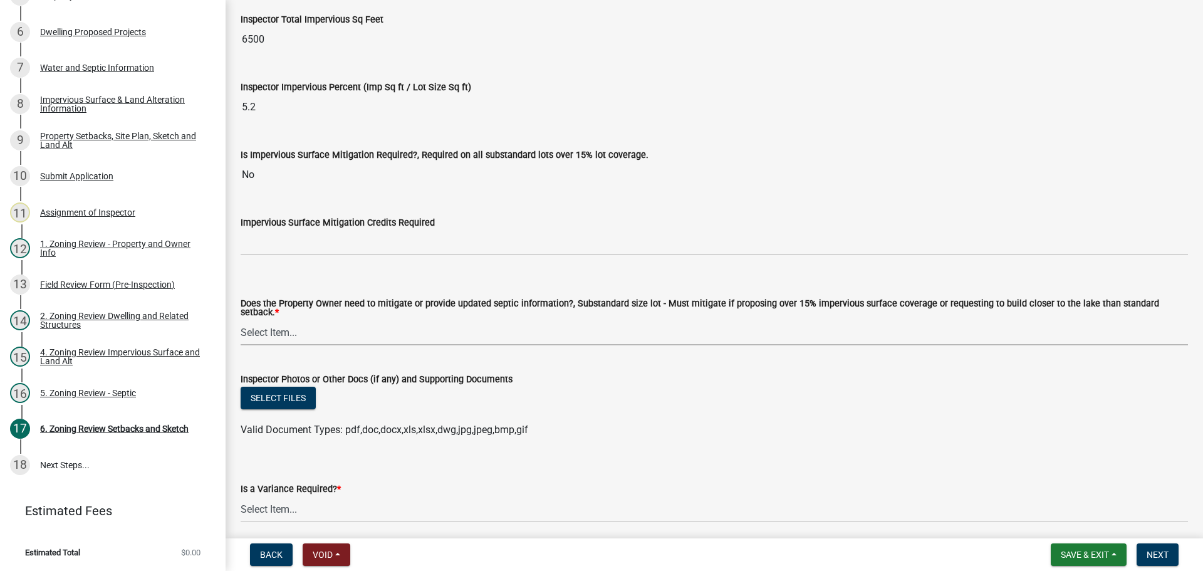
click at [291, 326] on select "Select Item... No Mitigation or additional Septic Information is required Septi…" at bounding box center [714, 332] width 947 height 26
click at [241, 319] on select "Select Item... No Mitigation or additional Septic Information is required Septi…" at bounding box center [714, 332] width 947 height 26
select select "90ee664a-1dc2-440e-be2c-90a87c157e77"
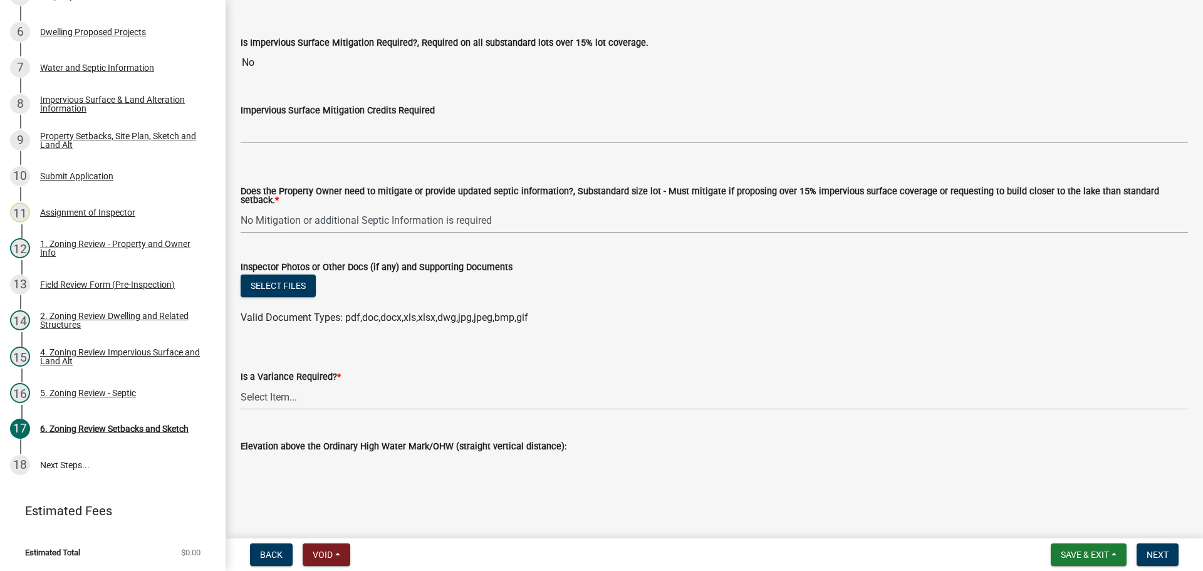
scroll to position [4624, 0]
click at [274, 392] on select "Select Item... Yes No" at bounding box center [714, 395] width 947 height 26
click at [241, 382] on select "Select Item... Yes No" at bounding box center [714, 395] width 947 height 26
select select "f2187563-aefa-492e-adce-9c256a51e9d2"
click at [1167, 556] on span "Next" at bounding box center [1157, 554] width 22 height 10
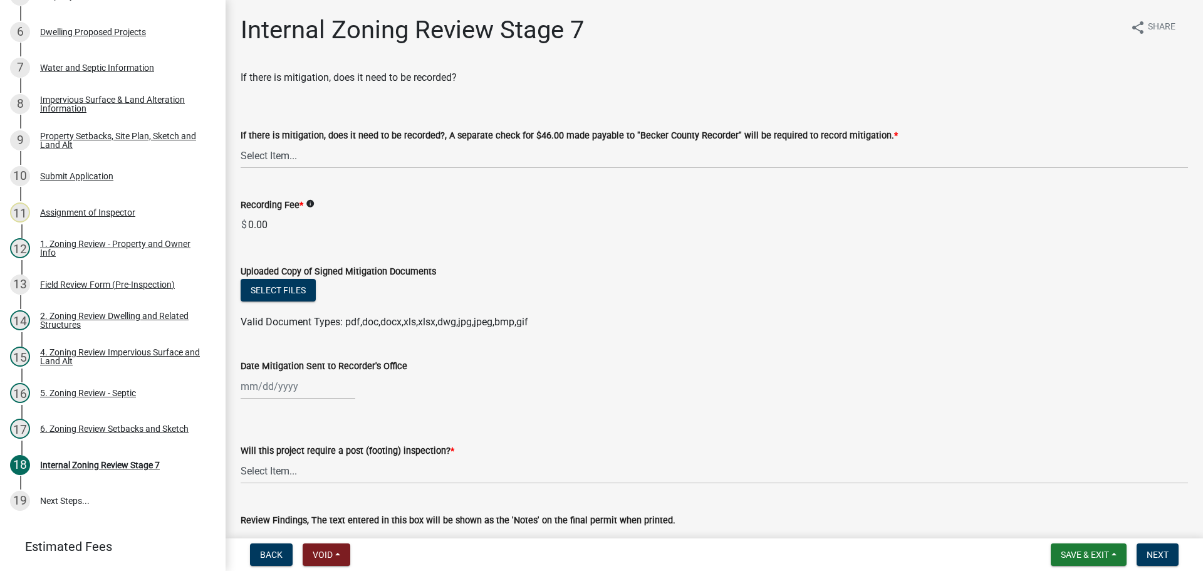
scroll to position [345, 0]
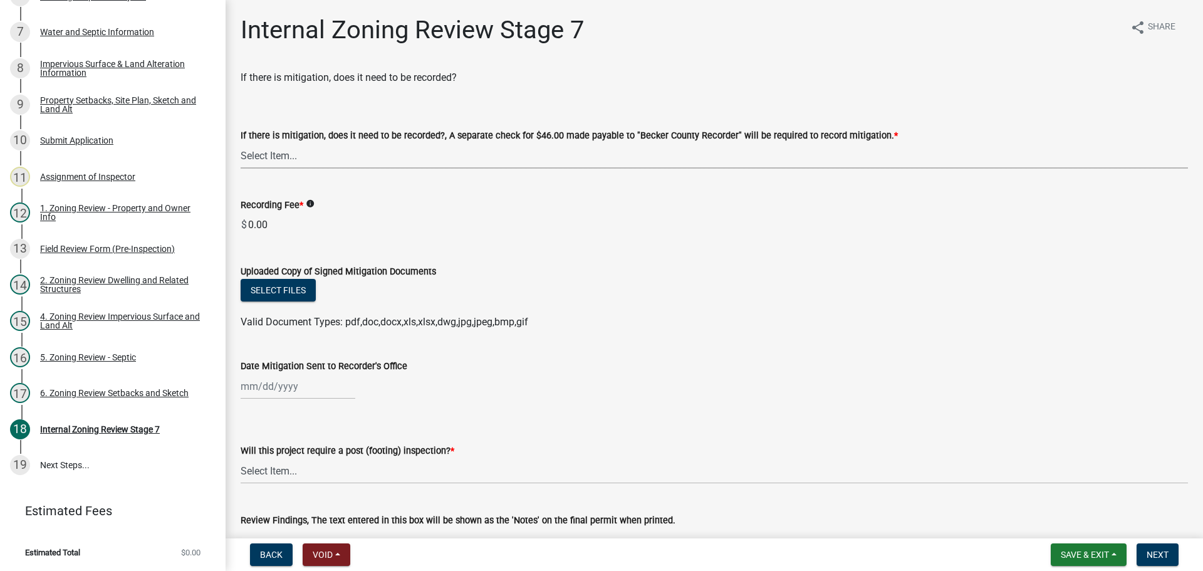
click at [247, 156] on select "Select Item... Yes No N/A" at bounding box center [714, 156] width 947 height 26
click at [241, 143] on select "Select Item... Yes No N/A" at bounding box center [714, 156] width 947 height 26
select select "a3547d78-d162-4c03-a5e6-44db720e788b"
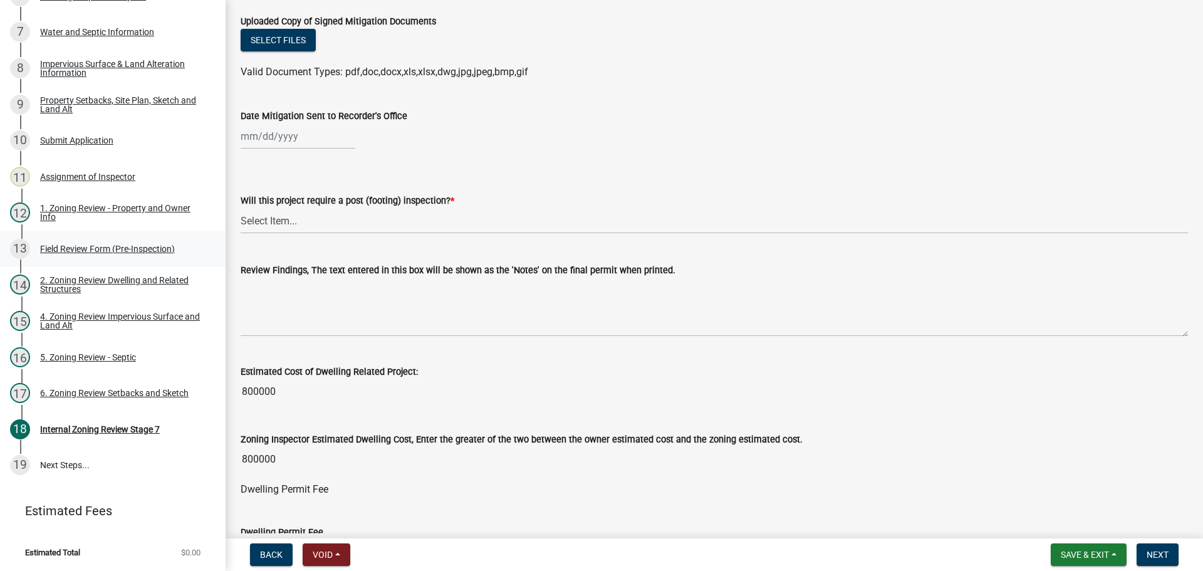
scroll to position [251, 0]
click at [266, 220] on select "Select Item... No Yes" at bounding box center [714, 220] width 947 height 26
click at [241, 207] on select "Select Item... No Yes" at bounding box center [714, 220] width 947 height 26
select select "70fe76f0-d291-438e-ac1a-5869b7b7f697"
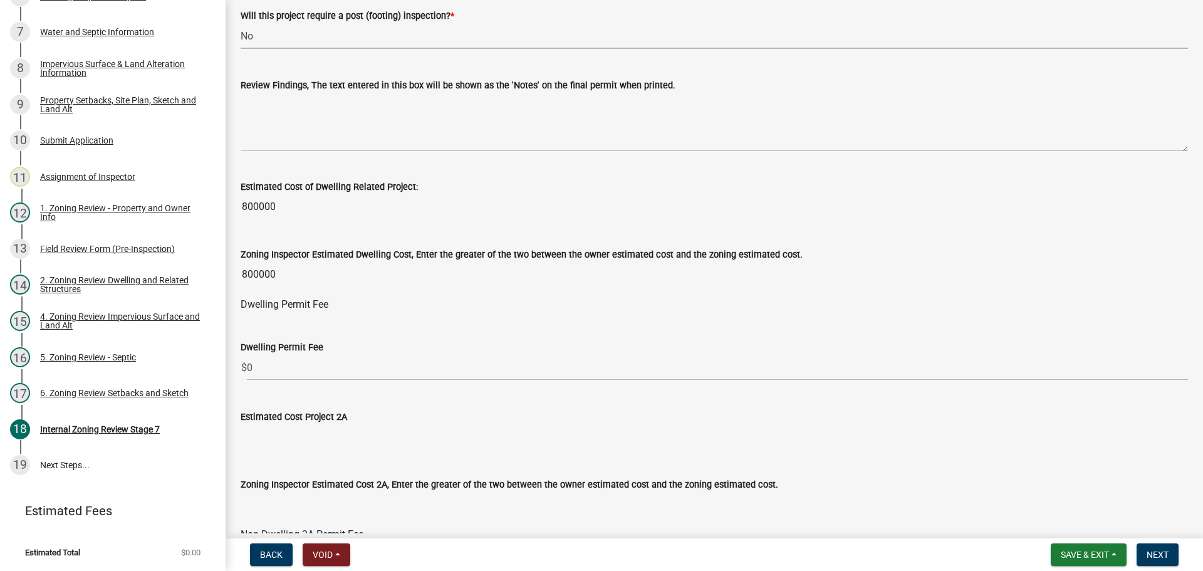
scroll to position [438, 0]
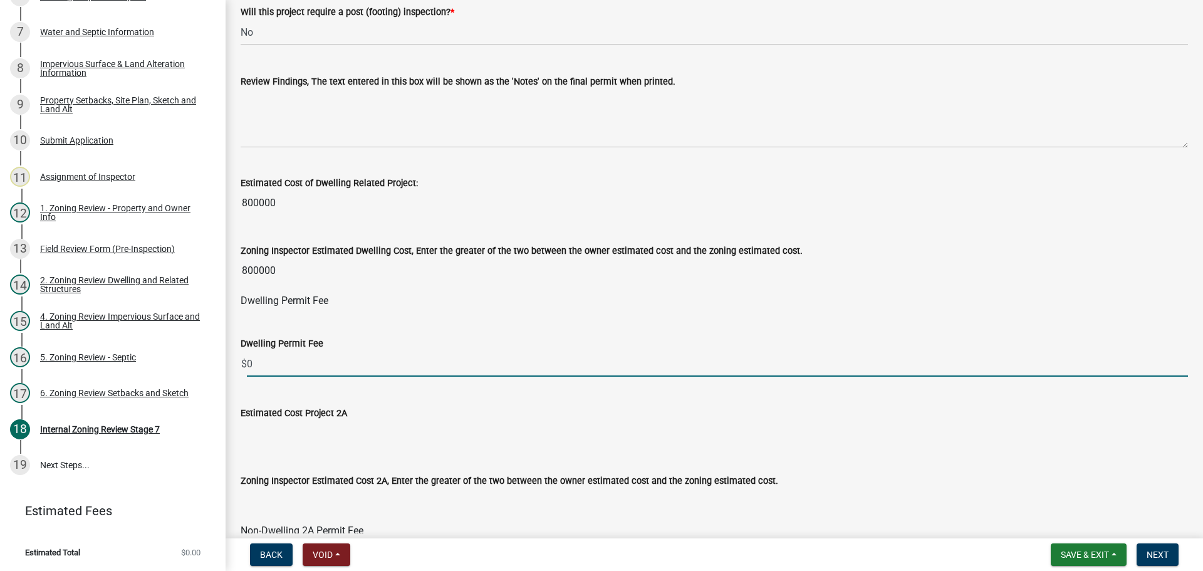
drag, startPoint x: 278, startPoint y: 361, endPoint x: 249, endPoint y: 362, distance: 29.4
click at [249, 362] on input "0" at bounding box center [717, 364] width 941 height 26
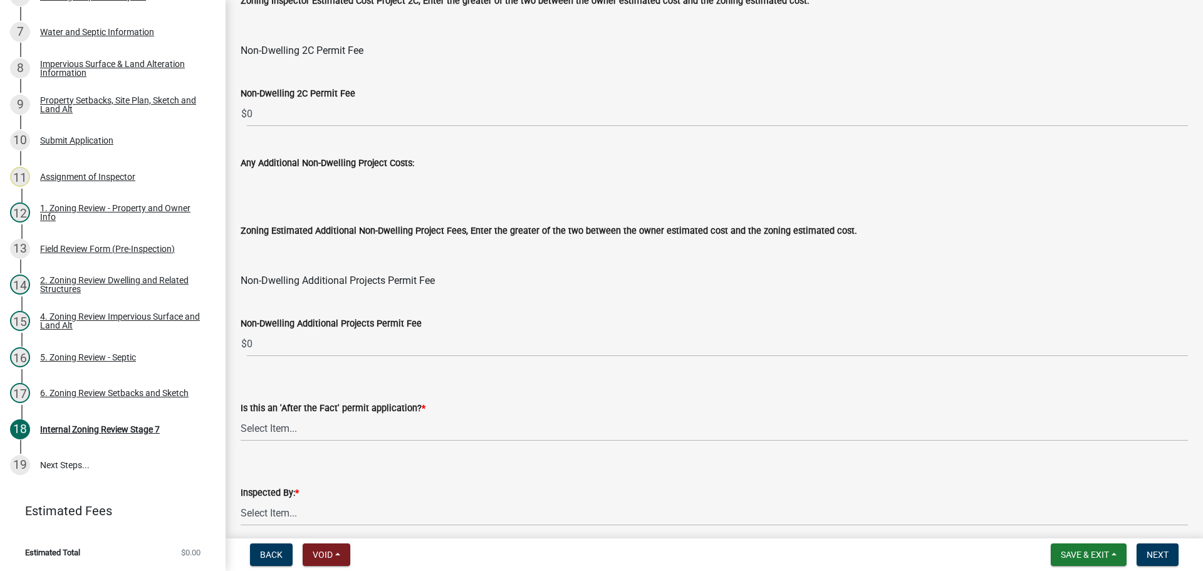
scroll to position [1441, 0]
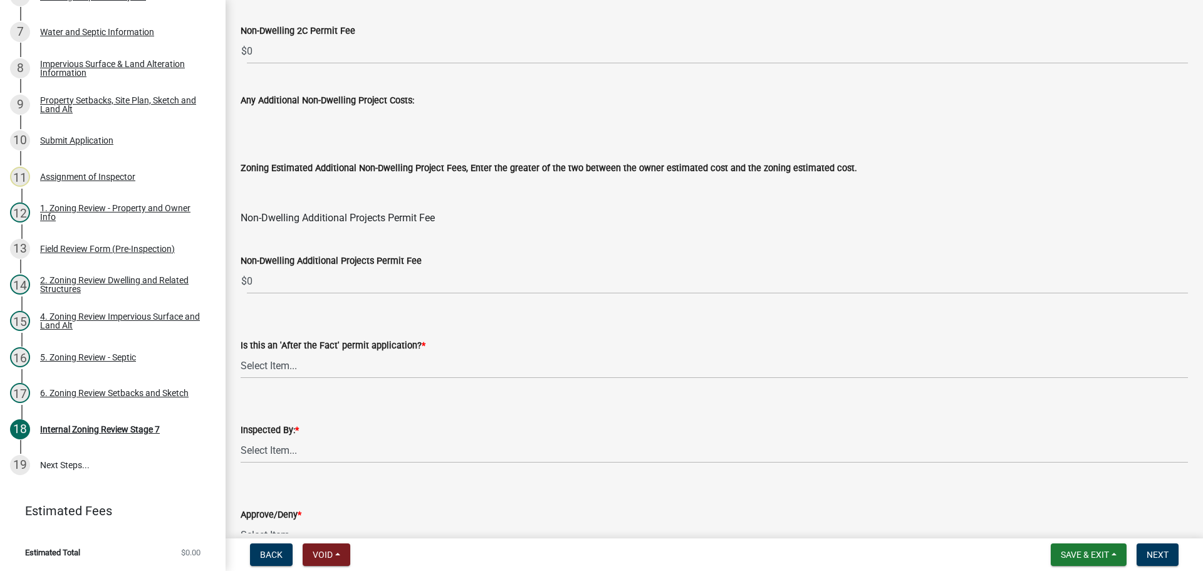
type input "2460"
click at [279, 370] on select "Select Item... No Yes" at bounding box center [714, 366] width 947 height 26
click at [241, 353] on select "Select Item... No Yes" at bounding box center [714, 366] width 947 height 26
select select "bbe3a6c5-1893-4527-8578-ada07a3b8ea5"
click at [289, 451] on select "Select Item... Jeff Rusness Kyle Vareberg Nicole Bradbury Susan Rockwell Tyler …" at bounding box center [714, 450] width 947 height 26
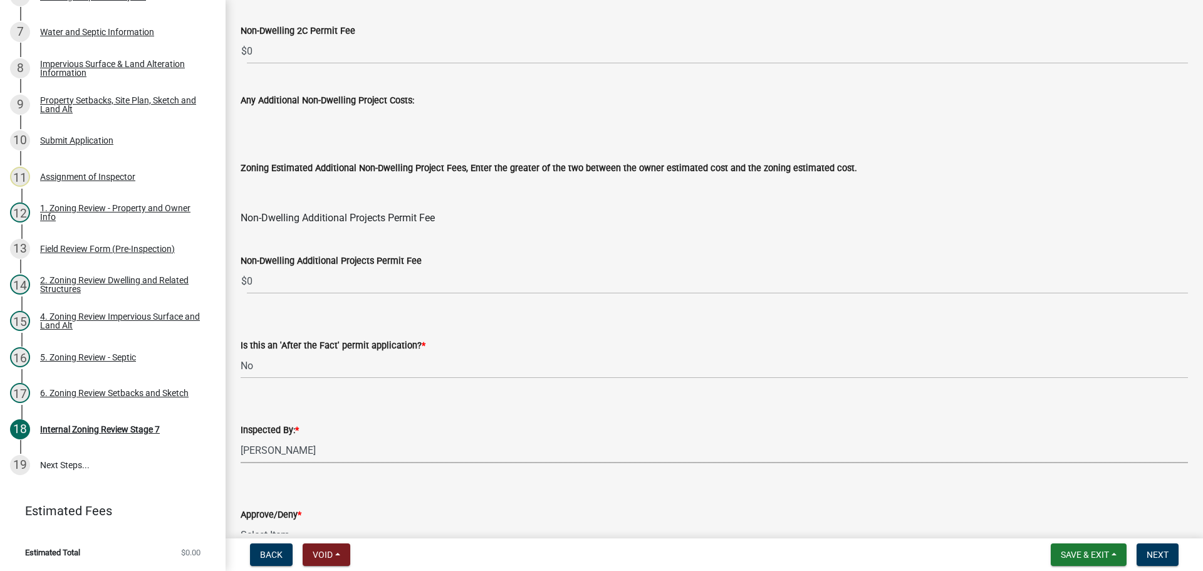
click at [241, 437] on select "Select Item... Jeff Rusness Kyle Vareberg Nicole Bradbury Susan Rockwell Tyler …" at bounding box center [714, 450] width 947 height 26
select select "ebd8400e-d8d5-49f8-911f-e671eb76408a"
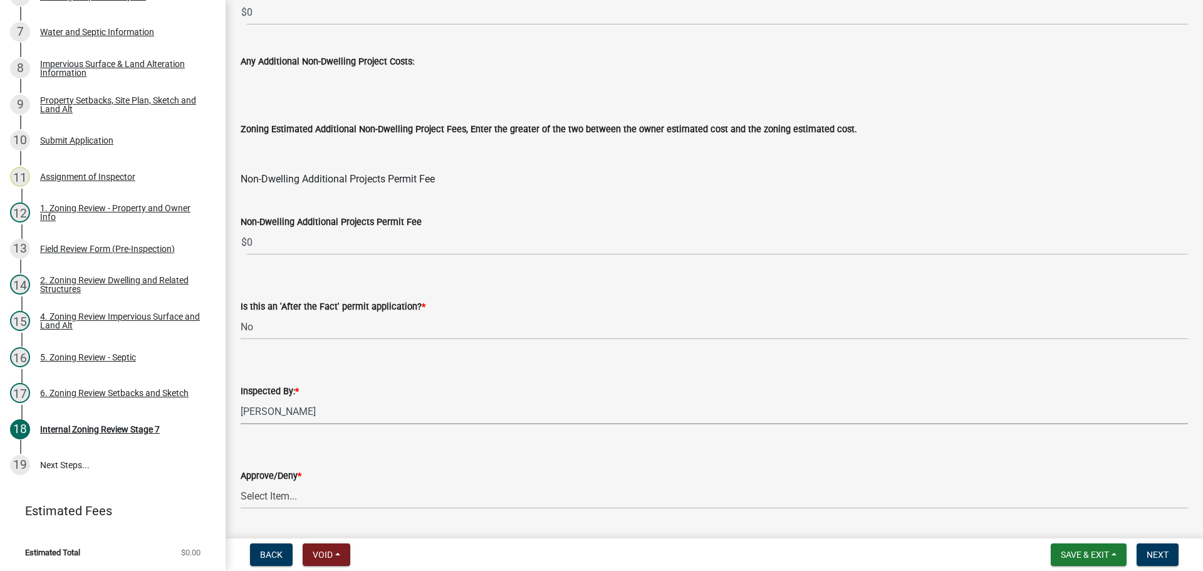
scroll to position [1515, 0]
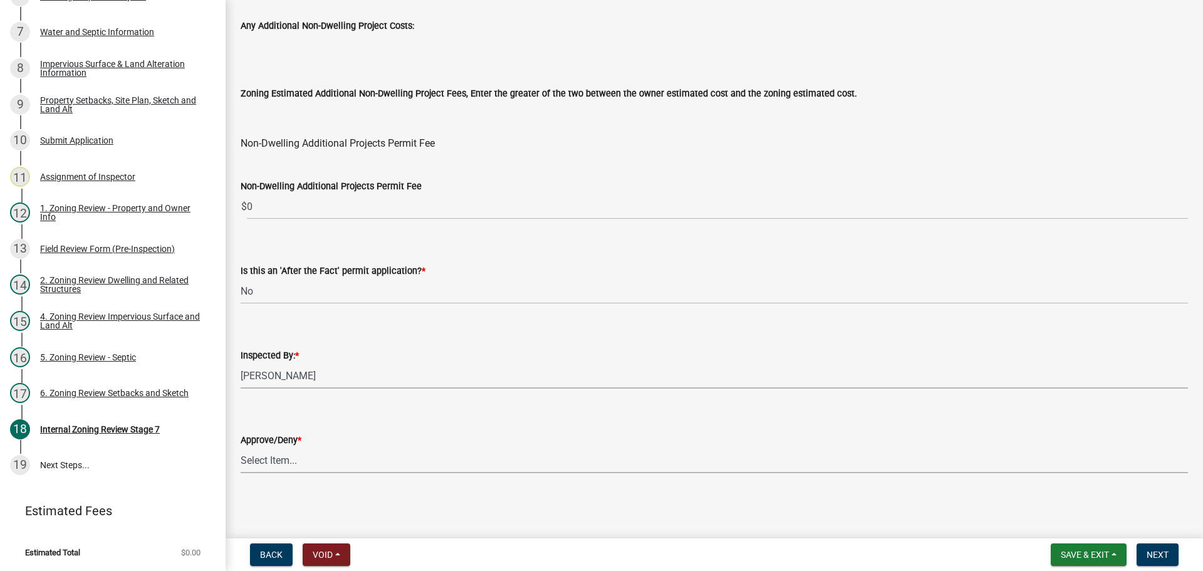
click at [279, 457] on select "Select Item... Approve Deny" at bounding box center [714, 460] width 947 height 26
click at [241, 447] on select "Select Item... Approve Deny" at bounding box center [714, 460] width 947 height 26
select select "97c9e5a4-d35f-4903-ad68-b764687ac9e9"
click at [1171, 556] on button "Next" at bounding box center [1157, 554] width 42 height 23
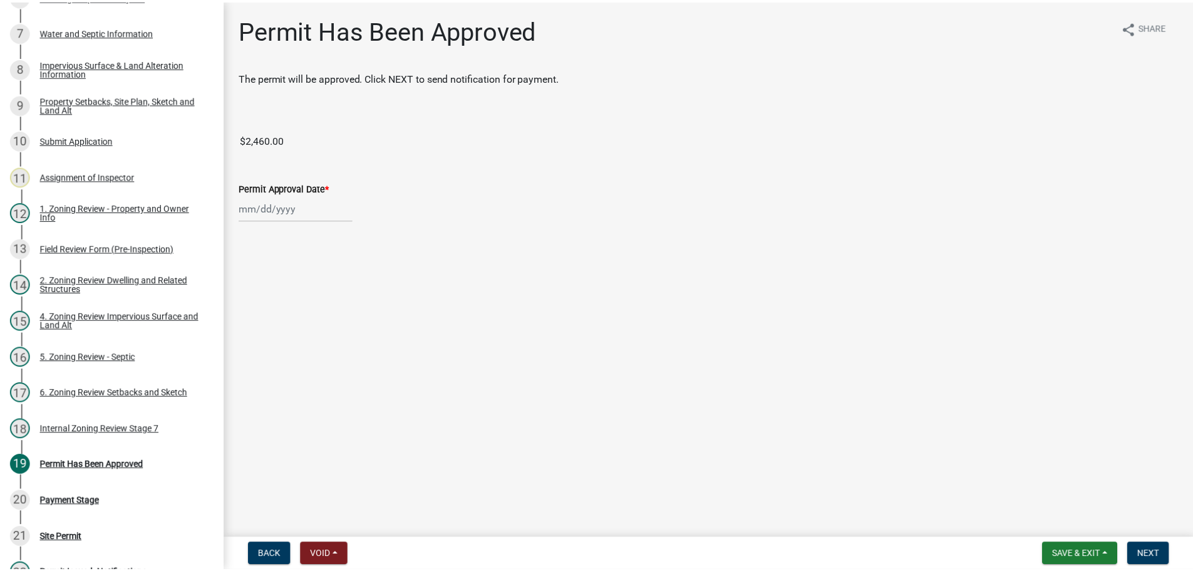
scroll to position [489, 0]
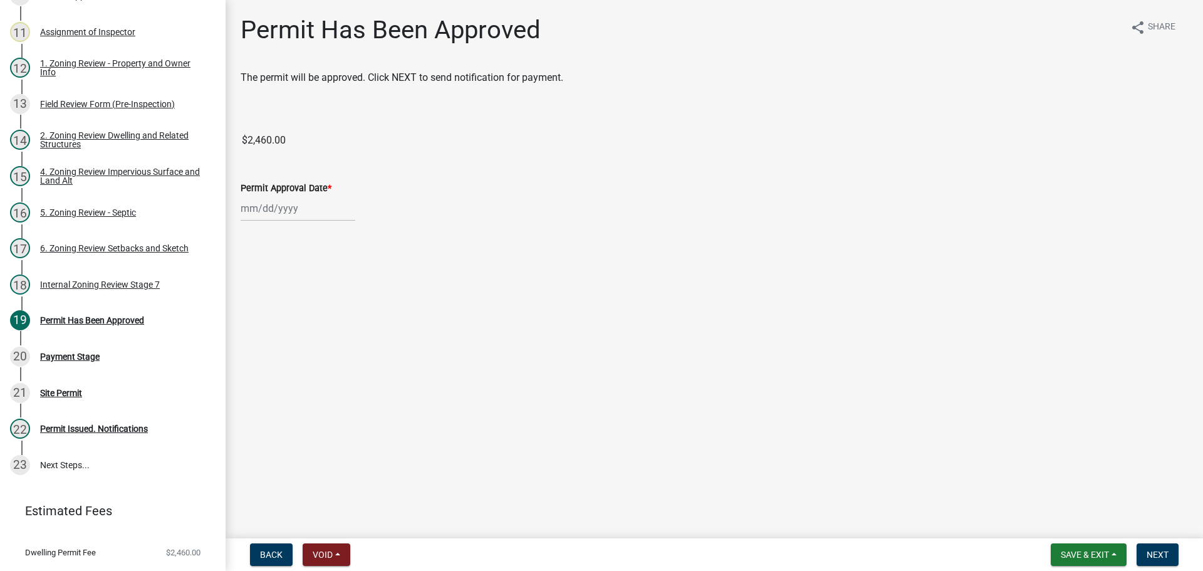
click at [276, 207] on div at bounding box center [298, 208] width 115 height 26
select select "8"
select select "2025"
click at [336, 329] on div "22" at bounding box center [333, 335] width 20 height 20
type input "[DATE]"
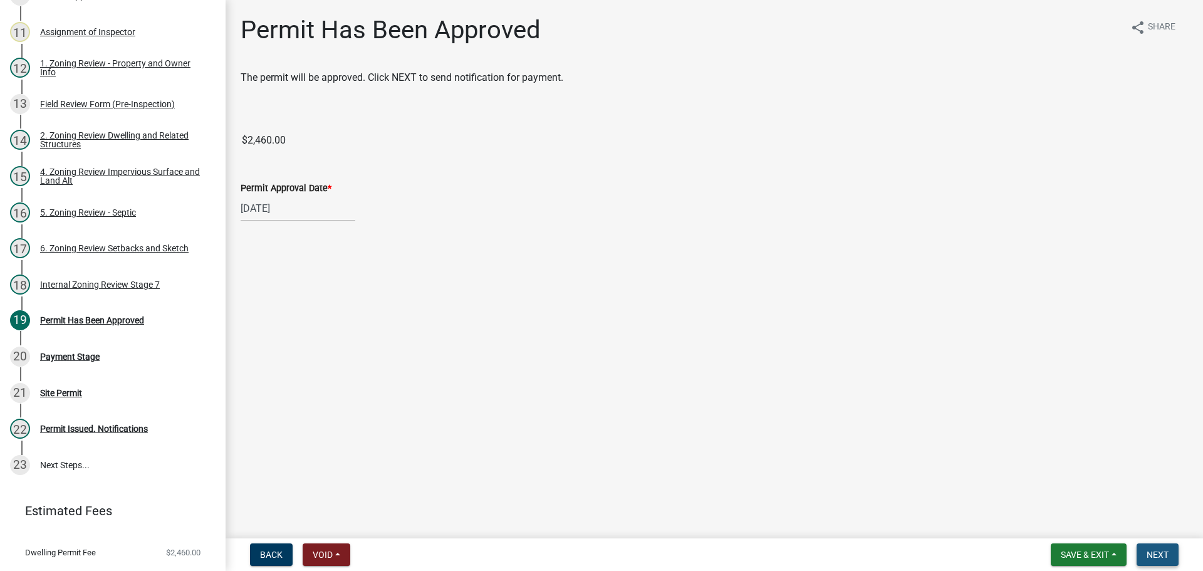
click at [1159, 551] on span "Next" at bounding box center [1157, 554] width 22 height 10
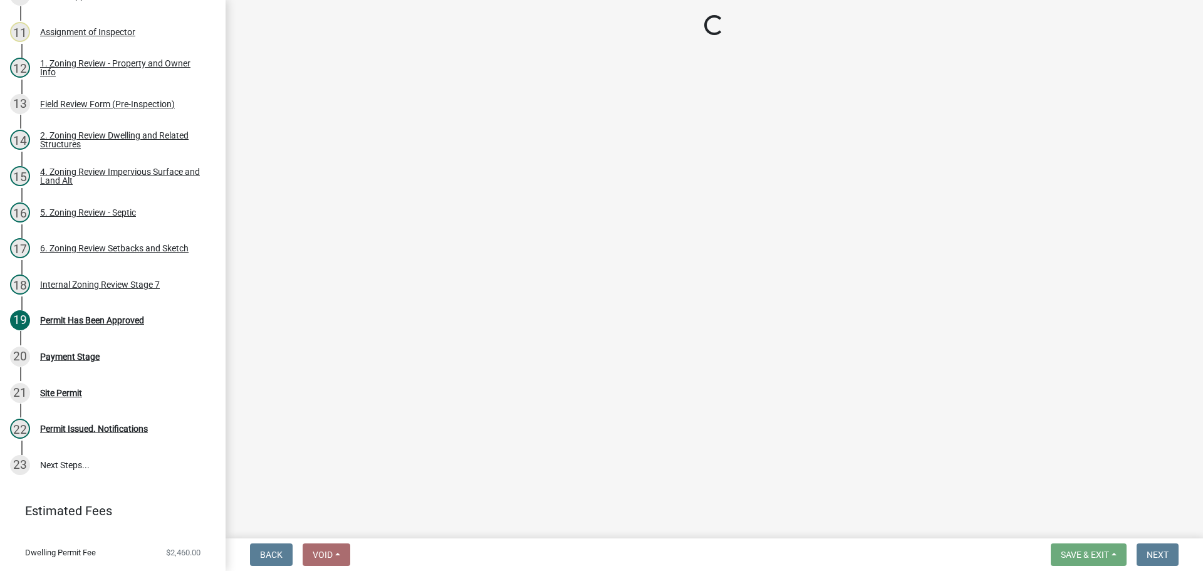
select select "3: 3"
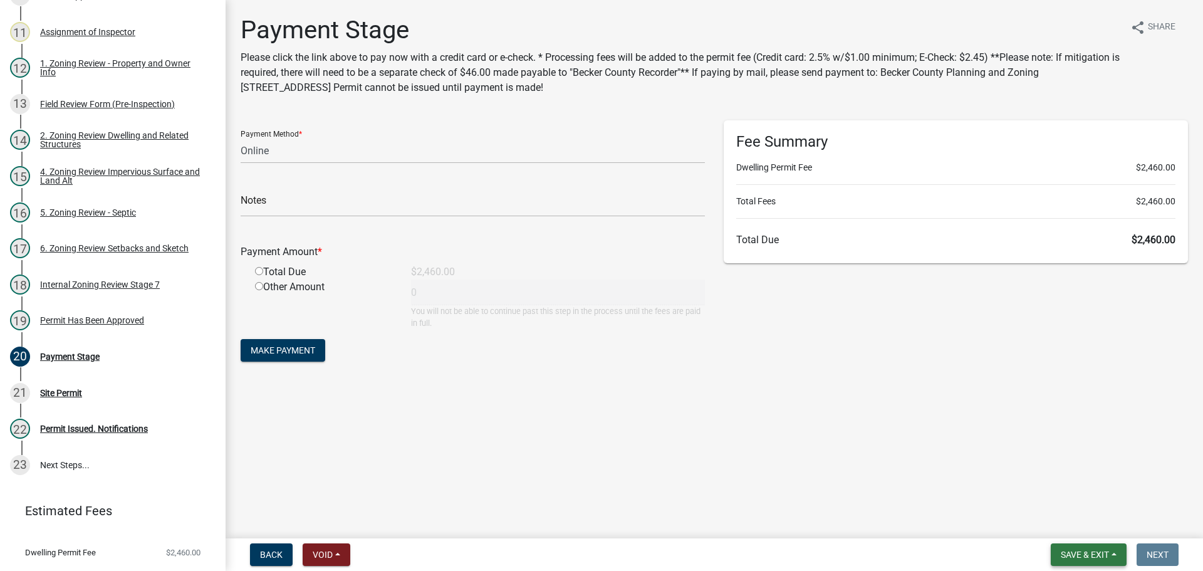
click at [1091, 559] on span "Save & Exit" at bounding box center [1085, 554] width 48 height 10
click at [1056, 519] on button "Save & Exit" at bounding box center [1076, 522] width 100 height 30
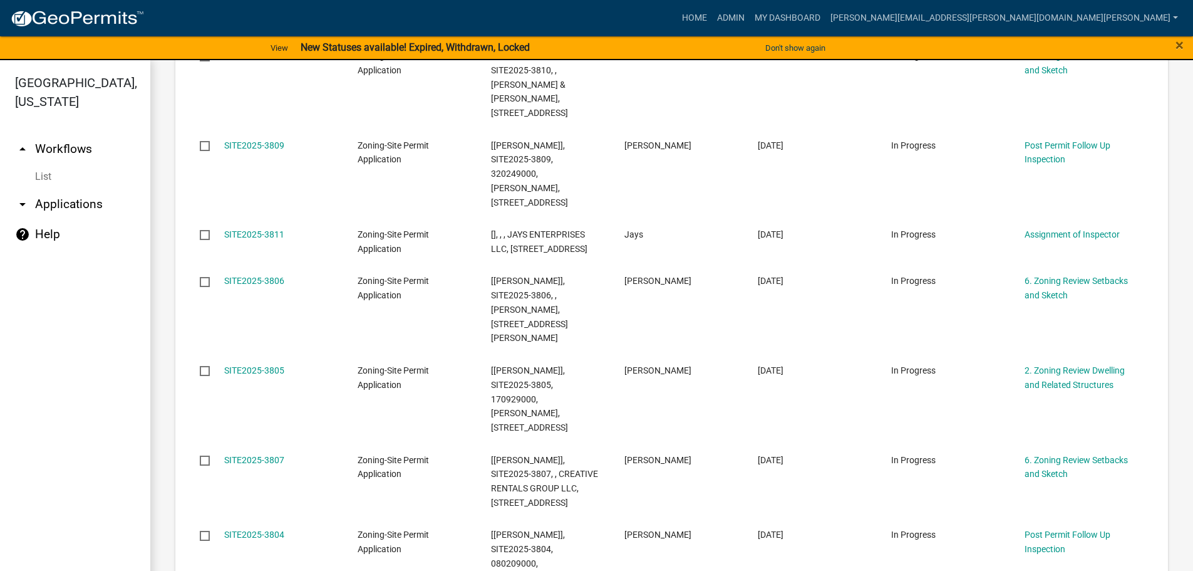
scroll to position [689, 0]
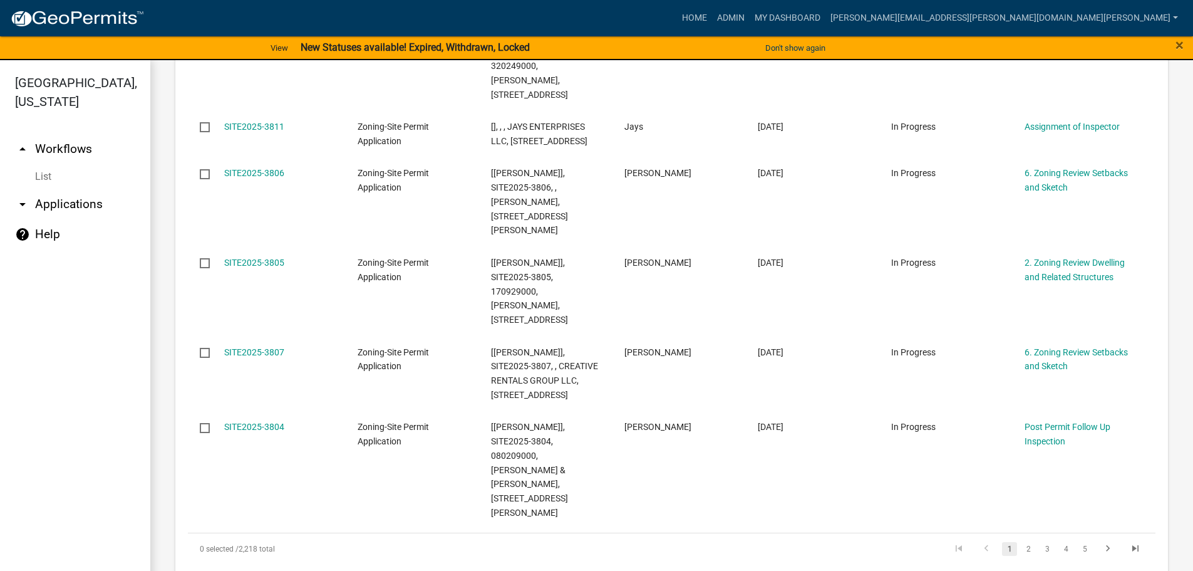
click at [849, 283] on datatable-scroller "SITE2025-3813 Zoning-Site Permit Application [], , , BRADLEY R & JOANNA CALLAHA…" at bounding box center [667, 146] width 958 height 765
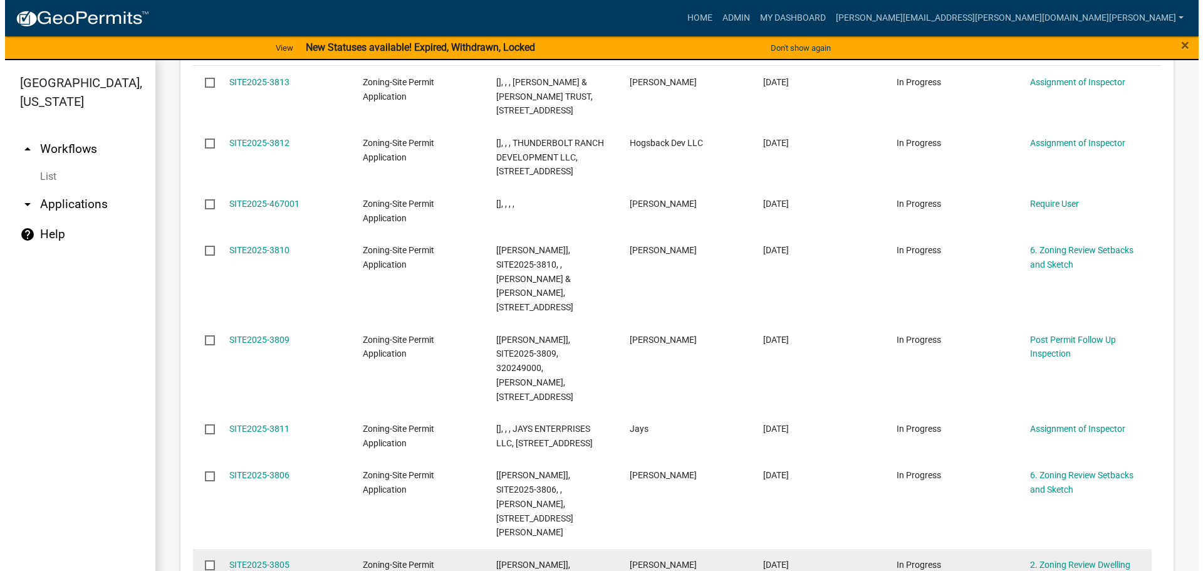
scroll to position [376, 0]
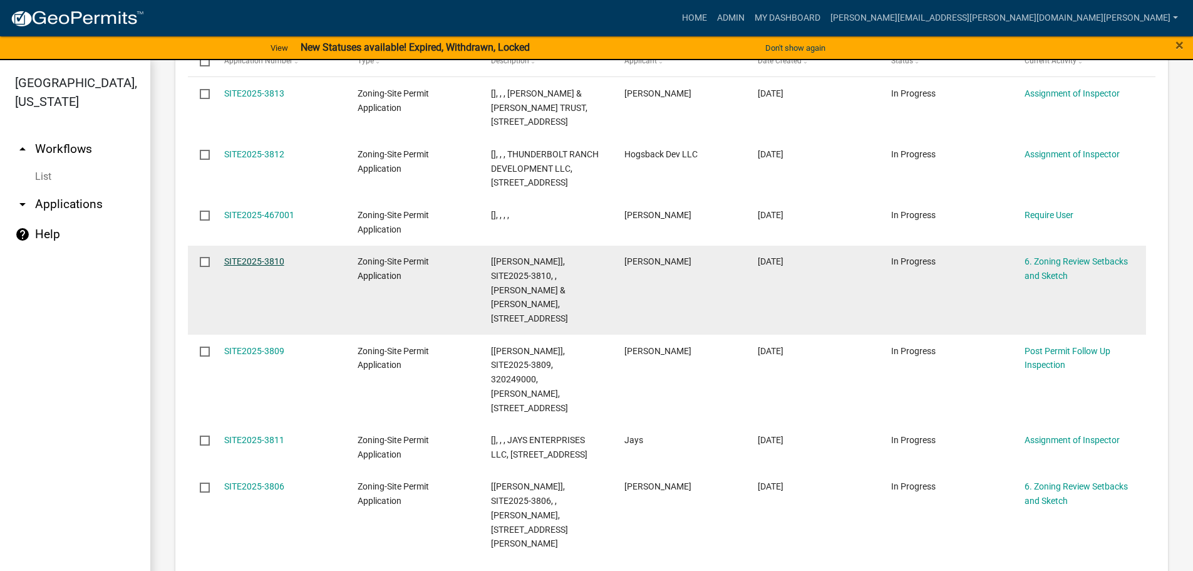
click at [272, 266] on link "SITE2025-3810" at bounding box center [254, 261] width 60 height 10
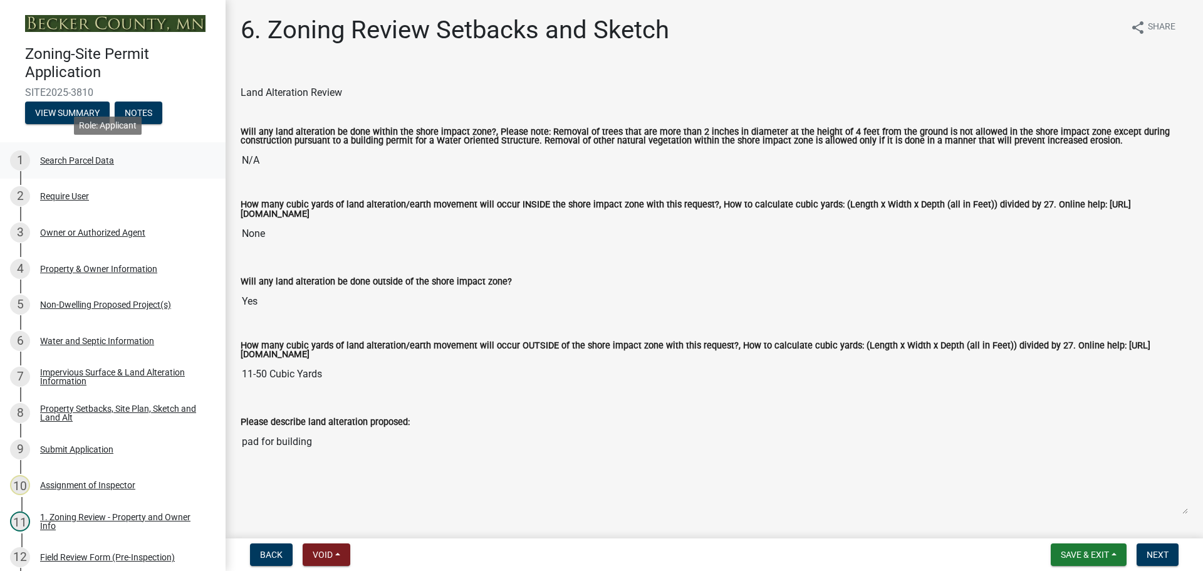
click at [83, 156] on div "Search Parcel Data" at bounding box center [77, 160] width 74 height 9
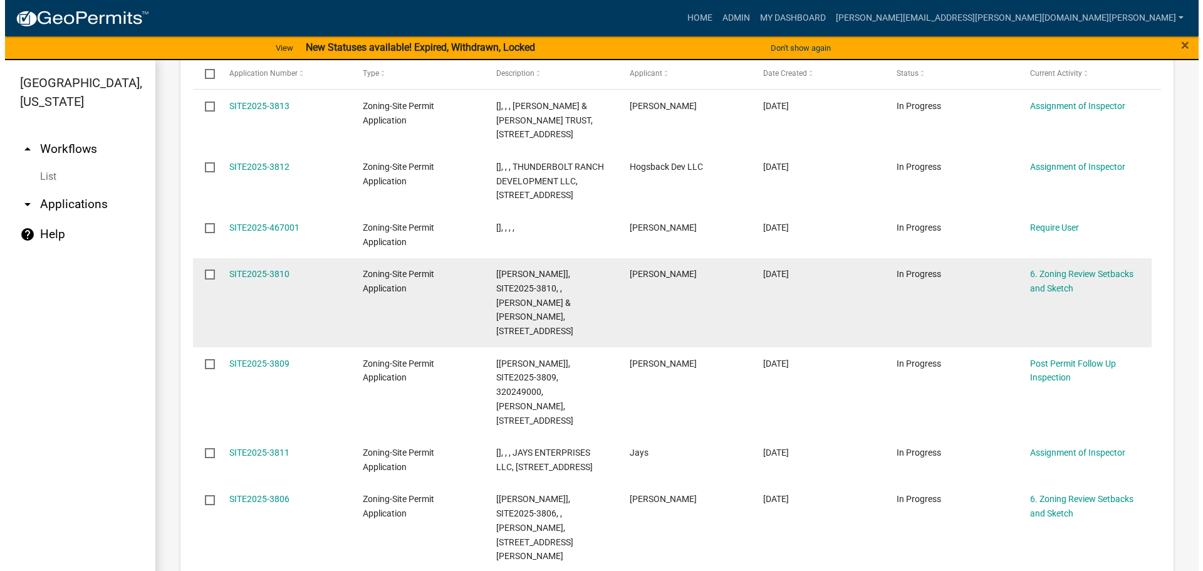
scroll to position [376, 0]
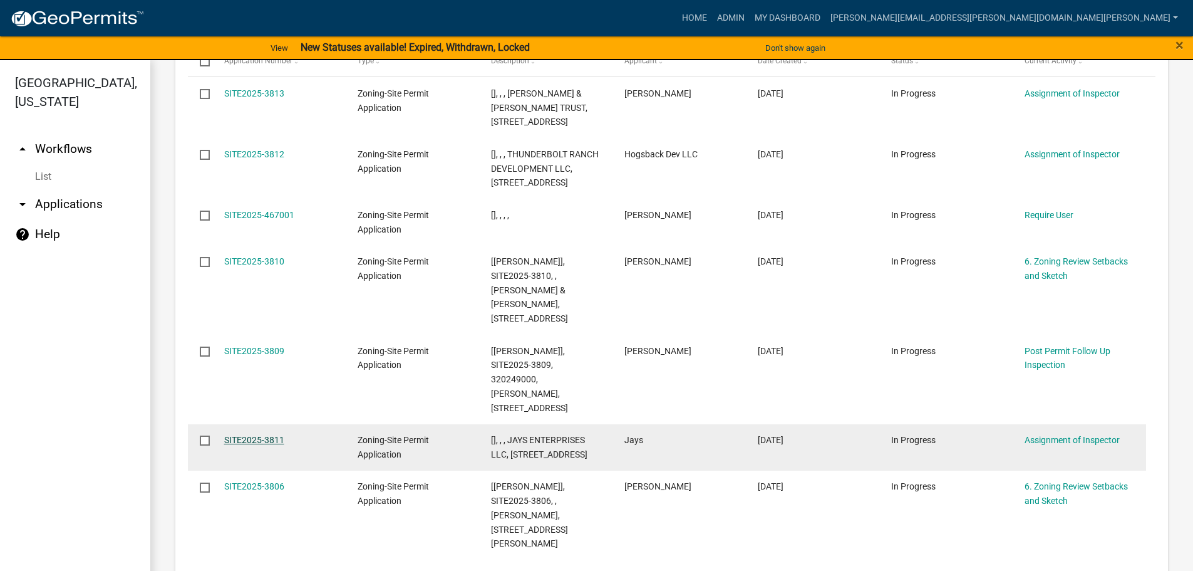
click at [264, 435] on link "SITE2025-3811" at bounding box center [254, 440] width 60 height 10
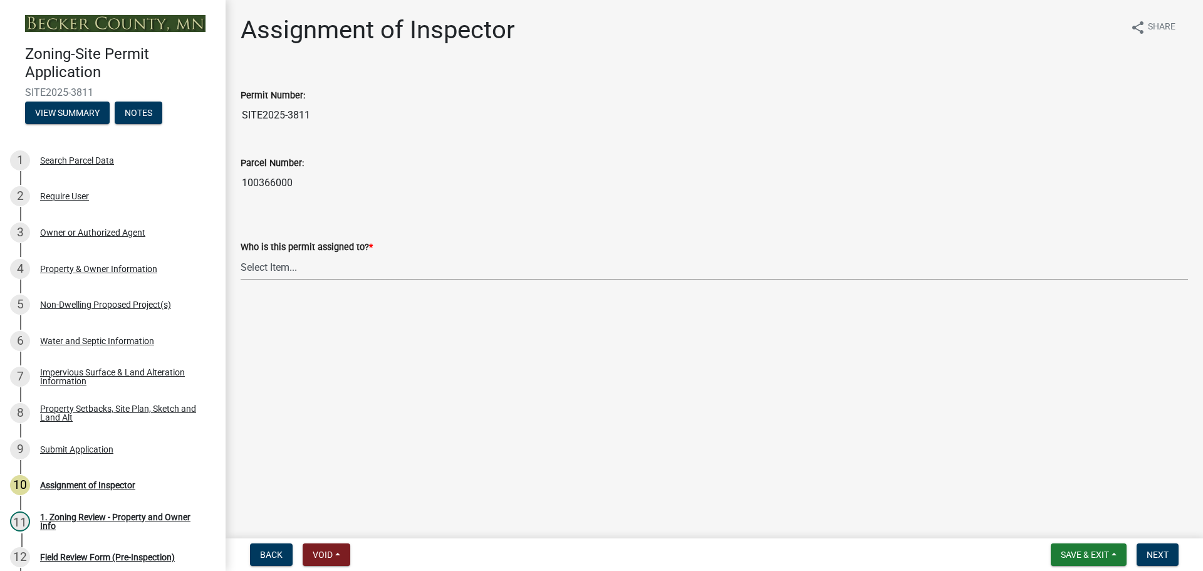
click at [261, 267] on select "Select Item... Jeff Rusness Kyle Vareberg Nicole Bradbury Susan Rockwell Tyler …" at bounding box center [714, 267] width 947 height 26
click at [241, 254] on select "Select Item... Jeff Rusness Kyle Vareberg Nicole Bradbury Susan Rockwell Tyler …" at bounding box center [714, 267] width 947 height 26
select select "ebd8400e-d8d5-49f8-911f-e671eb76408a"
click at [1160, 543] on button "Next" at bounding box center [1157, 554] width 42 height 23
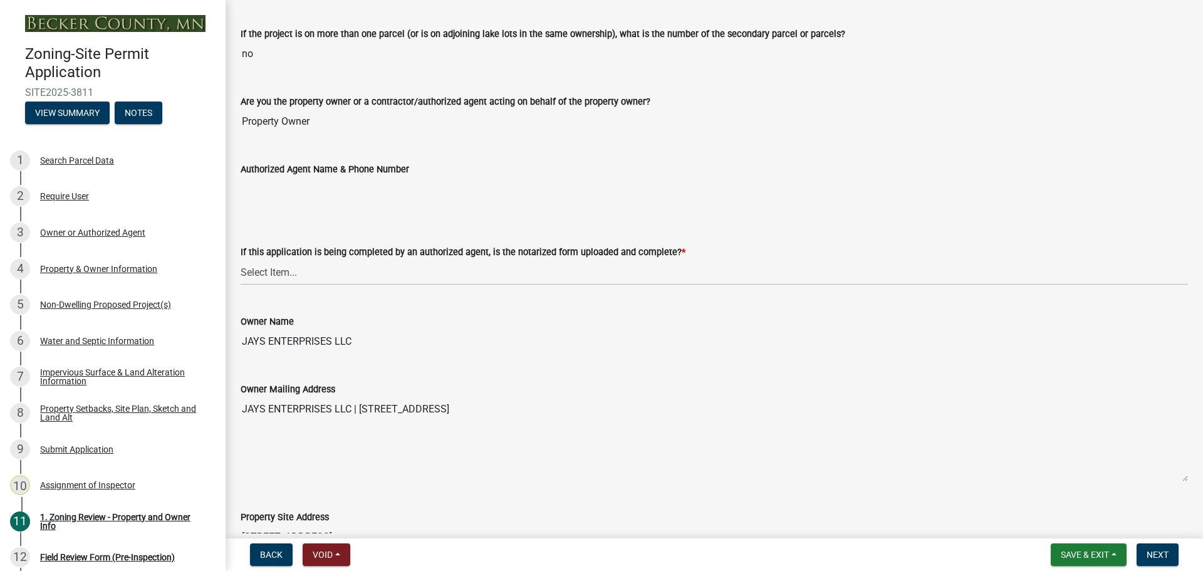
scroll to position [188, 0]
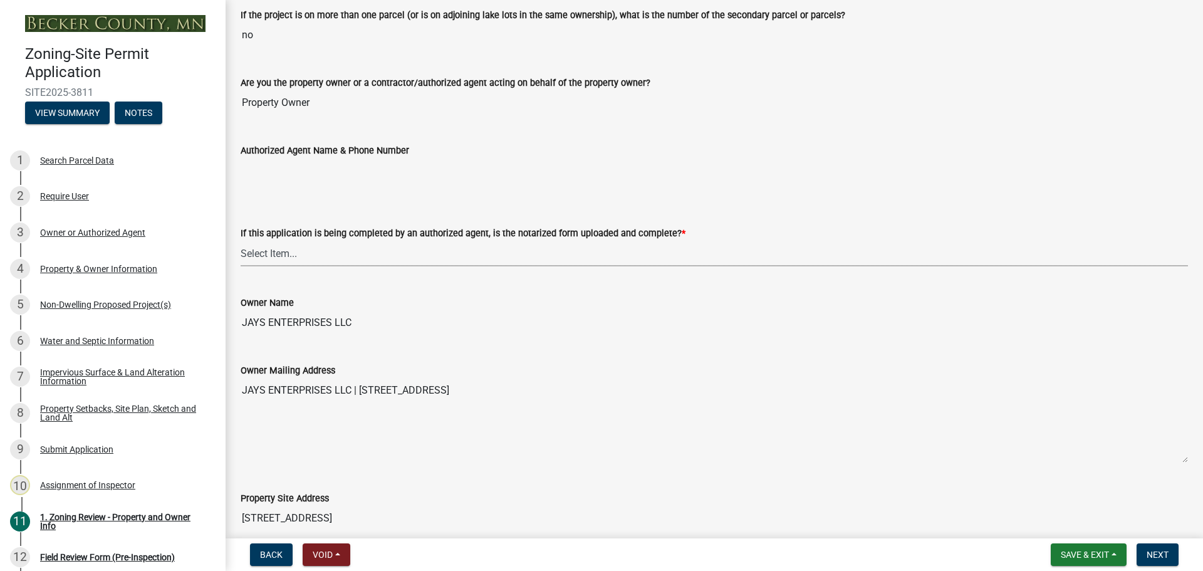
click at [279, 253] on select "Select Item... Yes No N/A" at bounding box center [714, 254] width 947 height 26
click at [241, 241] on select "Select Item... Yes No N/A" at bounding box center [714, 254] width 947 height 26
select select "b279cdb4-a9c7-4e65-a8bd-797316f5be14"
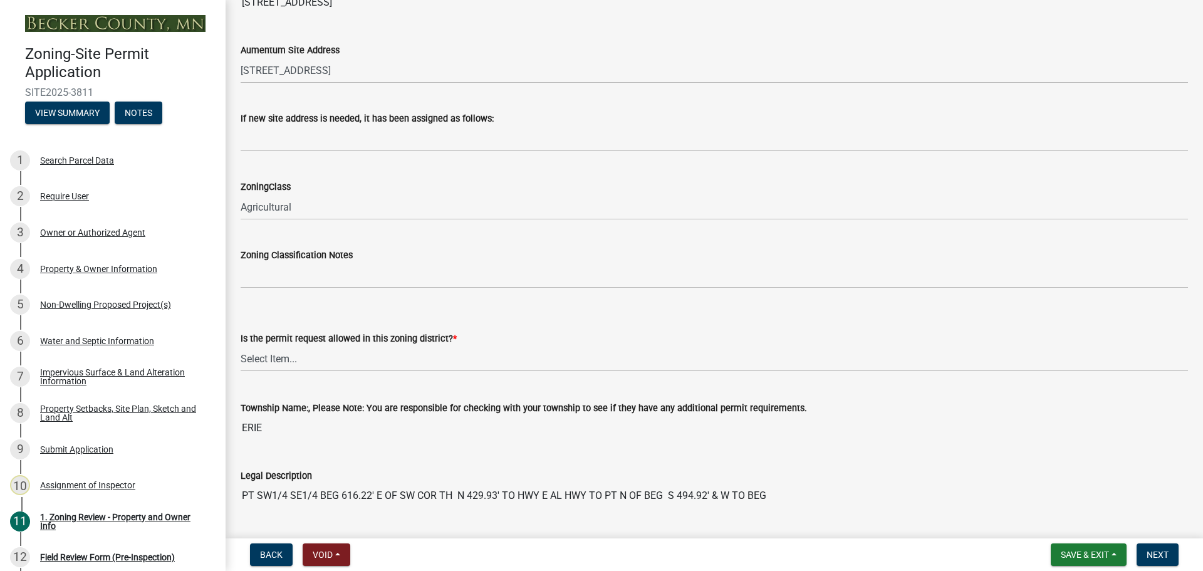
scroll to position [814, 0]
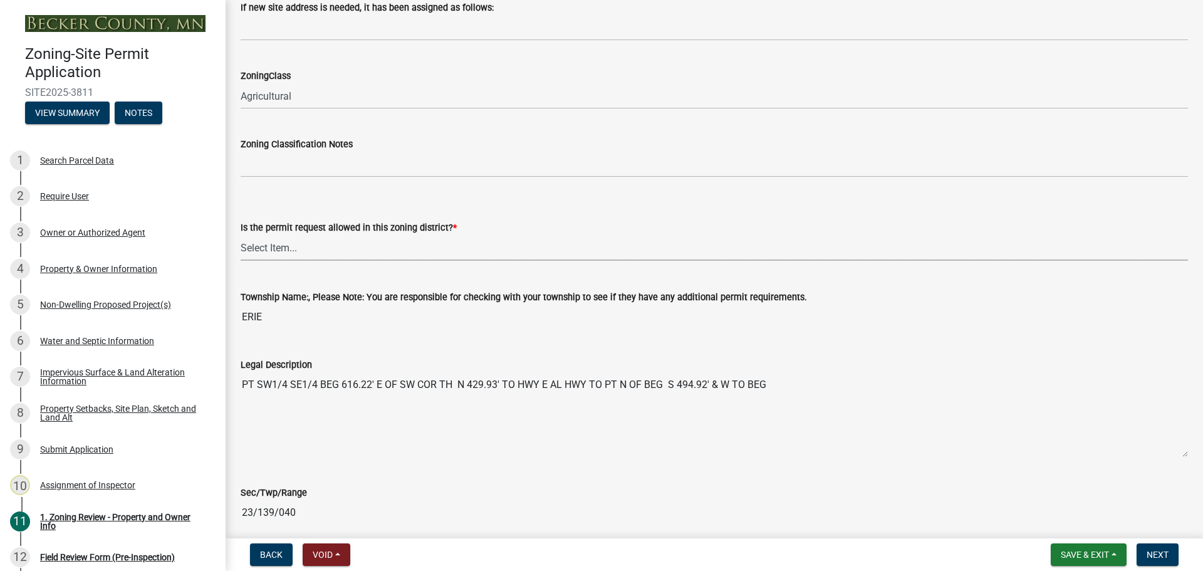
click at [266, 244] on select "Select Item... Yes No" at bounding box center [714, 248] width 947 height 26
click at [241, 235] on select "Select Item... Yes No" at bounding box center [714, 248] width 947 height 26
select select "b4f32c46-6248-4748-b47c-fa4933858724"
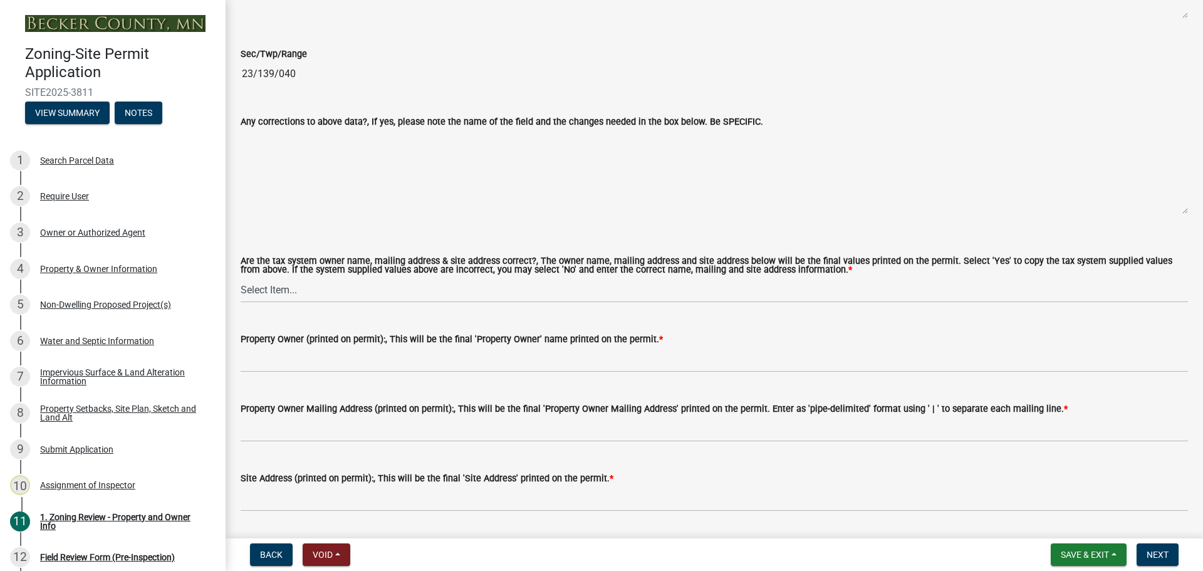
scroll to position [1315, 0]
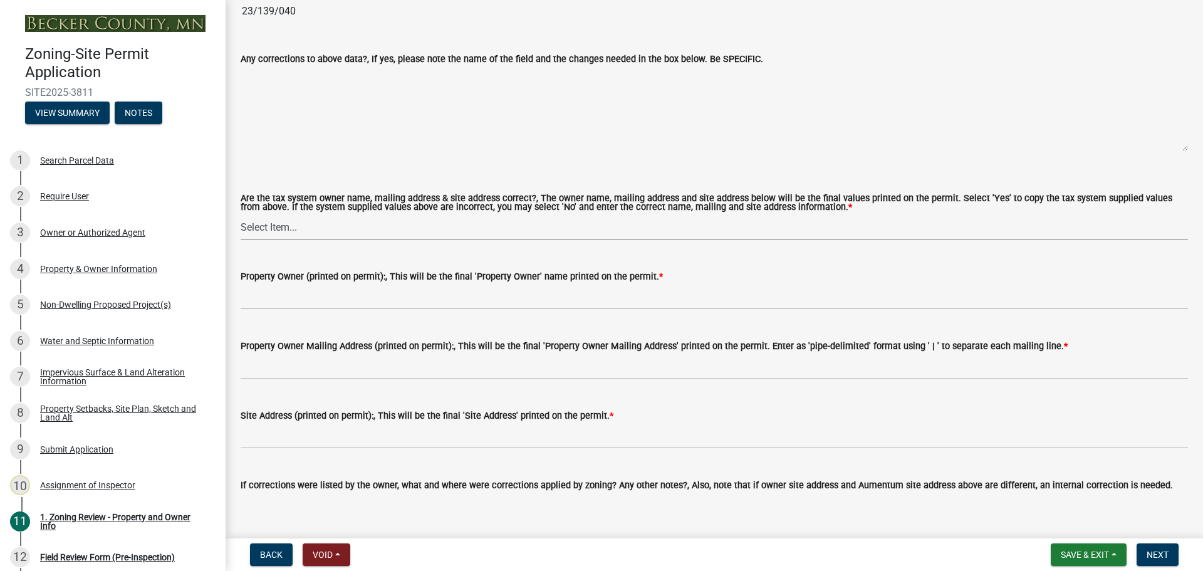
click at [294, 231] on select "Select Item... Yes No" at bounding box center [714, 227] width 947 height 26
click at [241, 215] on select "Select Item... Yes No" at bounding box center [714, 227] width 947 height 26
select select "ab6c2257-4786-48e5-86d0-1194833f57c8"
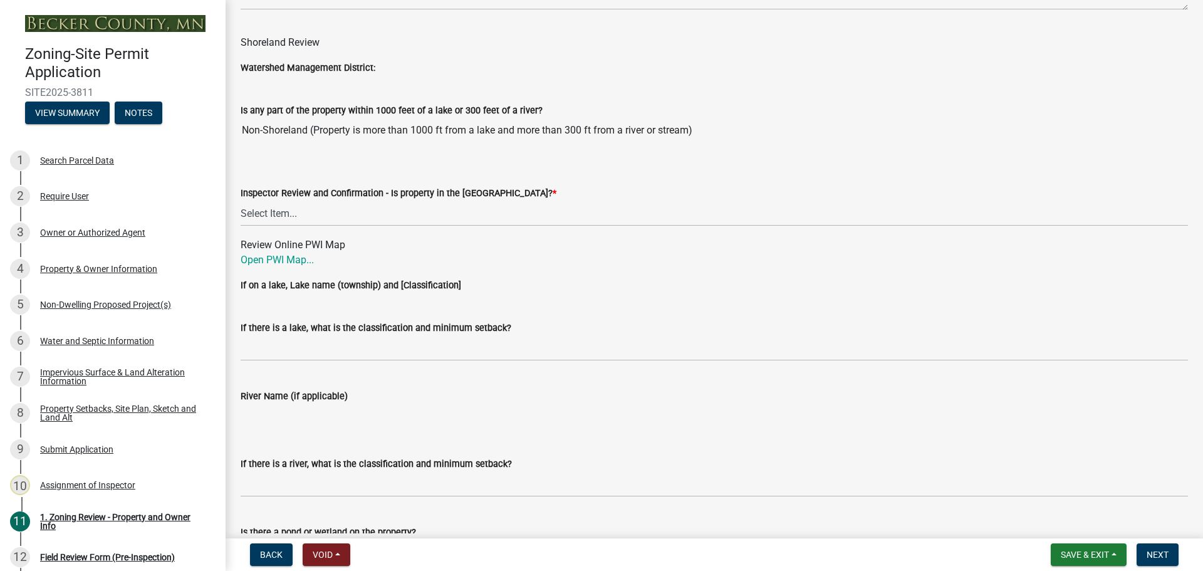
scroll to position [1879, 0]
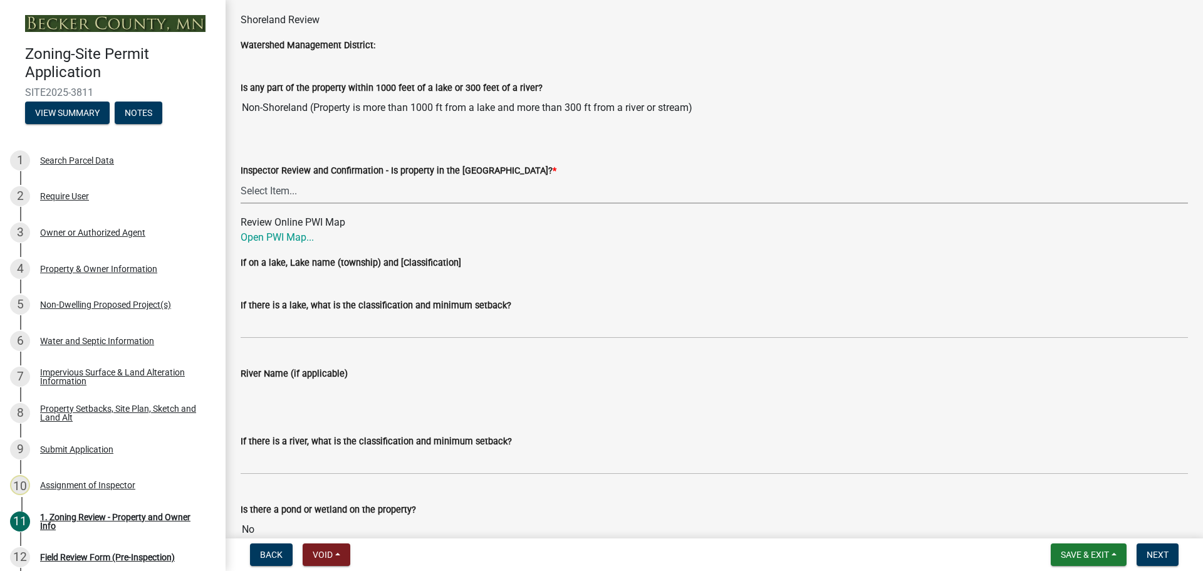
click at [276, 186] on select "Select Item... Within Shoreland District (SD) Not in Shoreland District (NOTSL)" at bounding box center [714, 191] width 947 height 26
click at [241, 179] on select "Select Item... Within Shoreland District (SD) Not in Shoreland District (NOTSL)" at bounding box center [714, 191] width 947 height 26
select select "e1f6b8d3-daec-4023-803a-68e50f8a9a47"
click at [276, 236] on link "Open PWI Map..." at bounding box center [277, 237] width 73 height 12
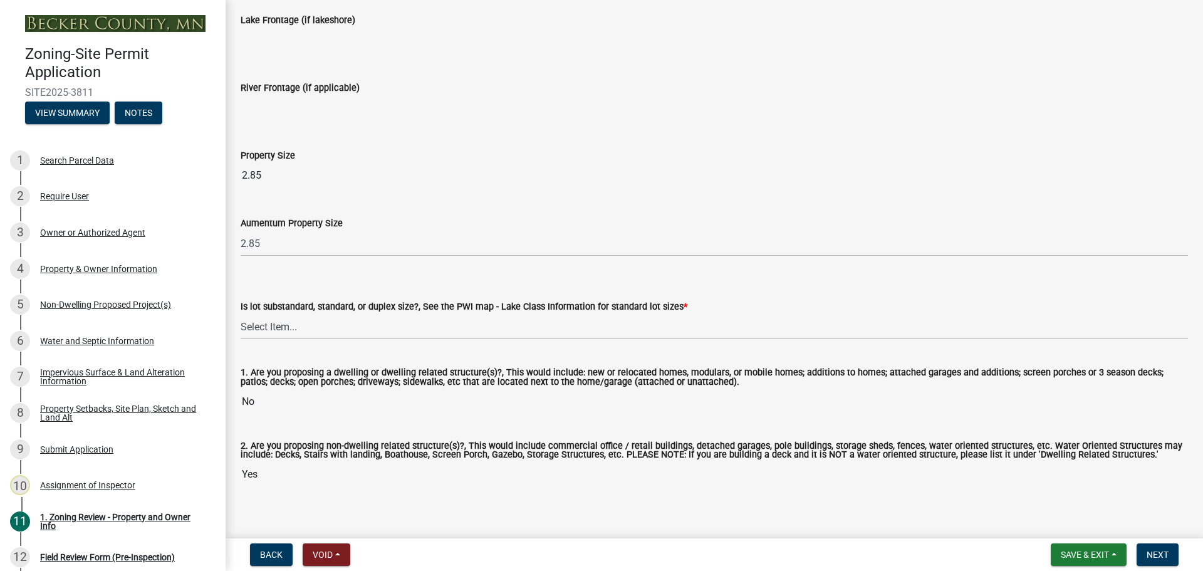
scroll to position [2519, 0]
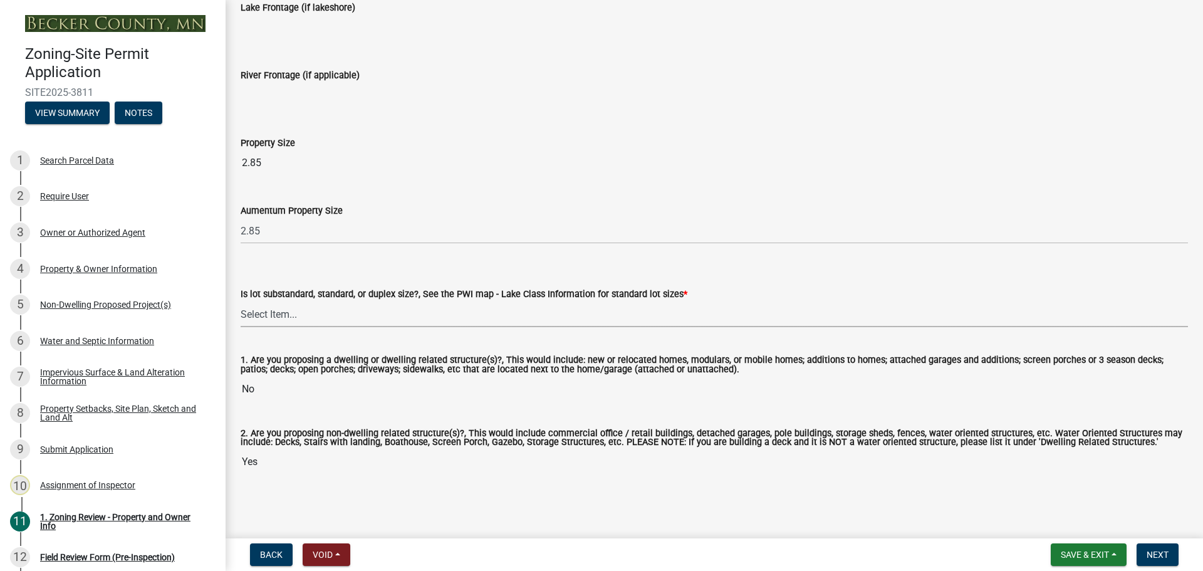
click at [254, 306] on select "Select Item... Non-Riparian and not back lot Substandard Non-Riparian Backlot S…" at bounding box center [714, 314] width 947 height 26
click at [241, 301] on select "Select Item... Non-Riparian and not back lot Substandard Non-Riparian Backlot S…" at bounding box center [714, 314] width 947 height 26
select select "d94a228a-13b2-461d-ba2b-a9964ed903a2"
click at [1164, 549] on span "Next" at bounding box center [1157, 554] width 22 height 10
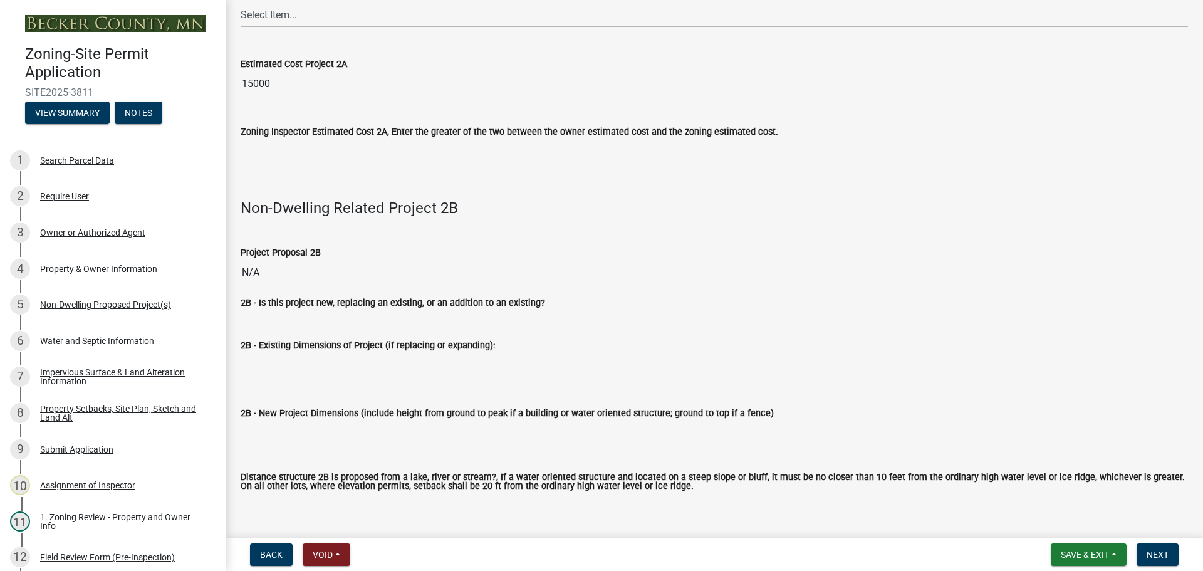
scroll to position [1315, 0]
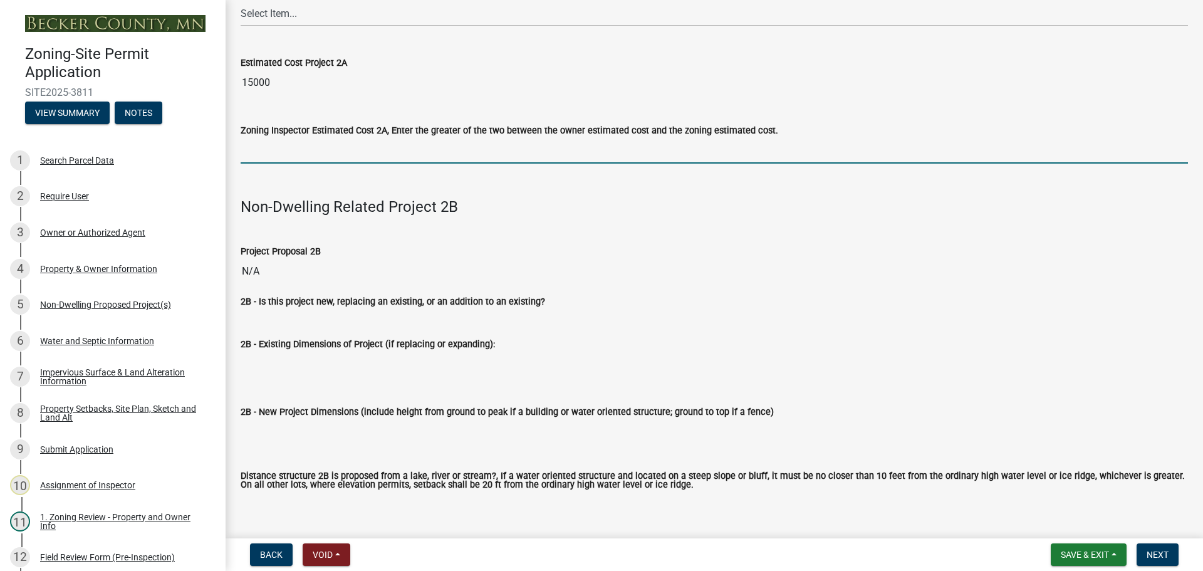
click at [330, 151] on input "text" at bounding box center [714, 151] width 947 height 26
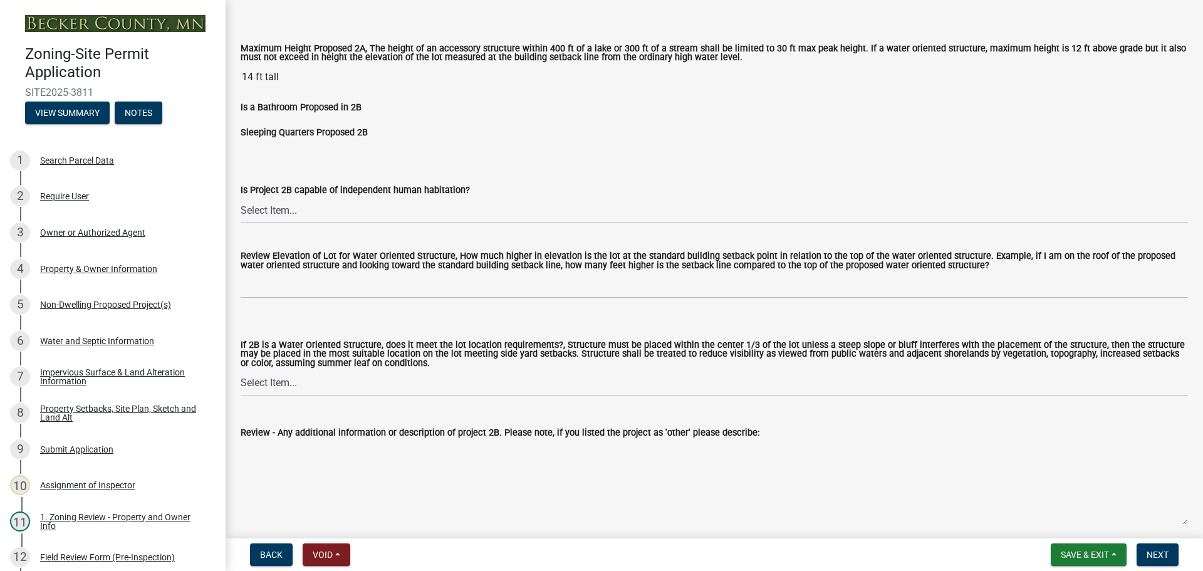
scroll to position [1817, 0]
type input "15000"
click at [499, 166] on form "Is Project 2B capable of independent human habitation? Select Item... Yes No N/A" at bounding box center [714, 194] width 947 height 56
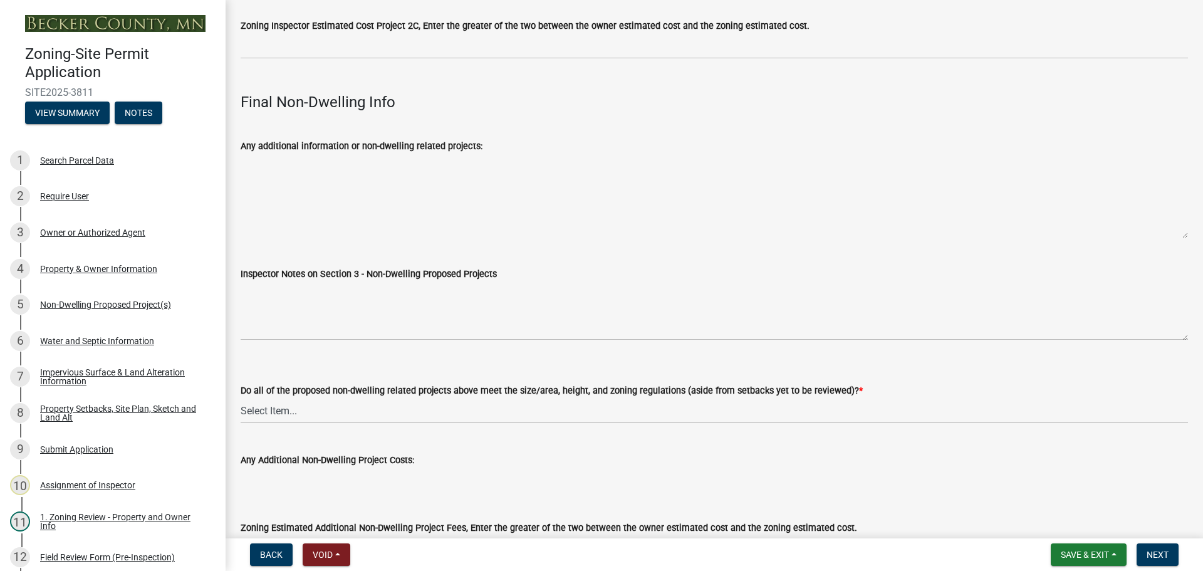
scroll to position [4123, 0]
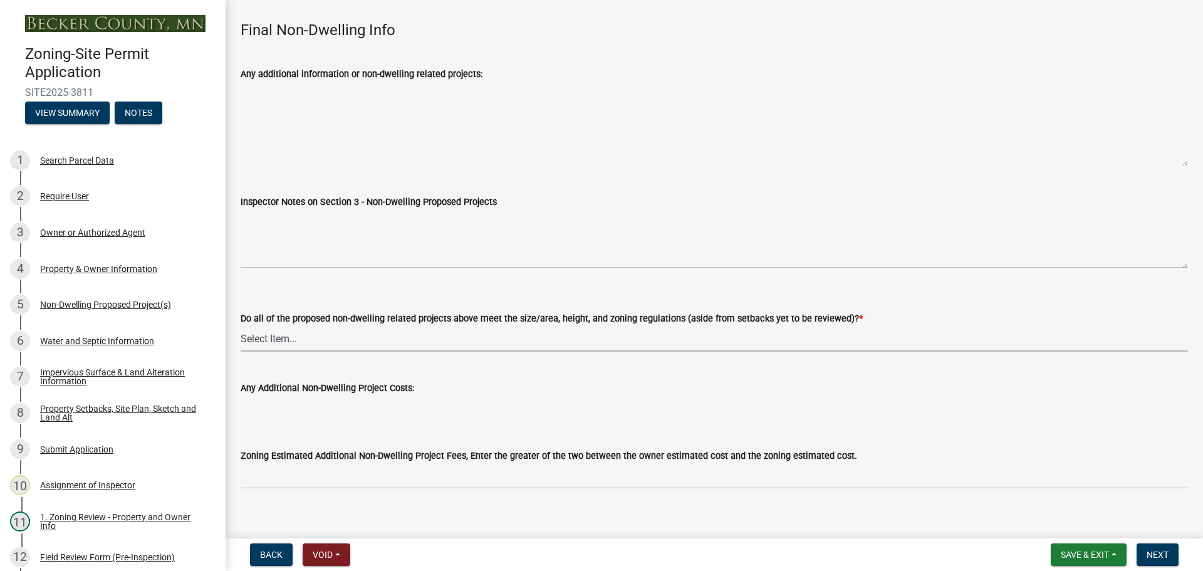
click at [269, 326] on select "Select Item... Yes No N/A" at bounding box center [714, 339] width 947 height 26
click at [241, 326] on select "Select Item... Yes No N/A" at bounding box center [714, 339] width 947 height 26
select select "70869821-7738-4560-8d2e-4f353ca78bb3"
click at [1159, 551] on span "Next" at bounding box center [1157, 554] width 22 height 10
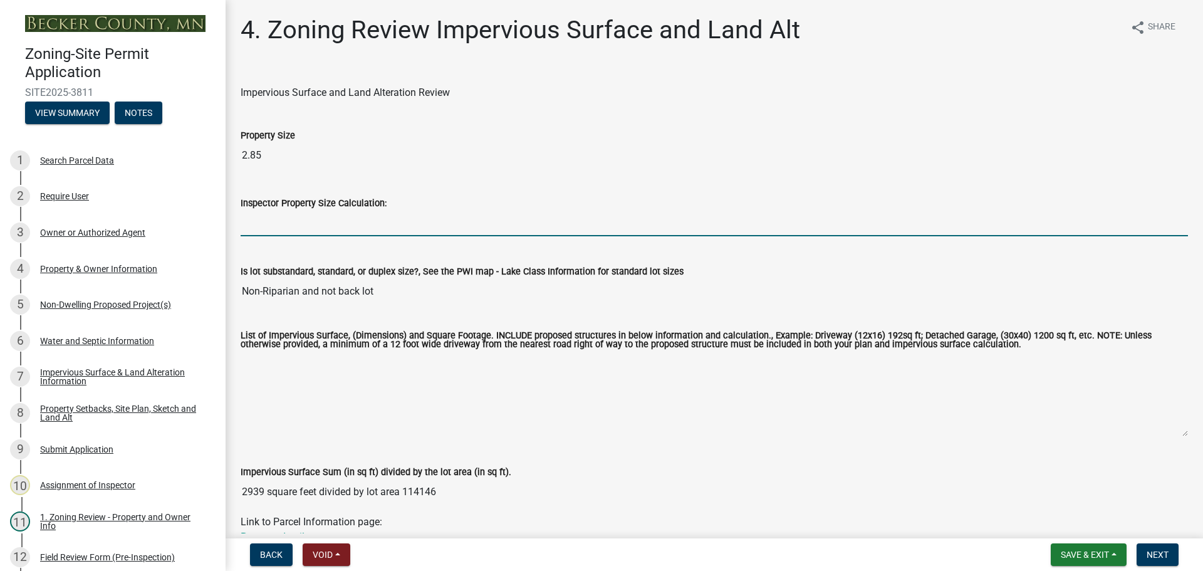
click at [278, 225] on input "Inspector Property Size Calculation:" at bounding box center [714, 223] width 947 height 26
click at [329, 226] on input "Inspector Property Size Calculation:" at bounding box center [714, 223] width 947 height 26
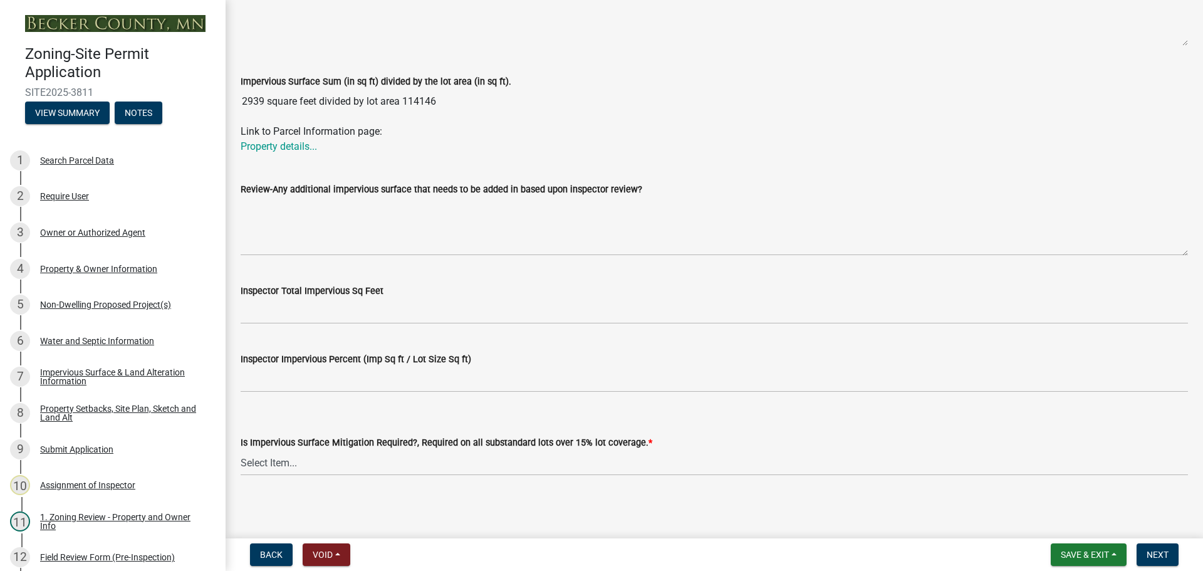
scroll to position [393, 0]
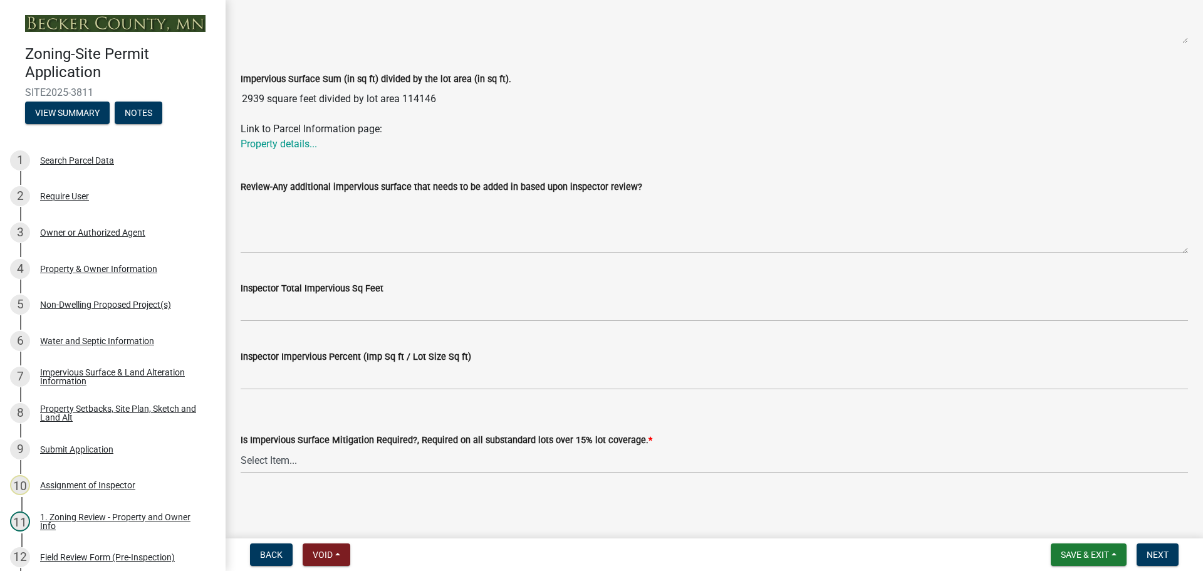
type input "2.85"
drag, startPoint x: 289, startPoint y: 456, endPoint x: 297, endPoint y: 461, distance: 9.0
click at [289, 456] on select "Select Item... Yes- Over 15% substandard lot coverage No N/A" at bounding box center [714, 460] width 947 height 26
click at [241, 447] on select "Select Item... Yes- Over 15% substandard lot coverage No N/A" at bounding box center [714, 460] width 947 height 26
select select "e01e6f83-540c-4684-94c6-de0fe38ded07"
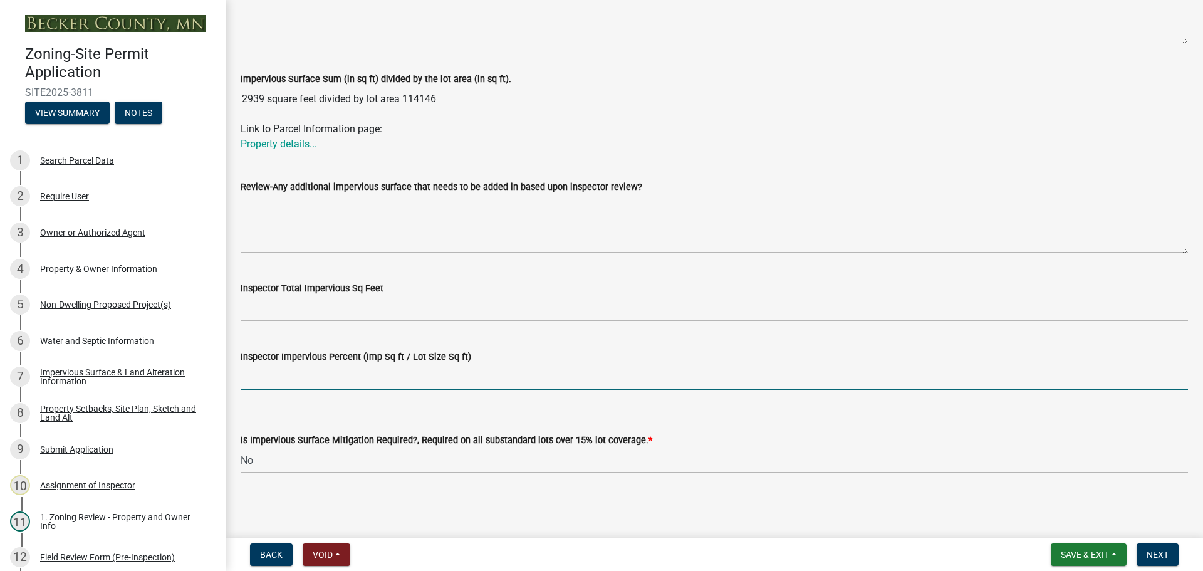
click at [306, 378] on input "Inspector Impervious Percent (Imp Sq ft / Lot Size Sq ft)" at bounding box center [714, 377] width 947 height 26
type input "under 25%"
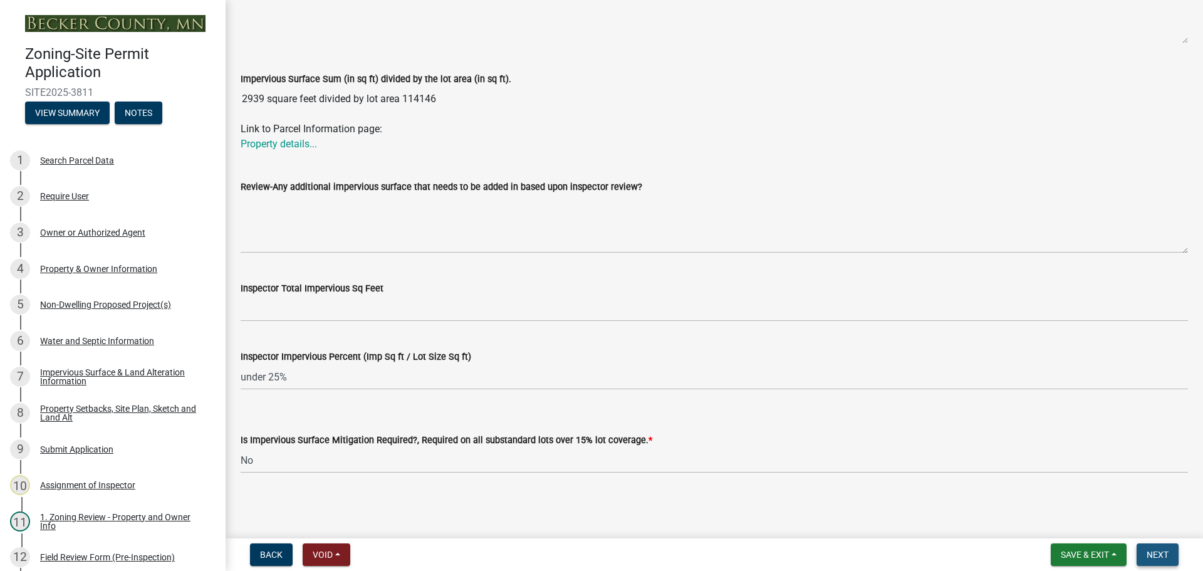
click at [1159, 551] on span "Next" at bounding box center [1157, 554] width 22 height 10
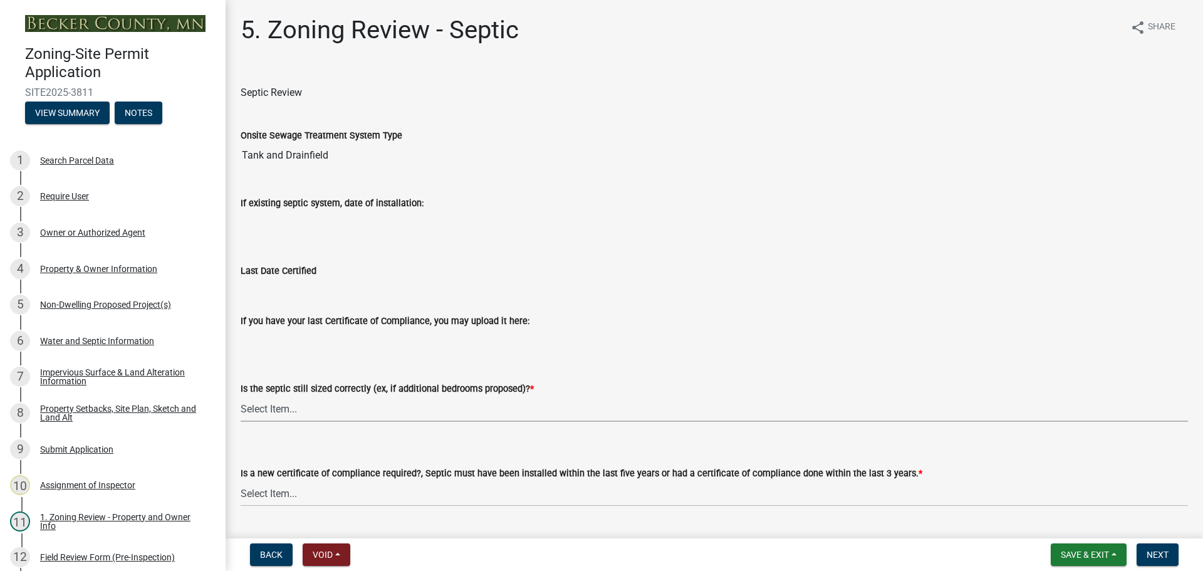
click at [280, 410] on select "Select Item... Yes No N/A" at bounding box center [714, 409] width 947 height 26
click at [241, 396] on select "Select Item... Yes No N/A" at bounding box center [714, 409] width 947 height 26
select select "ffe0288f-179d-446d-9dfb-ee21a688edc6"
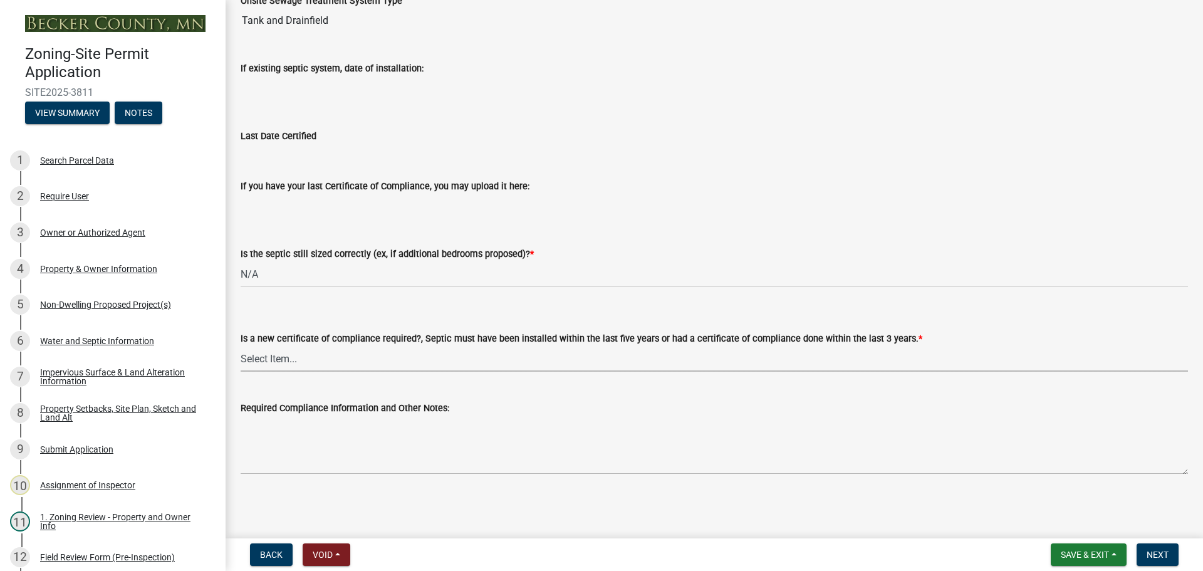
click at [280, 355] on select "Select Item... Yes No" at bounding box center [714, 359] width 947 height 26
click at [241, 346] on select "Select Item... Yes No" at bounding box center [714, 359] width 947 height 26
select select "2fd537d7-74b1-4ff9-a84c-837cf5598f43"
click at [1154, 546] on button "Next" at bounding box center [1157, 554] width 42 height 23
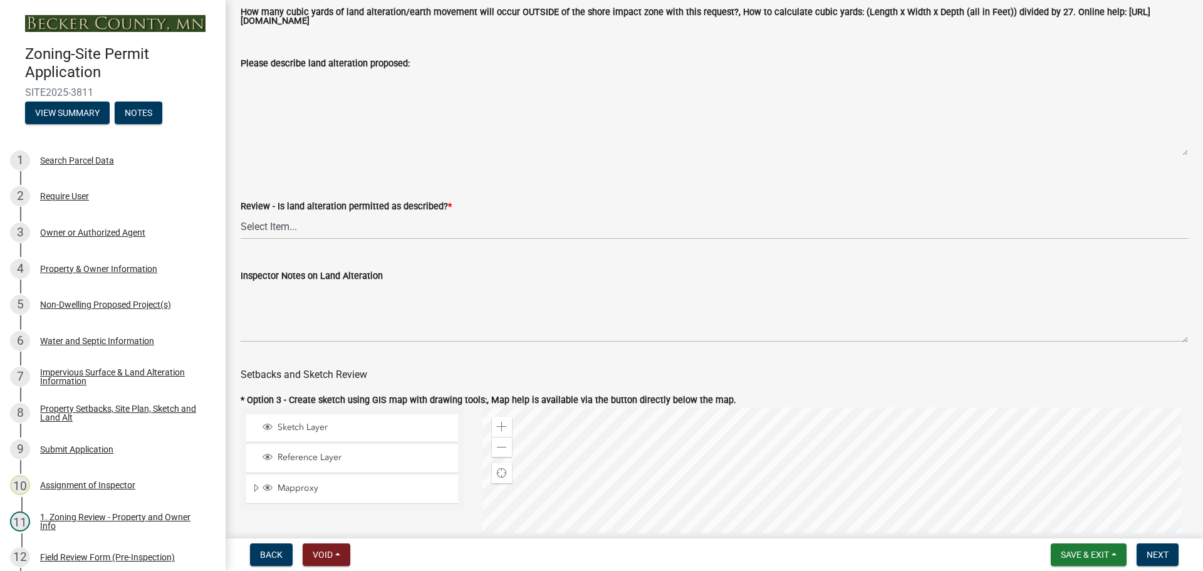
scroll to position [125, 0]
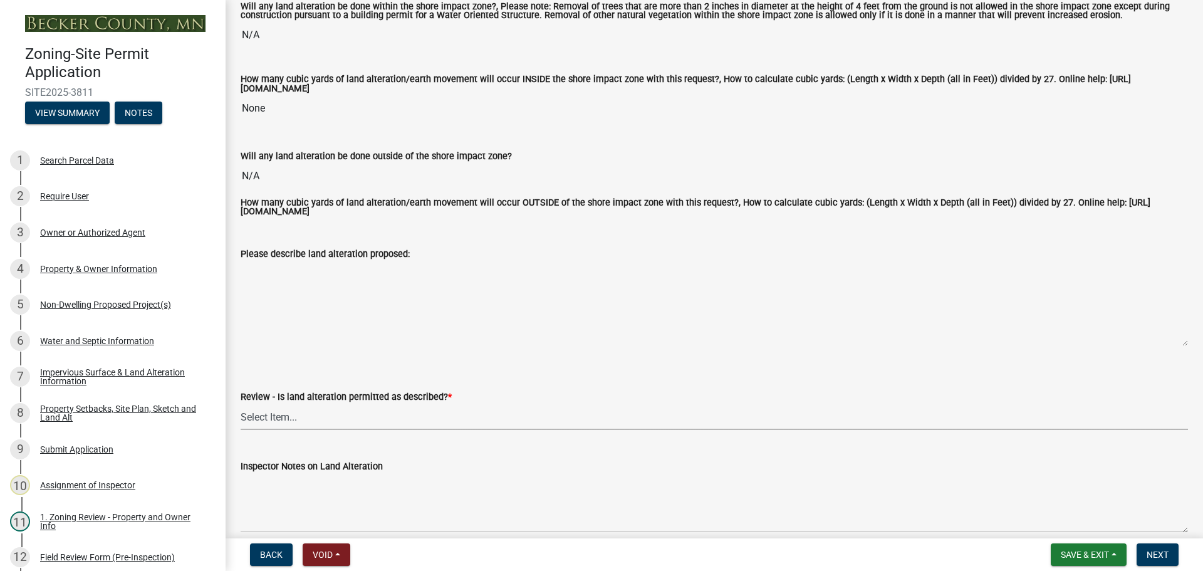
click at [278, 422] on select "Select Item... Yes No N/A" at bounding box center [714, 417] width 947 height 26
click at [241, 406] on select "Select Item... Yes No N/A" at bounding box center [714, 417] width 947 height 26
select select "cada6796-d529-4ebb-b6d4-faca8dd705c9"
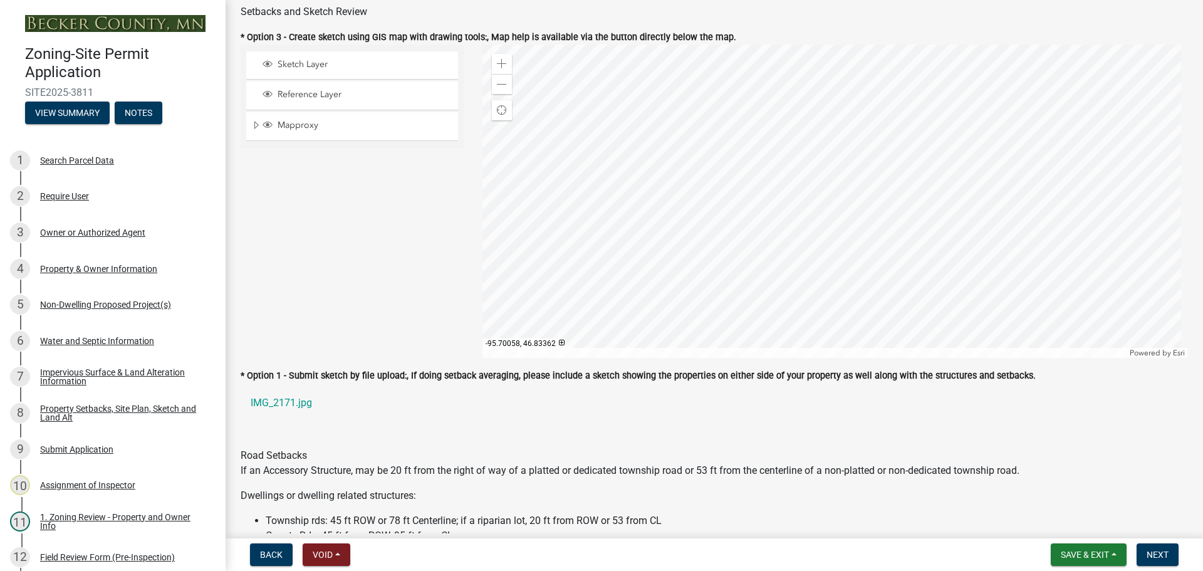
scroll to position [814, 0]
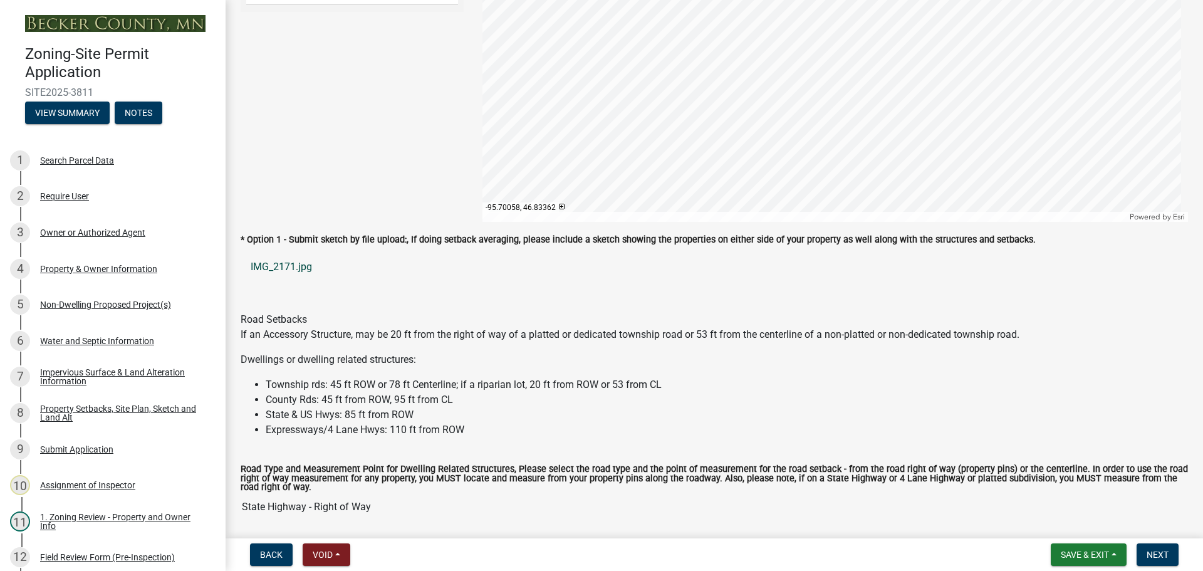
click at [288, 264] on link "IMG_2171.jpg" at bounding box center [714, 267] width 947 height 30
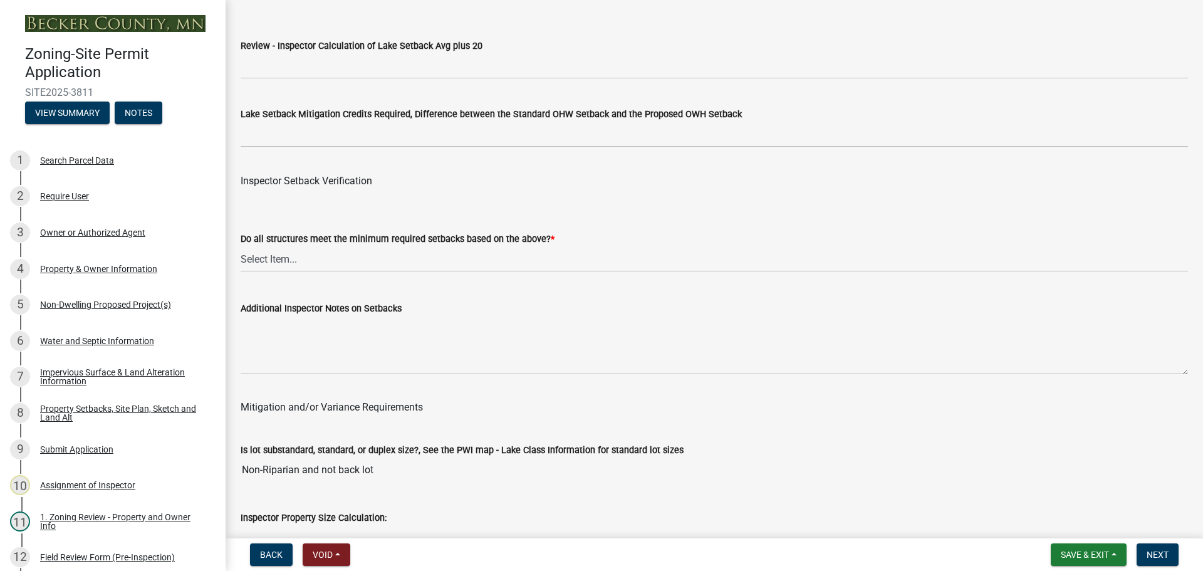
scroll to position [3884, 0]
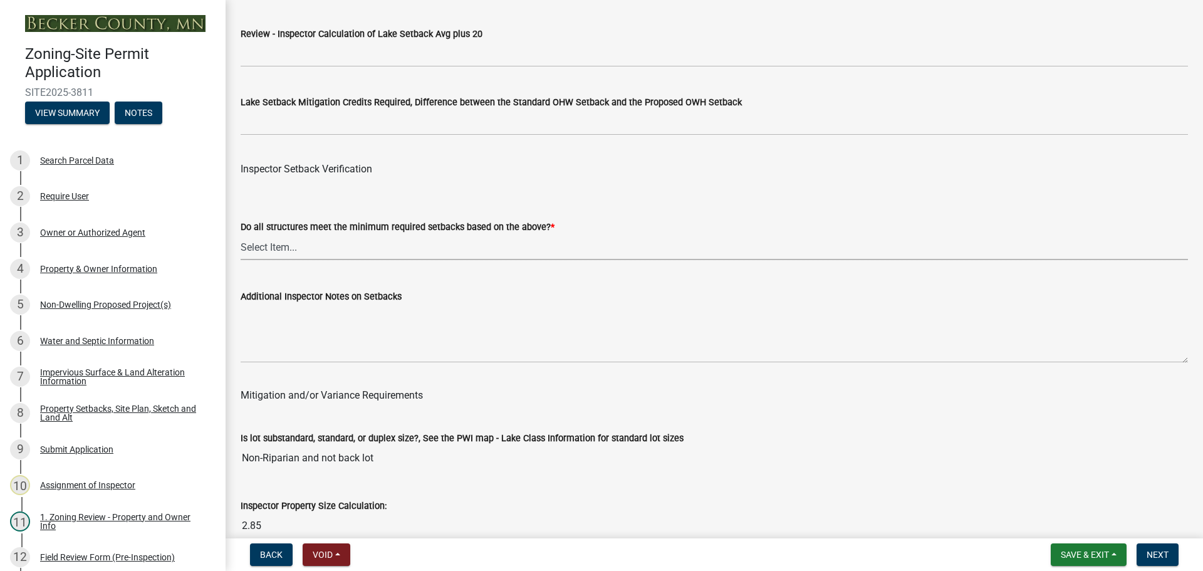
click at [272, 246] on select "Select Item... Yes No" at bounding box center [714, 247] width 947 height 26
click at [241, 237] on select "Select Item... Yes No" at bounding box center [714, 247] width 947 height 26
select select "1355ee8a-8cf1-4796-8594-a9df27e9dfb0"
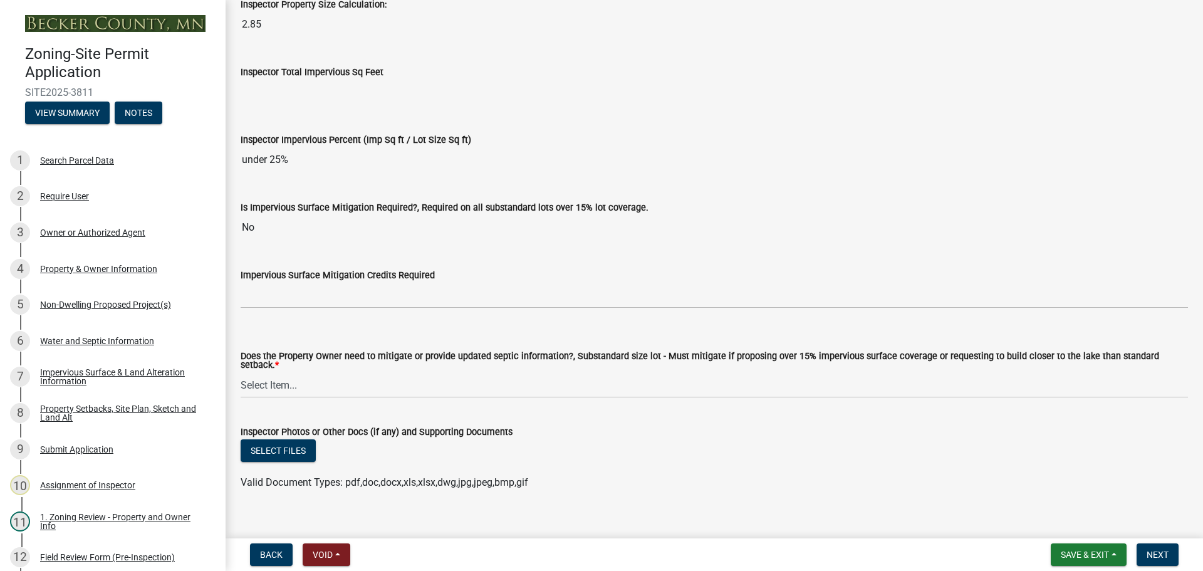
scroll to position [4510, 0]
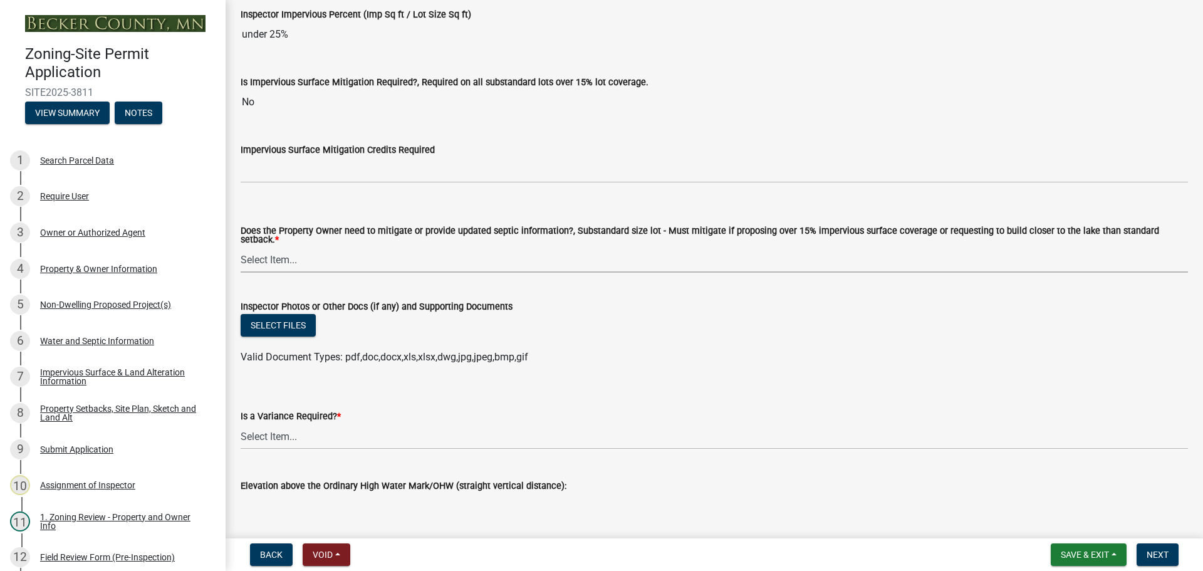
click at [274, 258] on select "Select Item... No Mitigation or additional Septic Information is required Septi…" at bounding box center [714, 260] width 947 height 26
click at [241, 247] on select "Select Item... No Mitigation or additional Septic Information is required Septi…" at bounding box center [714, 260] width 947 height 26
select select "90ee664a-1dc2-440e-be2c-90a87c157e77"
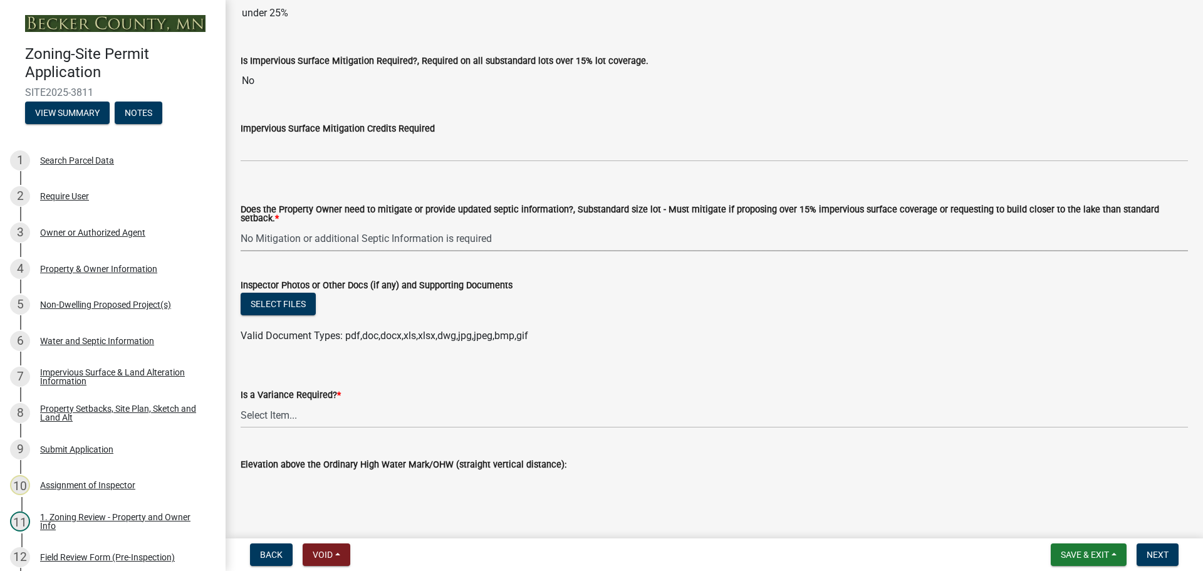
scroll to position [4552, 0]
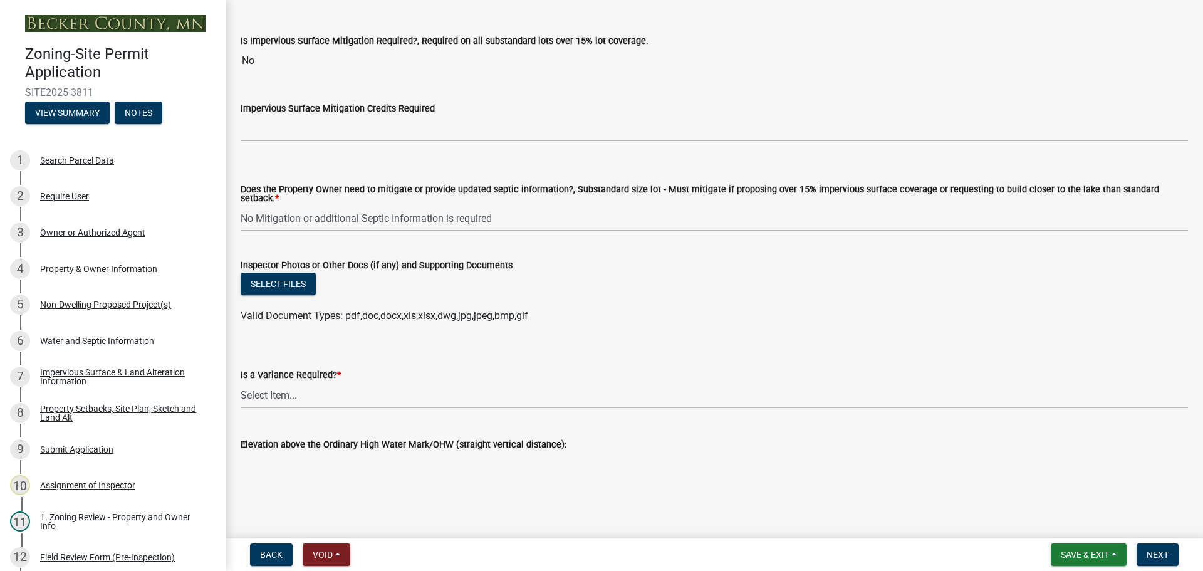
click at [286, 397] on select "Select Item... Yes No" at bounding box center [714, 395] width 947 height 26
click at [241, 382] on select "Select Item... Yes No" at bounding box center [714, 395] width 947 height 26
select select "f2187563-aefa-492e-adce-9c256a51e9d2"
click at [1158, 552] on span "Next" at bounding box center [1157, 554] width 22 height 10
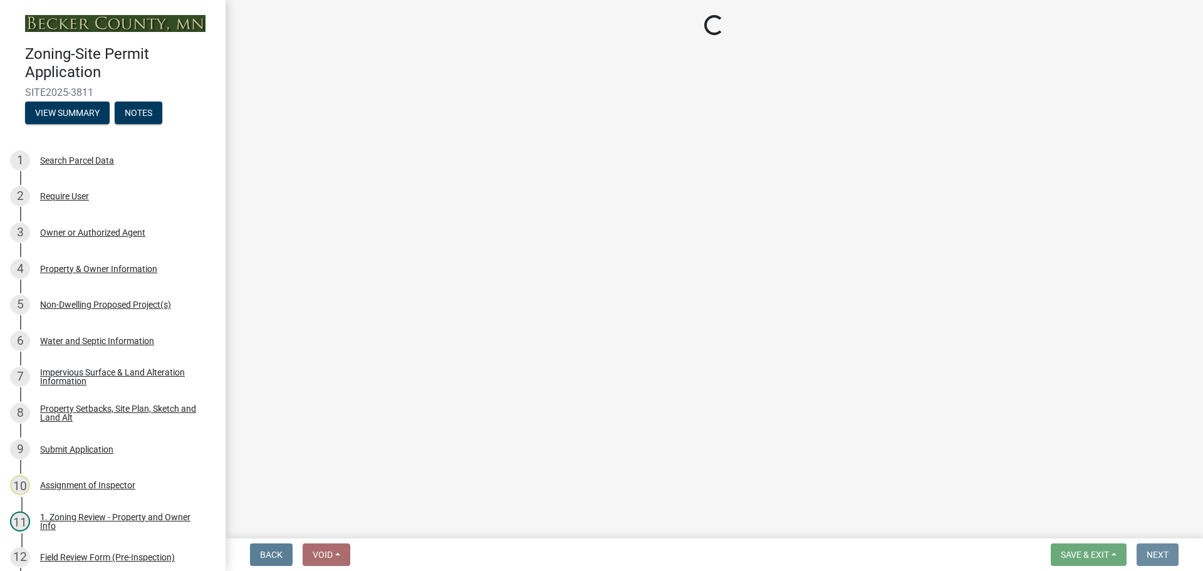
scroll to position [0, 0]
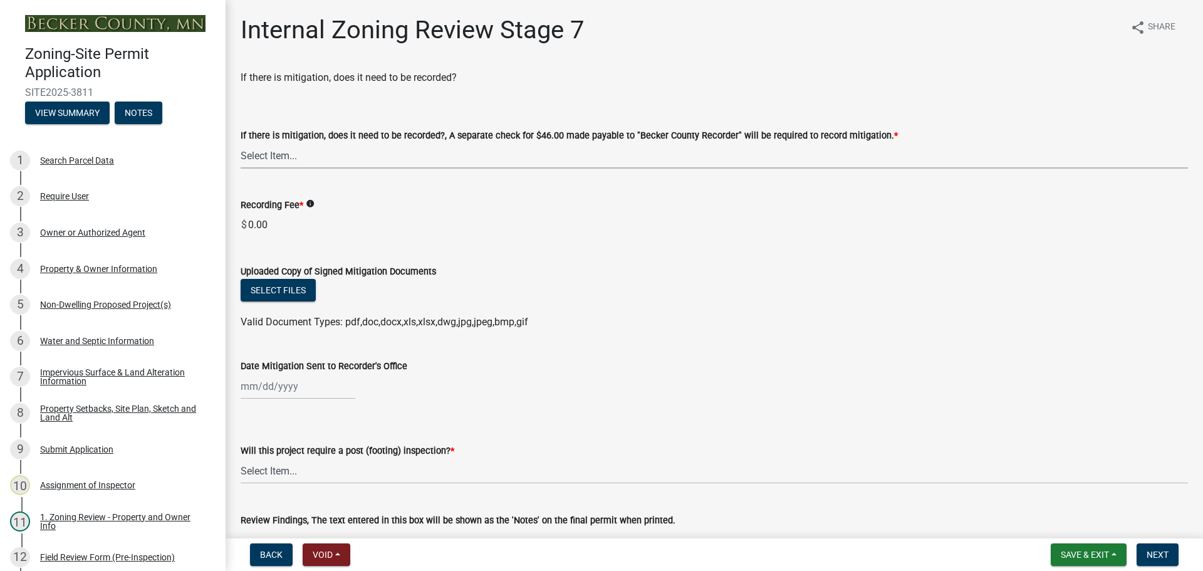
click at [278, 163] on select "Select Item... Yes No N/A" at bounding box center [714, 156] width 947 height 26
click at [241, 143] on select "Select Item... Yes No N/A" at bounding box center [714, 156] width 947 height 26
select select "a3547d78-d162-4c03-a5e6-44db720e788b"
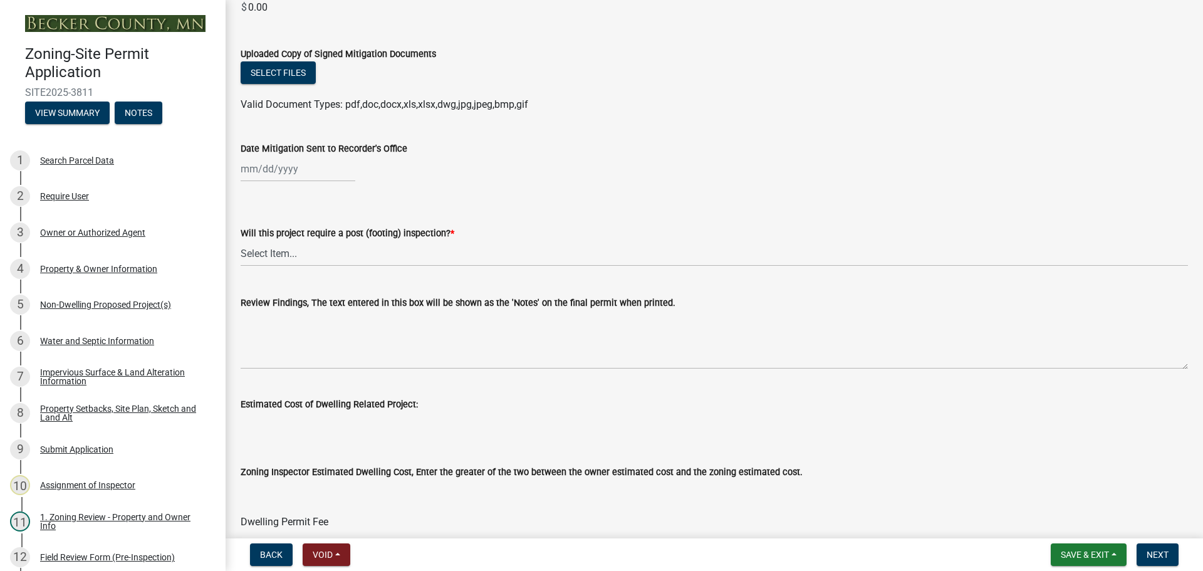
scroll to position [251, 0]
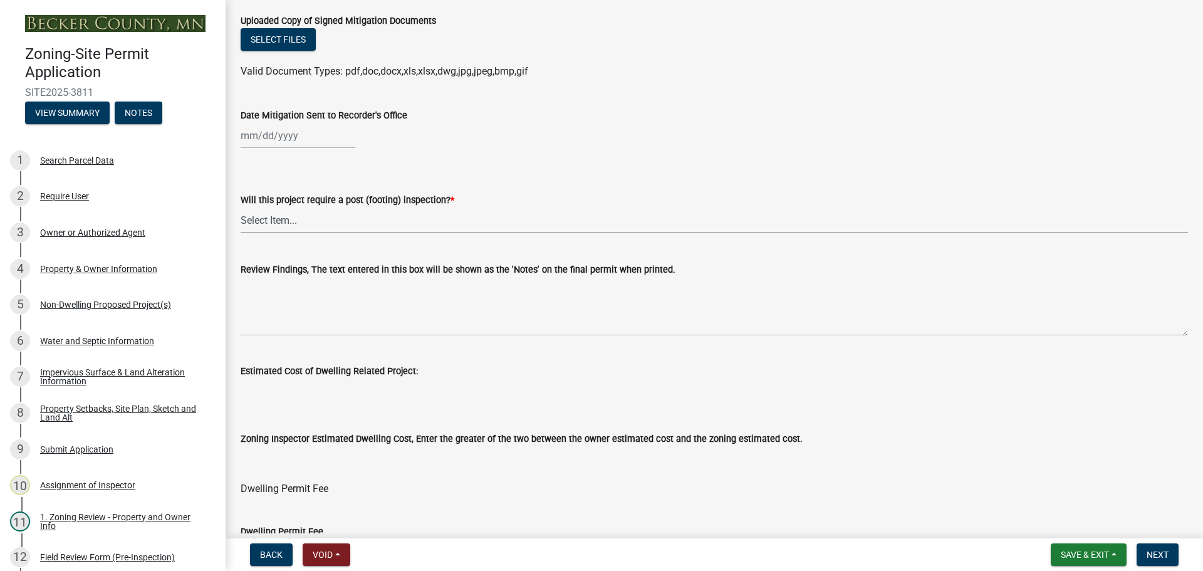
click at [279, 214] on select "Select Item... No Yes" at bounding box center [714, 220] width 947 height 26
click at [241, 207] on select "Select Item... No Yes" at bounding box center [714, 220] width 947 height 26
select select "70fe76f0-d291-438e-ac1a-5869b7b7f697"
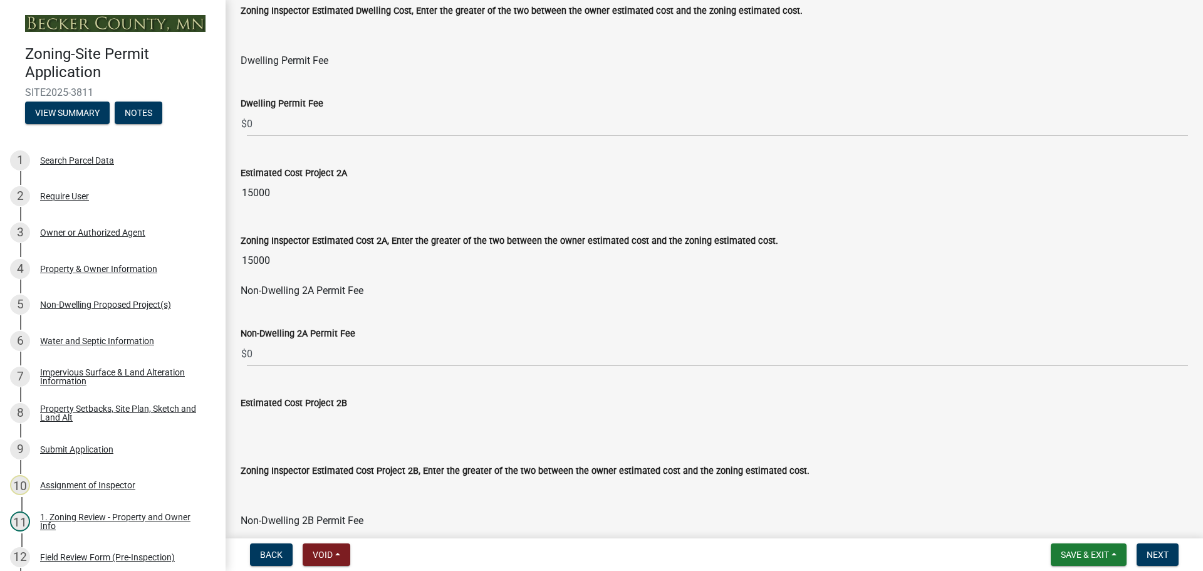
scroll to position [752, 0]
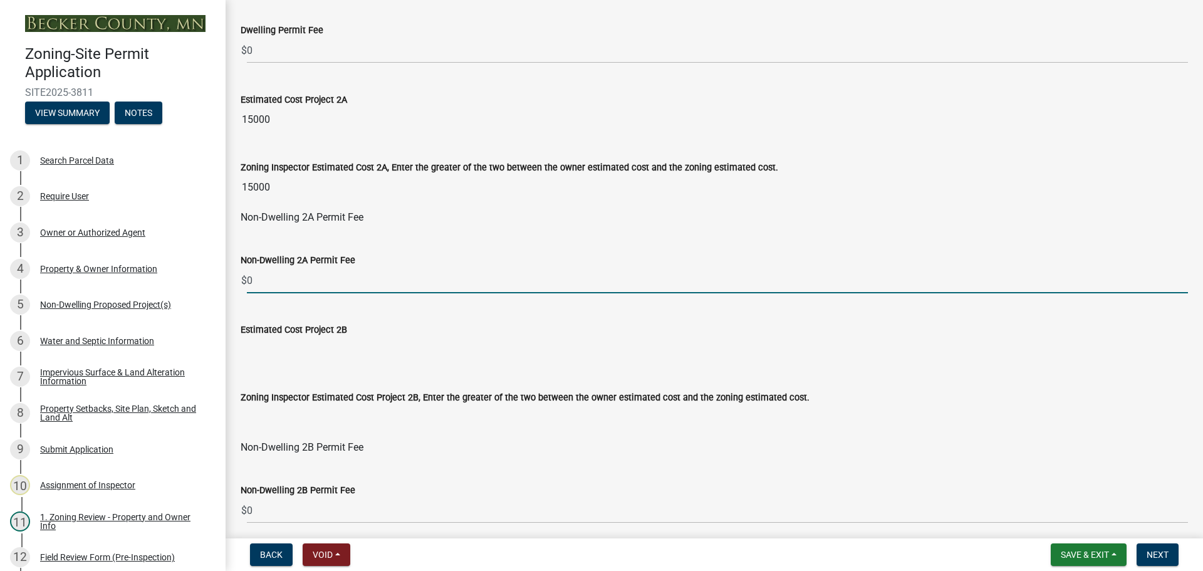
drag, startPoint x: 271, startPoint y: 279, endPoint x: 249, endPoint y: 280, distance: 21.9
click at [249, 280] on input "0" at bounding box center [717, 280] width 941 height 26
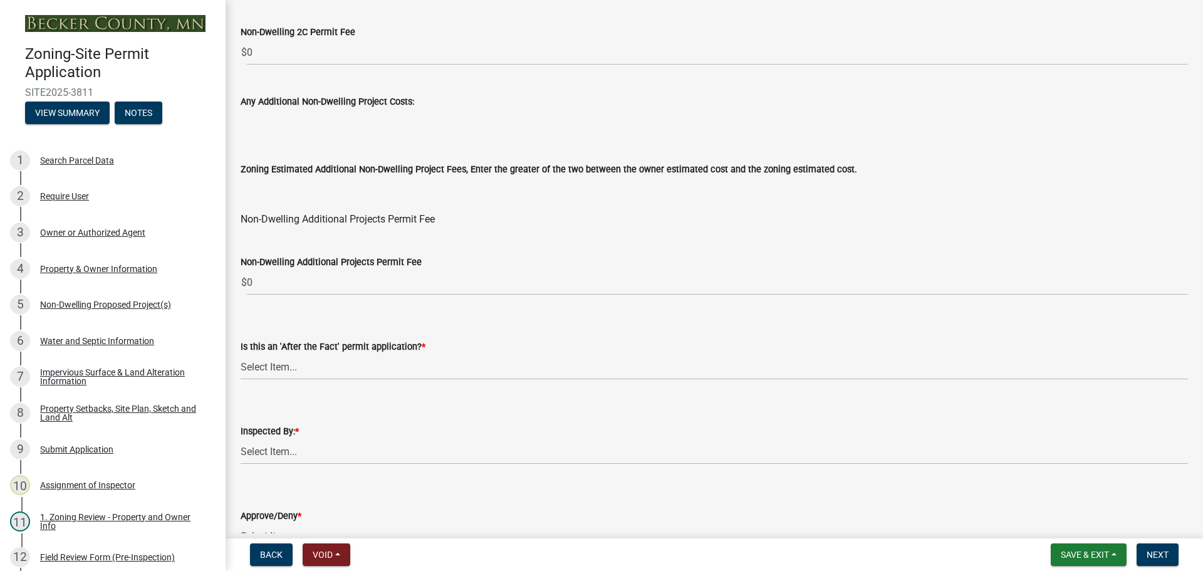
scroll to position [1441, 0]
type input "105"
click at [261, 368] on select "Select Item... No Yes" at bounding box center [714, 366] width 947 height 26
click at [241, 353] on select "Select Item... No Yes" at bounding box center [714, 366] width 947 height 26
select select "bbe3a6c5-1893-4527-8578-ada07a3b8ea5"
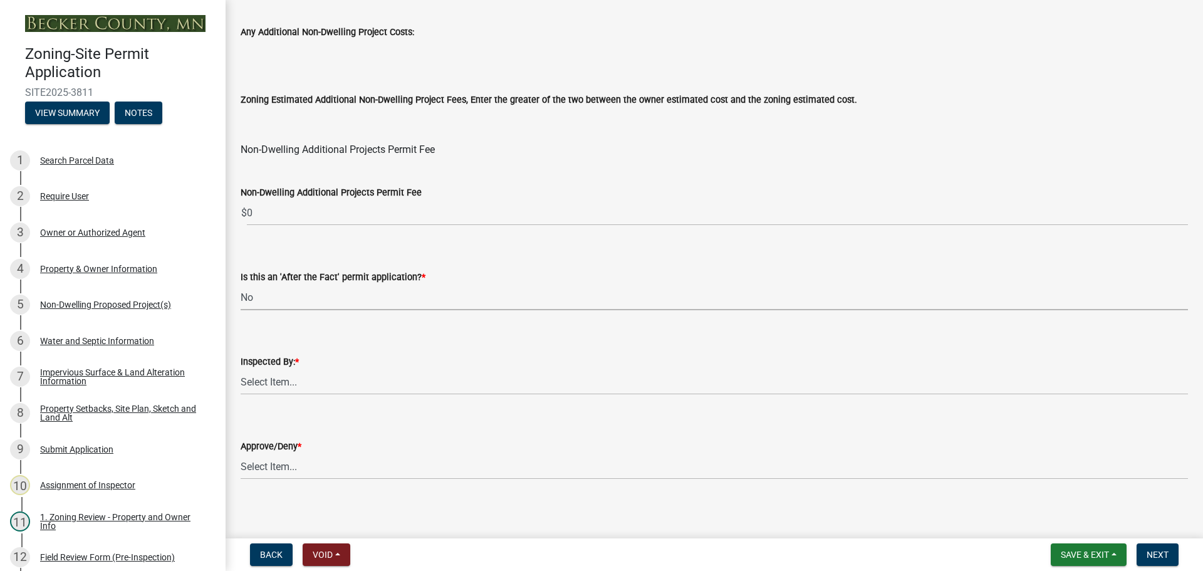
scroll to position [1515, 0]
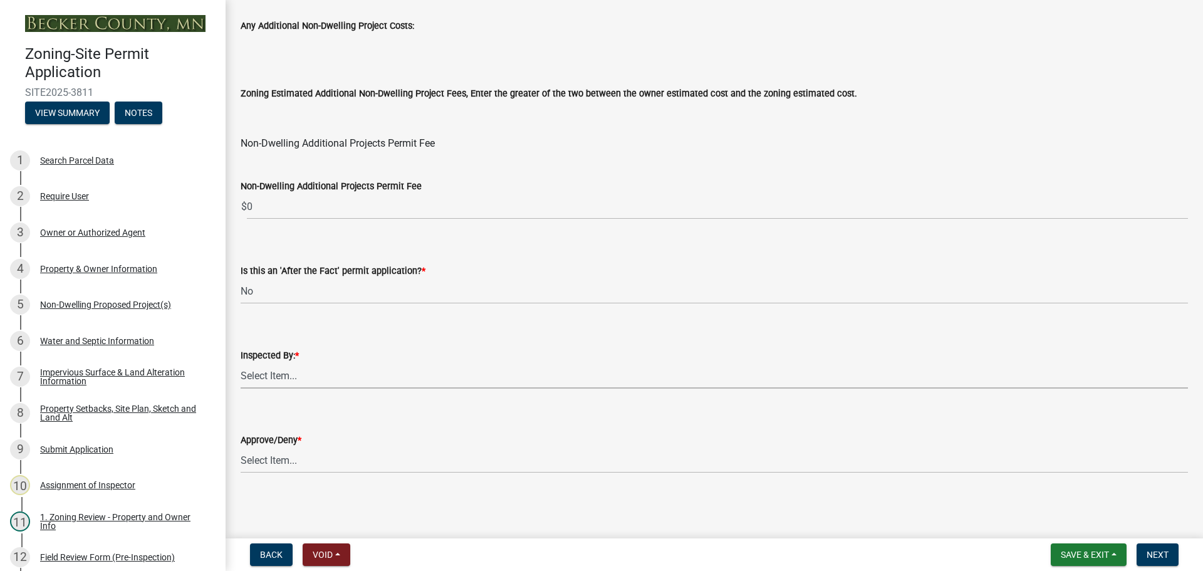
click at [278, 371] on select "Select Item... Jeff Rusness Kyle Vareberg Nicole Bradbury Susan Rockwell Tyler …" at bounding box center [714, 376] width 947 height 26
click at [241, 363] on select "Select Item... Jeff Rusness Kyle Vareberg Nicole Bradbury Susan Rockwell Tyler …" at bounding box center [714, 376] width 947 height 26
select select "ebd8400e-d8d5-49f8-911f-e671eb76408a"
click at [295, 453] on select "Select Item... Approve Deny" at bounding box center [714, 460] width 947 height 26
click at [241, 447] on select "Select Item... Approve Deny" at bounding box center [714, 460] width 947 height 26
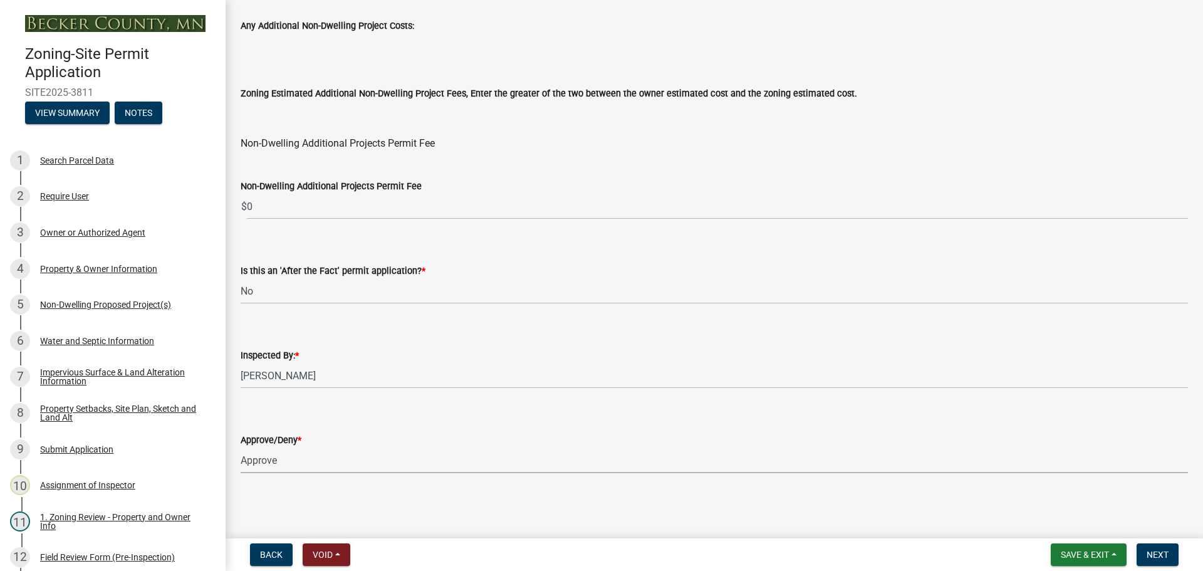
select select "97c9e5a4-d35f-4903-ad68-b764687ac9e9"
click at [1158, 556] on span "Next" at bounding box center [1157, 554] width 22 height 10
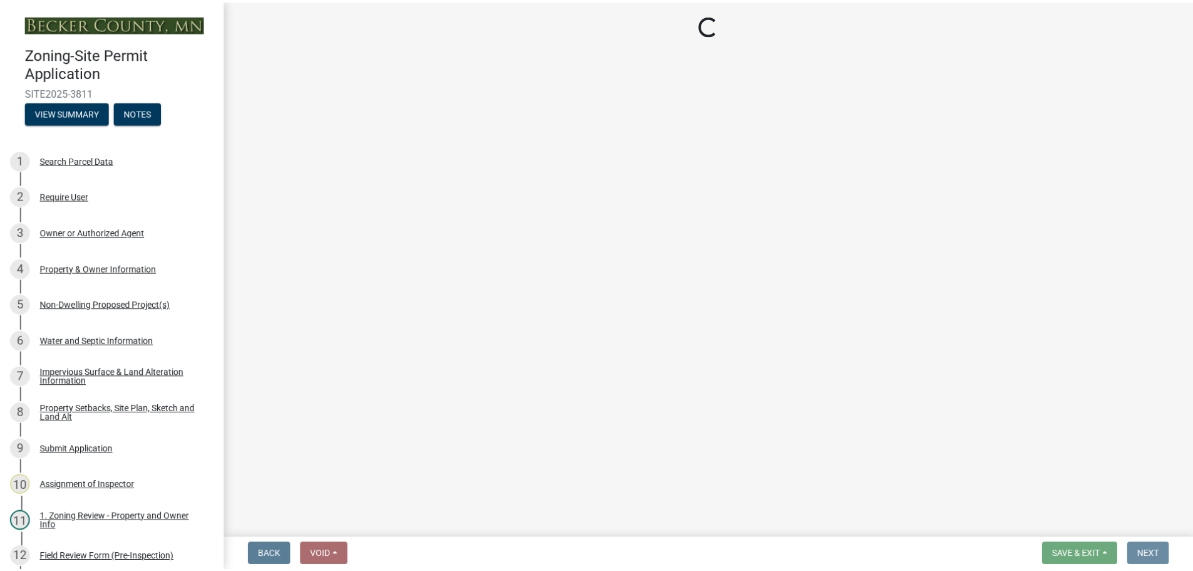
scroll to position [0, 0]
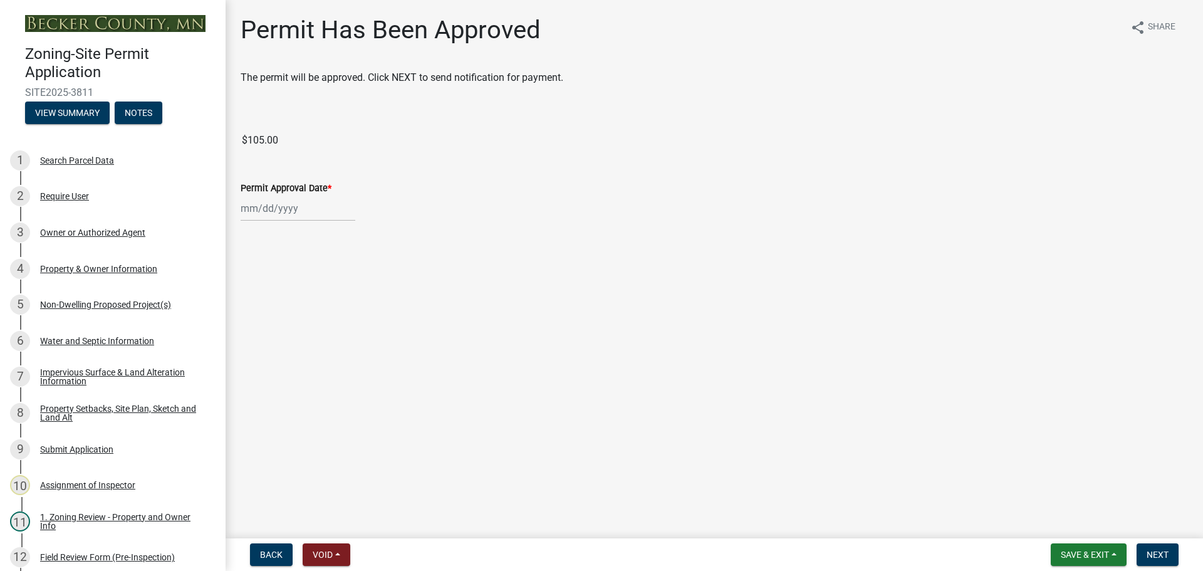
click at [303, 209] on div at bounding box center [298, 208] width 115 height 26
select select "8"
select select "2025"
click at [331, 335] on div "22" at bounding box center [333, 335] width 20 height 20
type input "[DATE]"
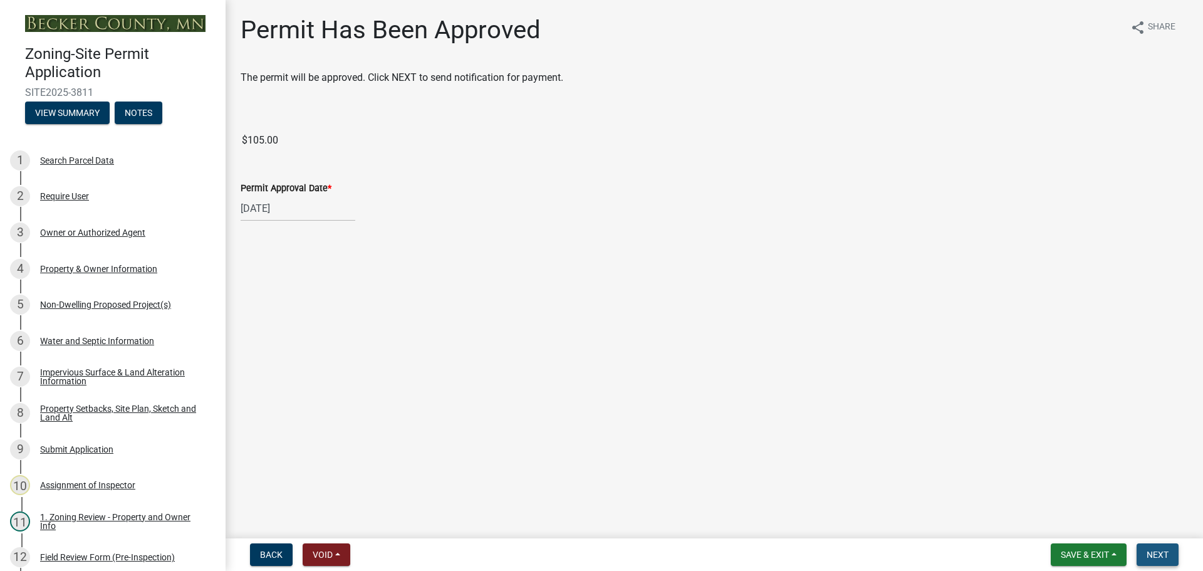
click at [1163, 551] on span "Next" at bounding box center [1157, 554] width 22 height 10
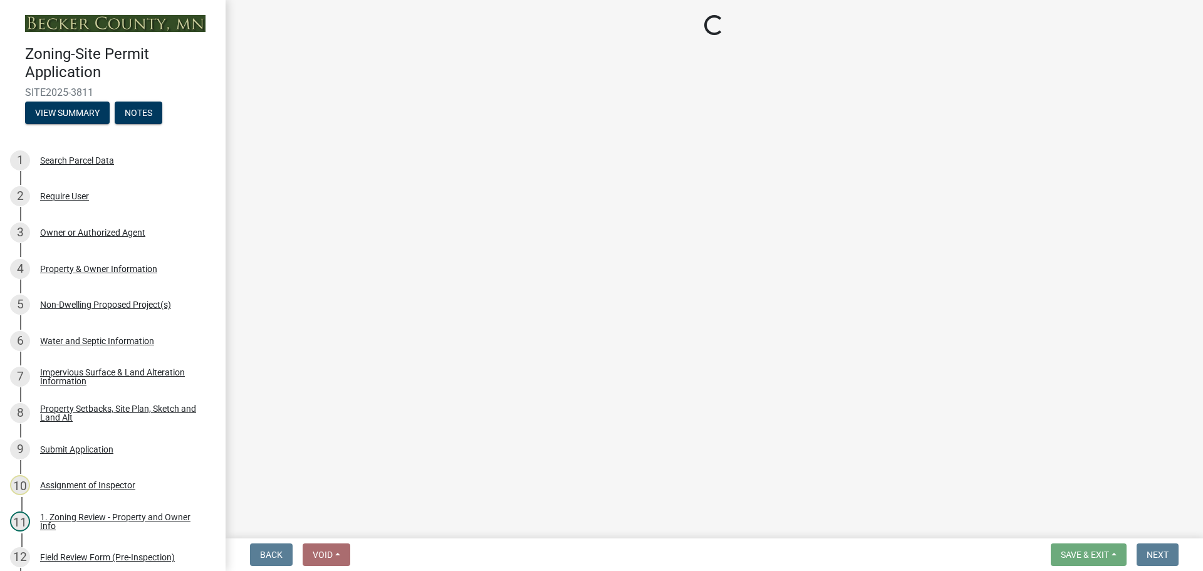
select select "3: 3"
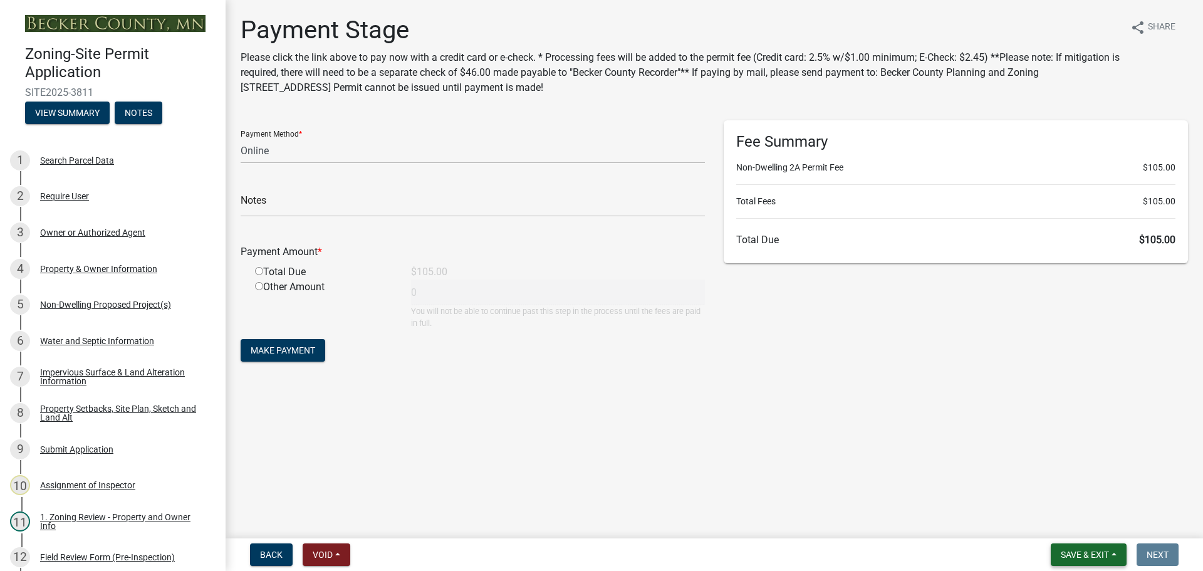
click at [1085, 551] on span "Save & Exit" at bounding box center [1085, 554] width 48 height 10
click at [1061, 519] on button "Save & Exit" at bounding box center [1076, 522] width 100 height 30
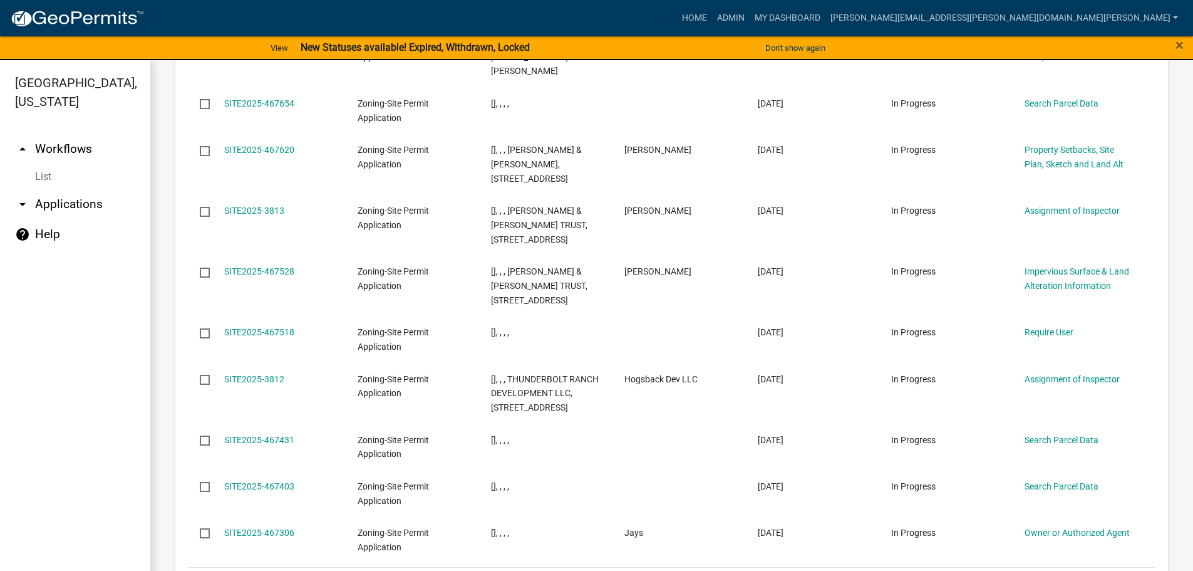
scroll to position [1559, 0]
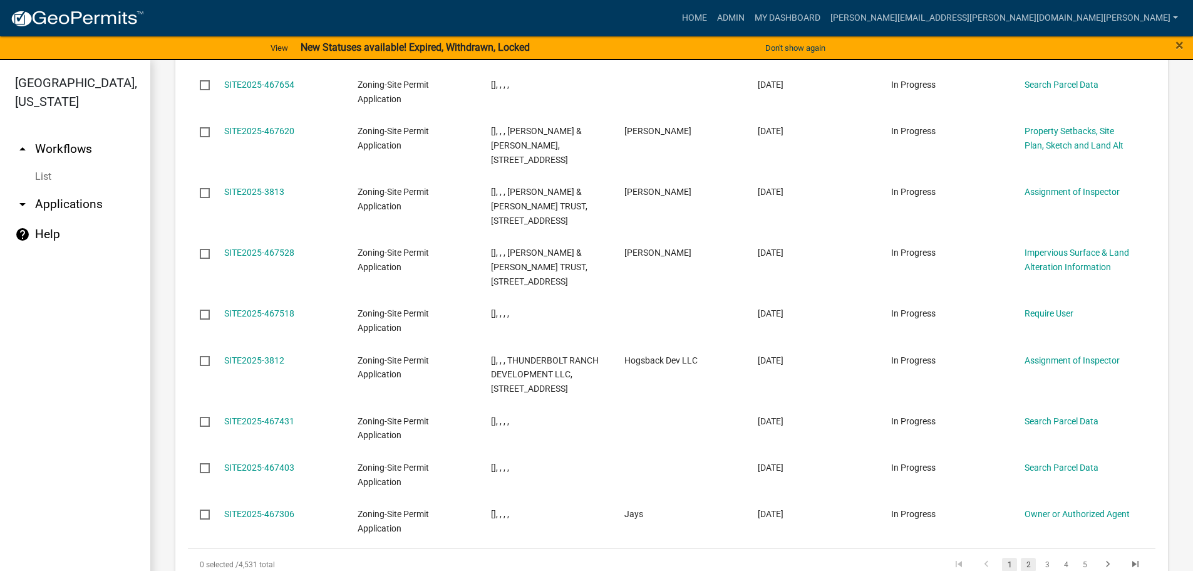
click at [1021, 558] on link "2" at bounding box center [1028, 565] width 15 height 14
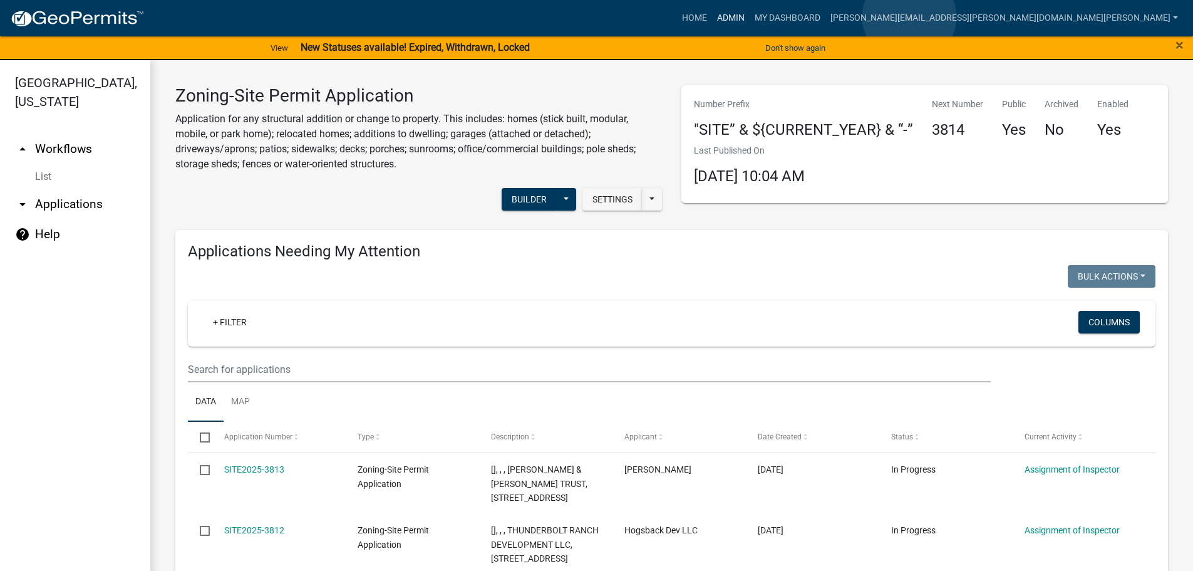
click at [750, 17] on link "Admin" at bounding box center [731, 18] width 38 height 24
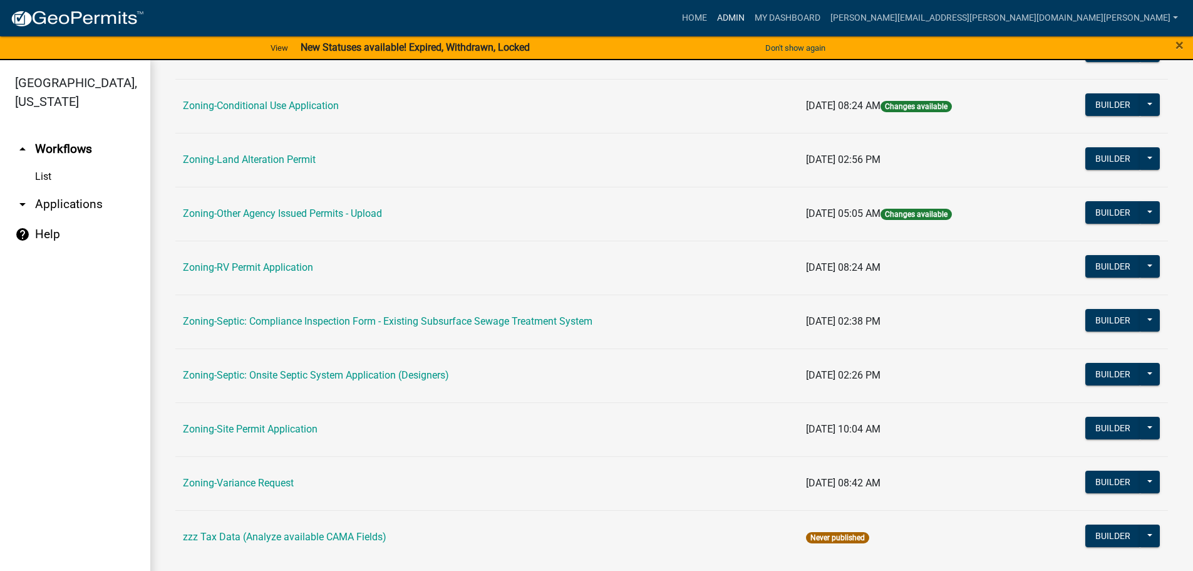
scroll to position [390, 0]
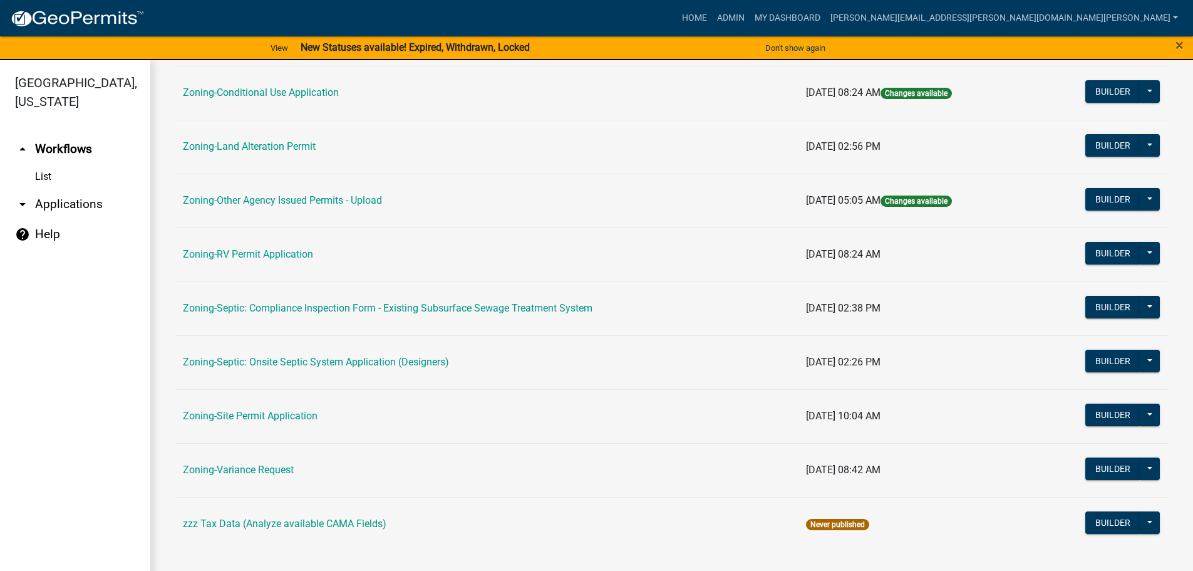
click at [289, 412] on link "Zoning-Site Permit Application" at bounding box center [250, 416] width 135 height 12
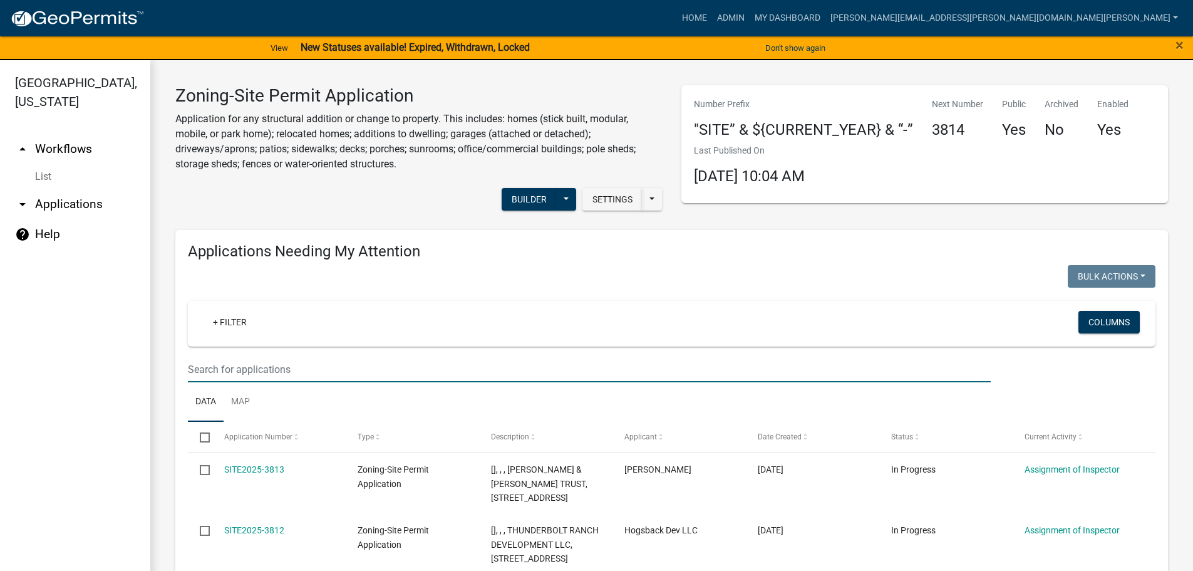
click at [304, 366] on input "text" at bounding box center [589, 369] width 803 height 26
type input "pachel"
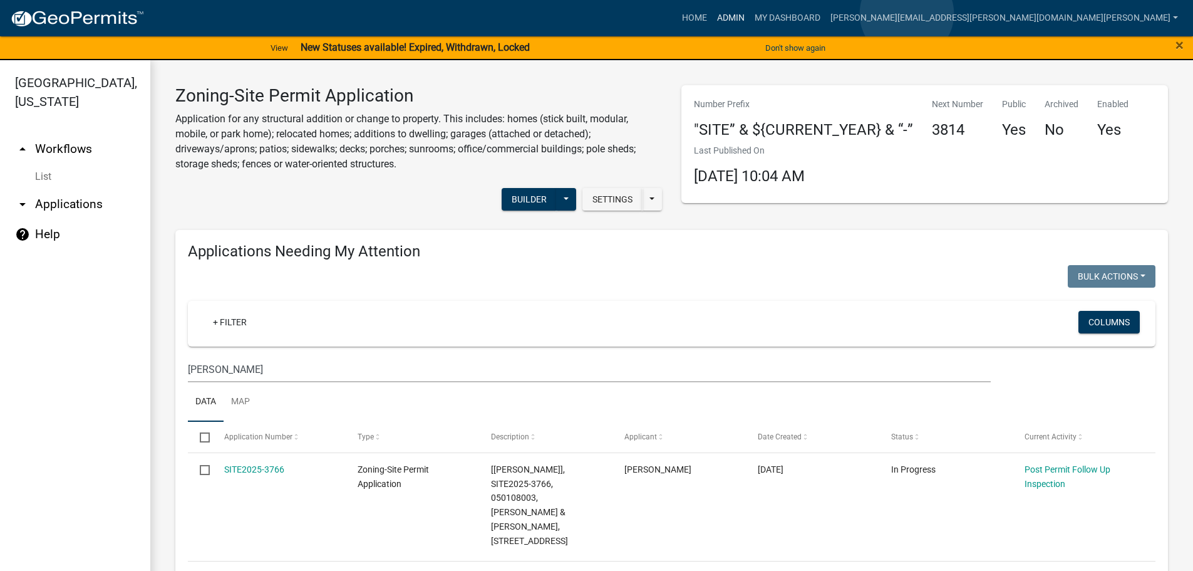
click at [750, 14] on link "Admin" at bounding box center [731, 18] width 38 height 24
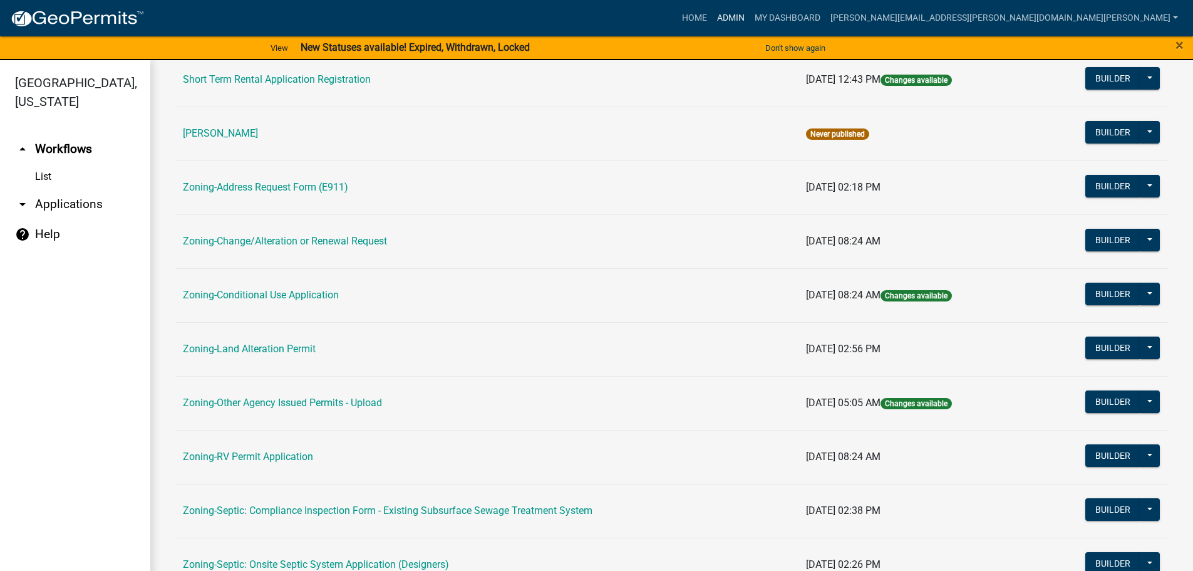
scroll to position [390, 0]
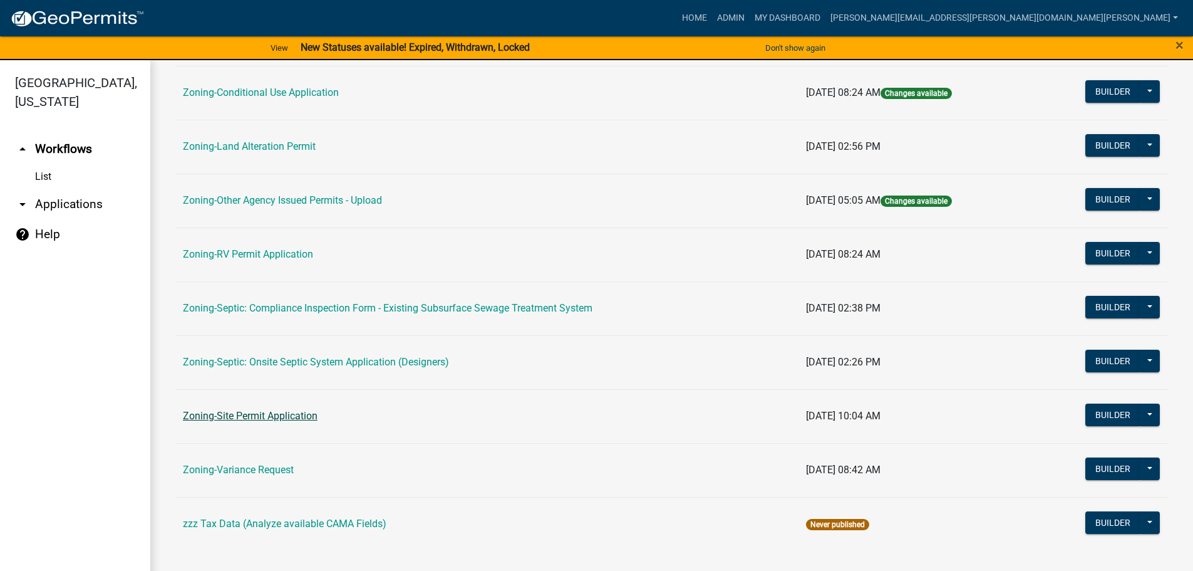
click at [234, 417] on link "Zoning-Site Permit Application" at bounding box center [250, 416] width 135 height 12
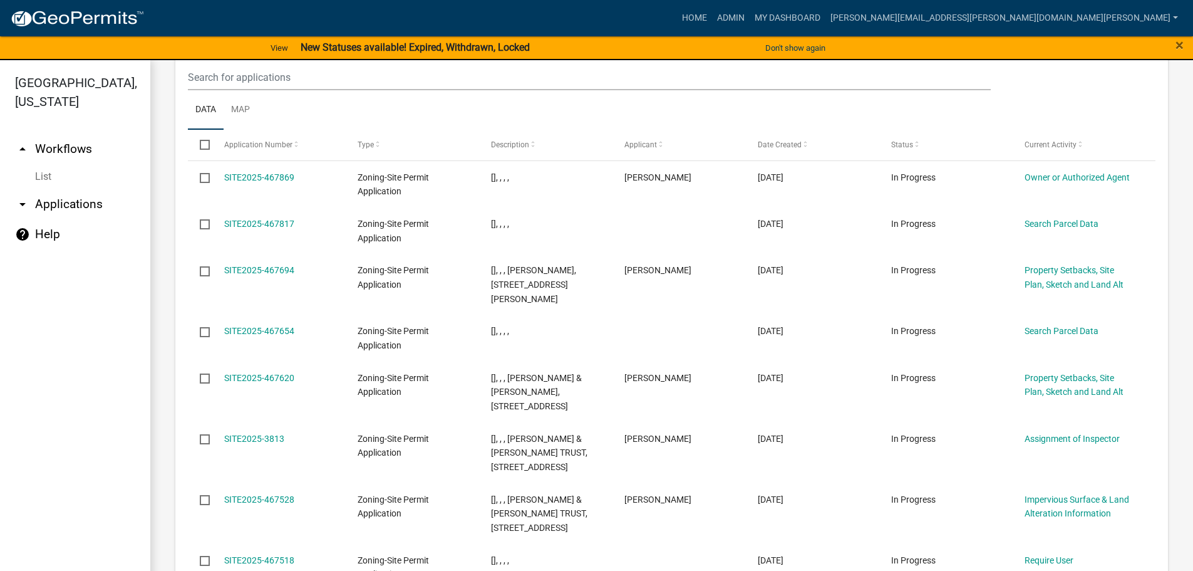
scroll to position [1072, 0]
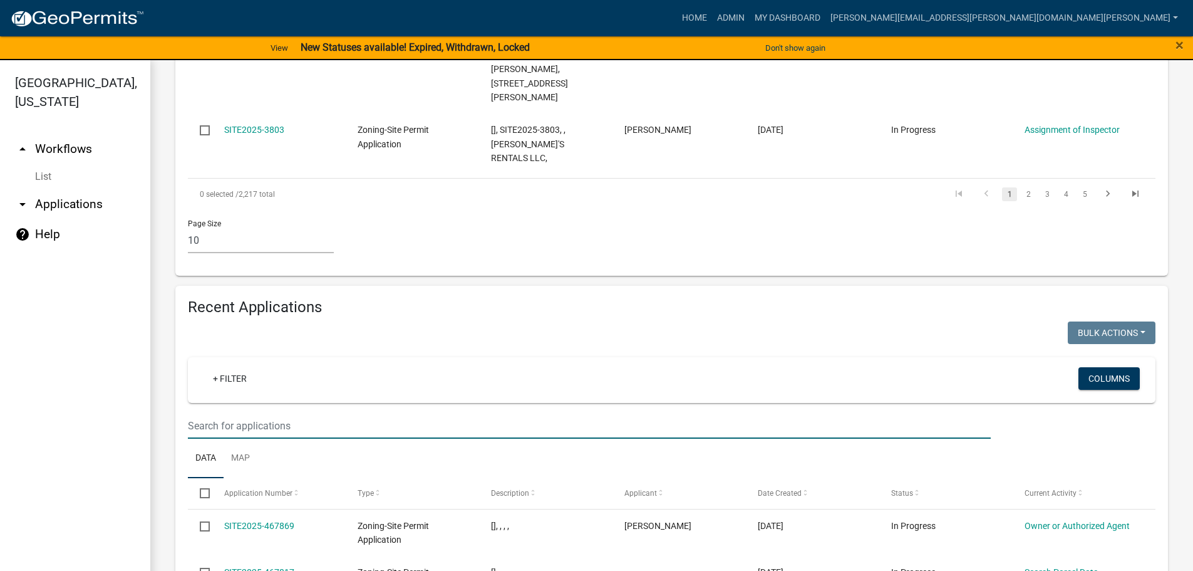
click at [670, 357] on wm-filter-builder "+ Filter Columns" at bounding box center [672, 397] width 968 height 81
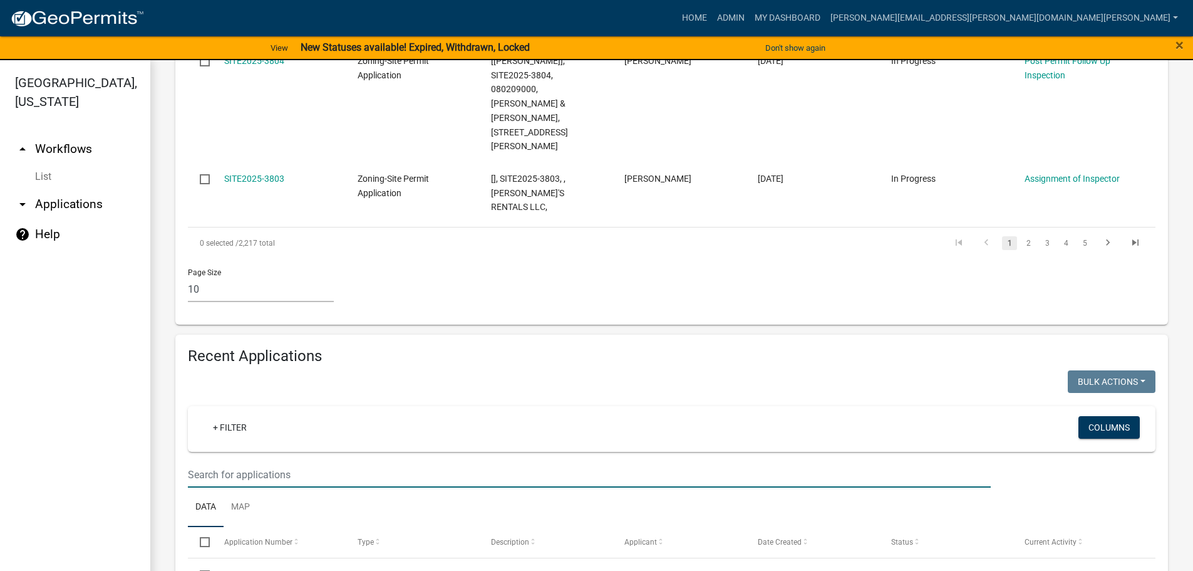
scroll to position [1009, 0]
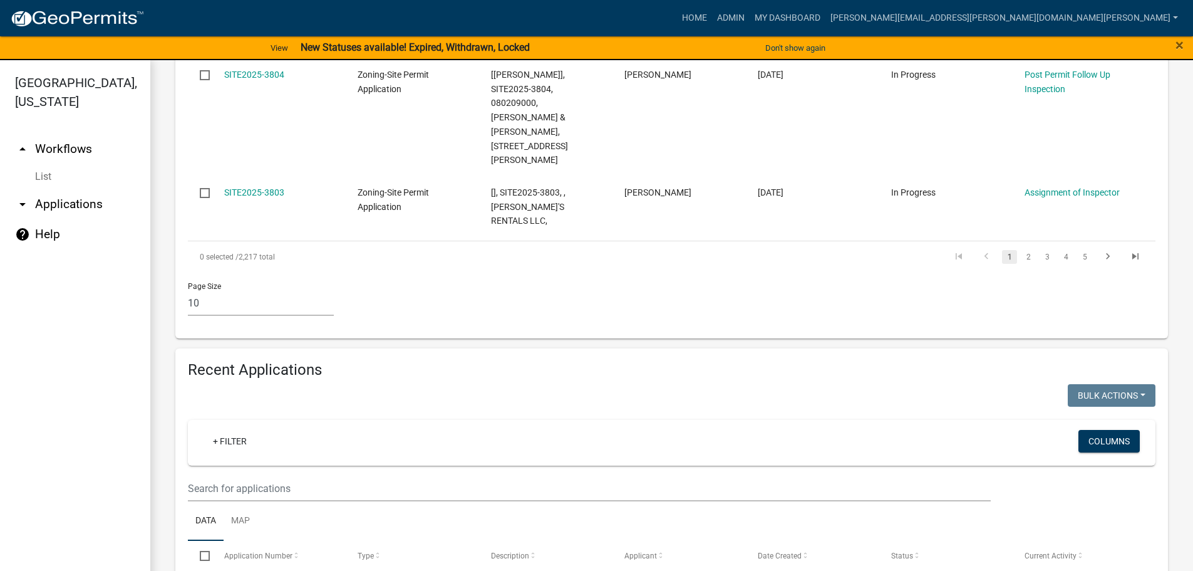
click at [566, 272] on div "Page Size 10 25 50 100" at bounding box center [672, 298] width 987 height 53
click at [588, 272] on div "Page Size 10 25 50 100" at bounding box center [672, 298] width 987 height 53
